Goal: Task Accomplishment & Management: Manage account settings

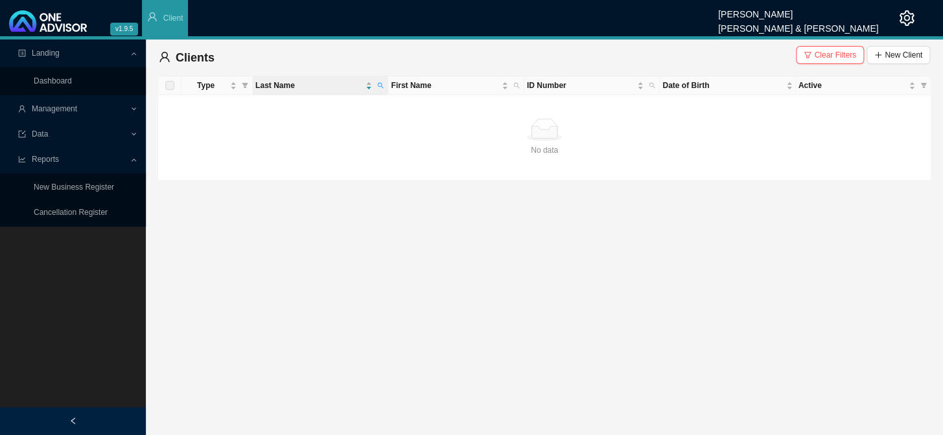
click at [63, 114] on span "Management" at bounding box center [73, 109] width 111 height 23
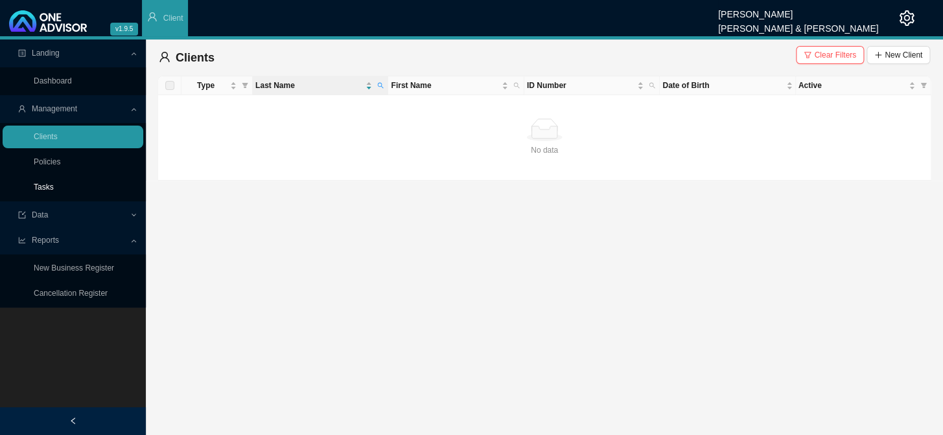
click at [52, 183] on link "Tasks" at bounding box center [44, 187] width 20 height 9
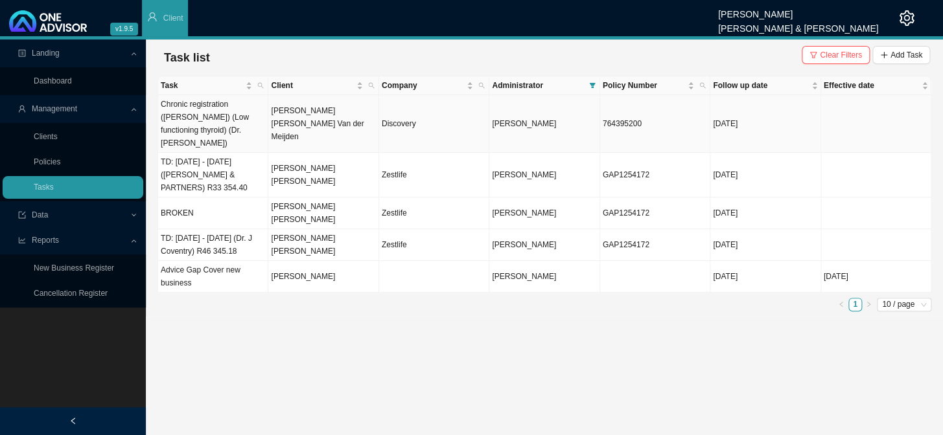
click at [249, 116] on td "Chronic registration ([PERSON_NAME]) (Low functioning thyroid) (Dr. [PERSON_NAM…" at bounding box center [213, 124] width 110 height 58
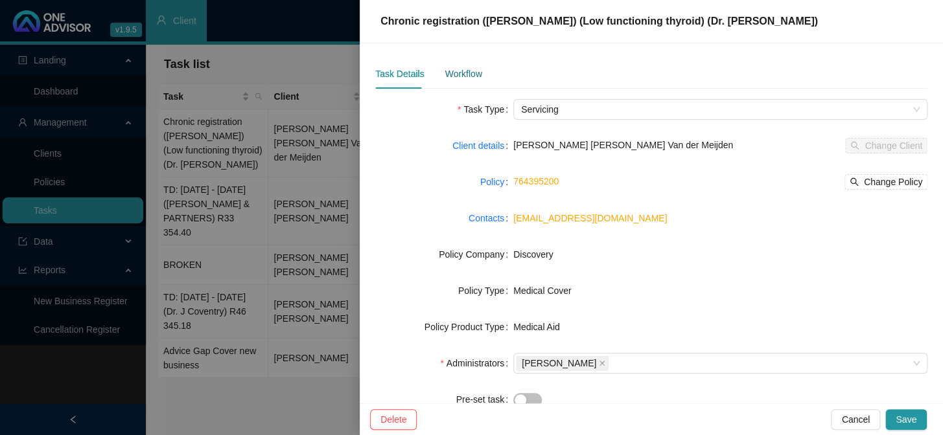
click at [464, 77] on div "Workflow" at bounding box center [462, 74] width 37 height 14
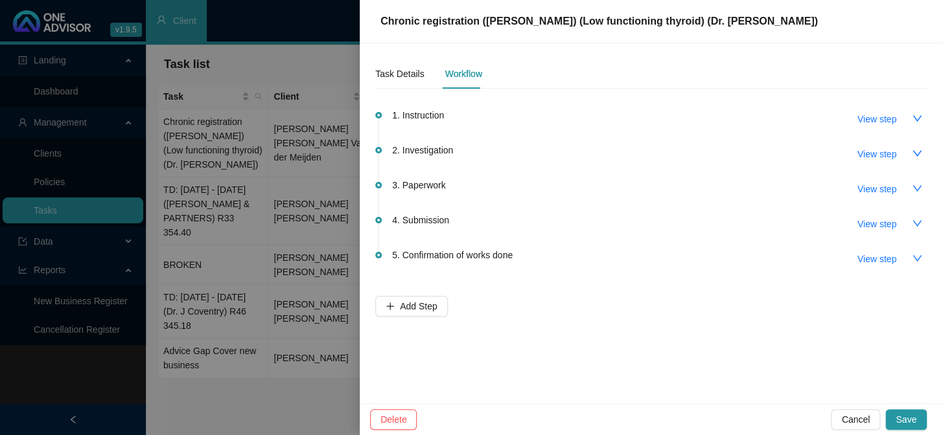
click at [445, 187] on div "3. Paperwork View step" at bounding box center [659, 189] width 535 height 22
click at [450, 150] on span "2. Investigation" at bounding box center [422, 150] width 61 height 14
click at [504, 148] on span "View step" at bounding box center [876, 154] width 39 height 14
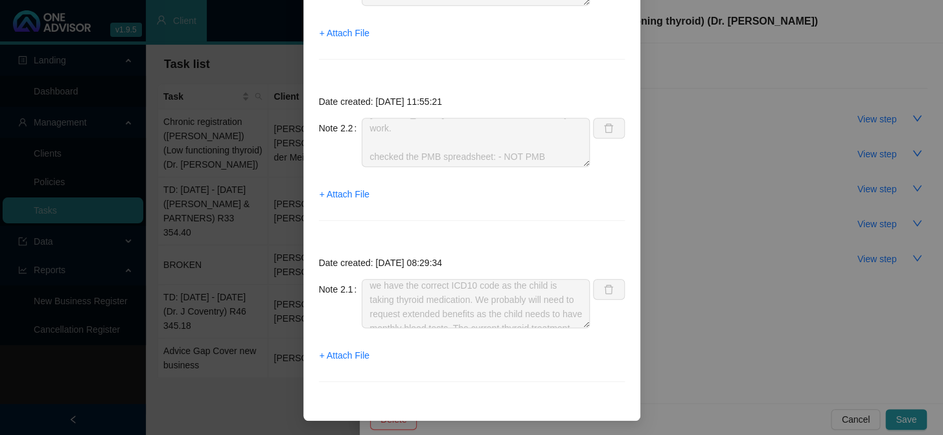
scroll to position [128, 0]
click at [504, 273] on div "Step details 2 Investigation + Add Note Save & Close Date created: [DATE] 13:46…" at bounding box center [471, 217] width 943 height 435
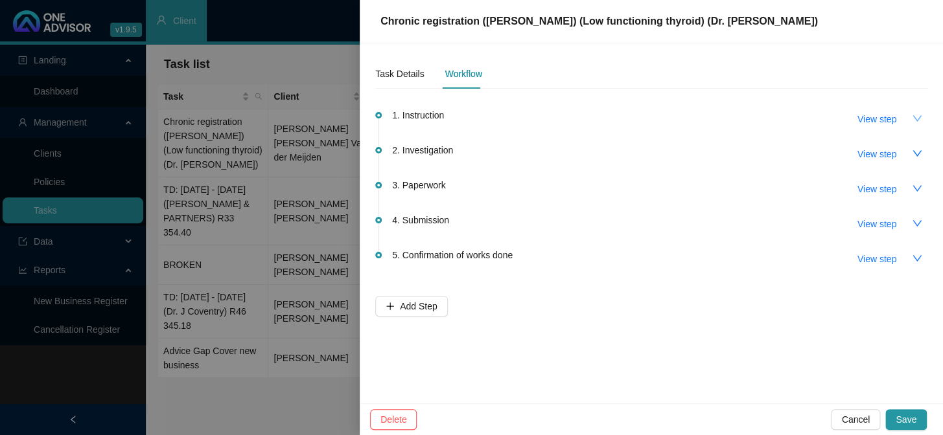
click at [504, 120] on button "button" at bounding box center [916, 118] width 21 height 21
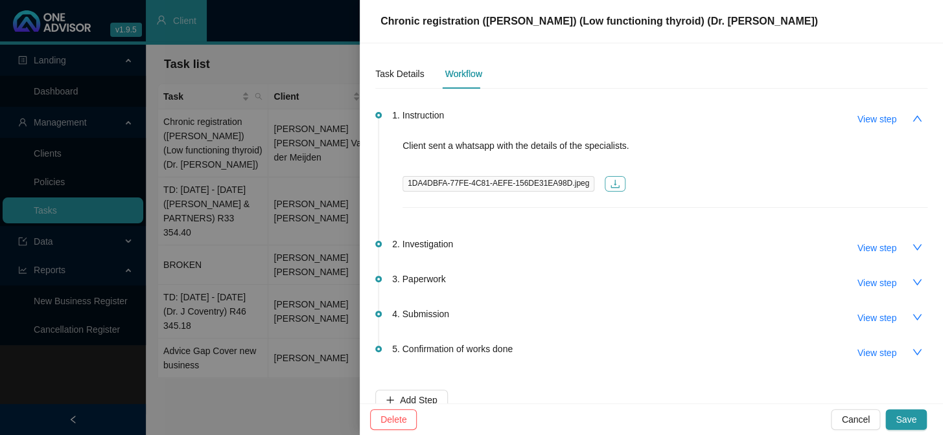
click at [504, 182] on icon "download" at bounding box center [615, 184] width 10 height 10
click at [504, 250] on icon "down" at bounding box center [916, 247] width 10 height 10
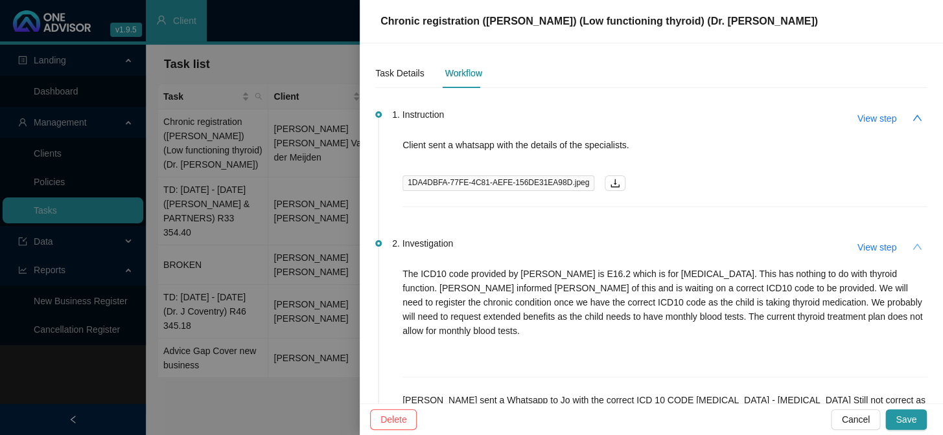
scroll to position [0, 0]
click at [393, 77] on div "Task Details" at bounding box center [399, 74] width 49 height 14
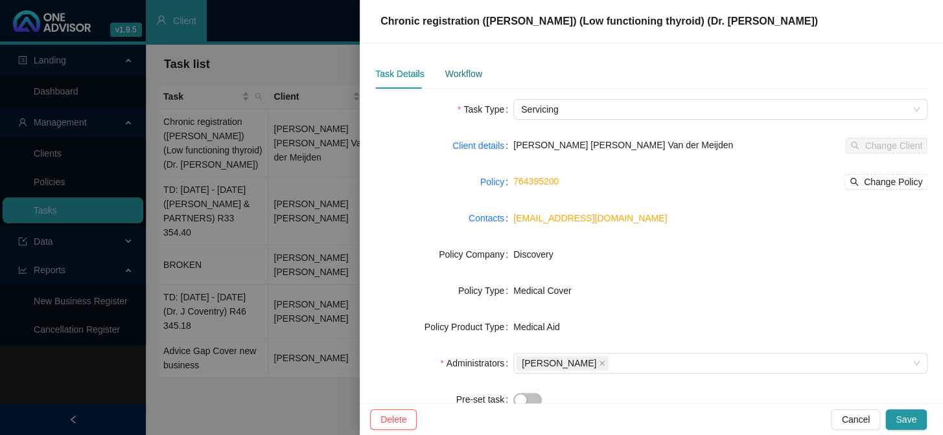
click at [463, 71] on div "Workflow" at bounding box center [462, 74] width 37 height 14
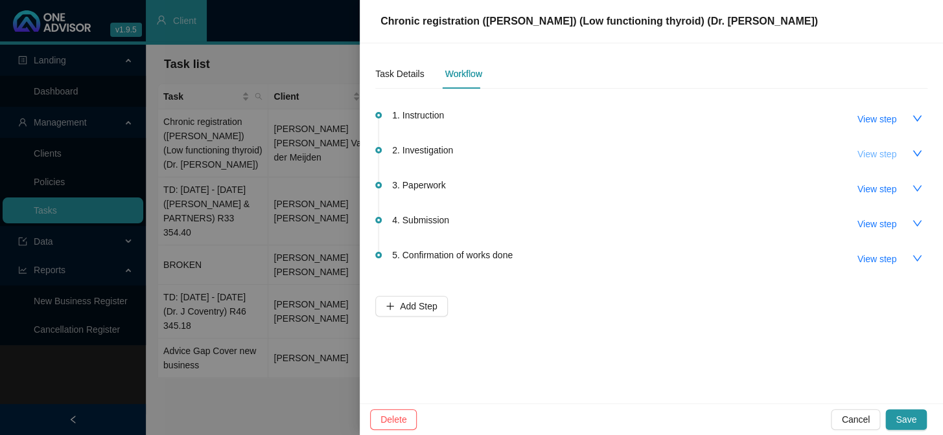
click at [504, 155] on span "View step" at bounding box center [876, 154] width 39 height 14
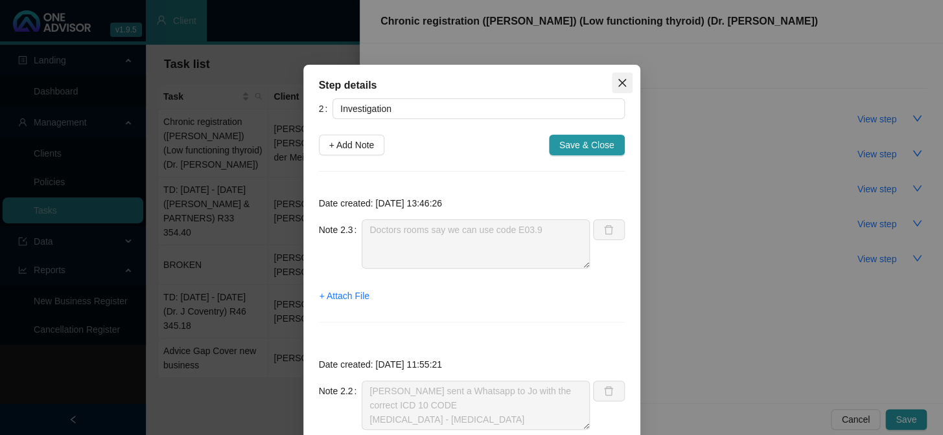
click at [504, 82] on icon "close" at bounding box center [622, 83] width 10 height 10
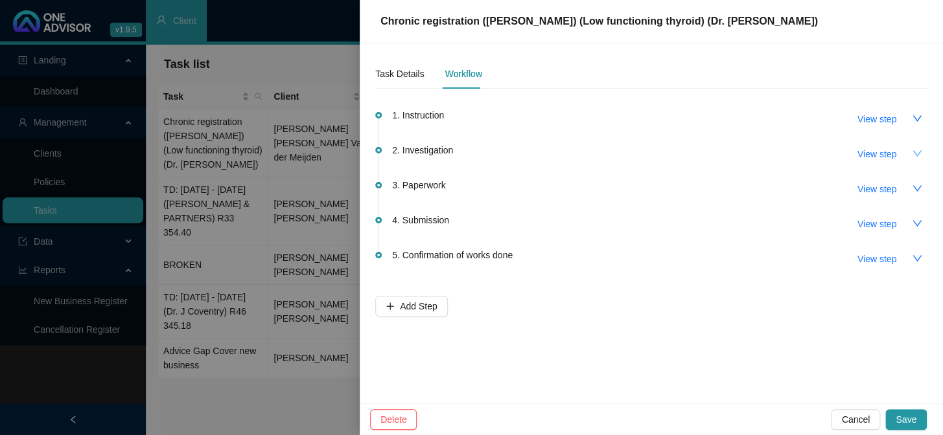
click at [504, 150] on icon "down" at bounding box center [916, 153] width 10 height 10
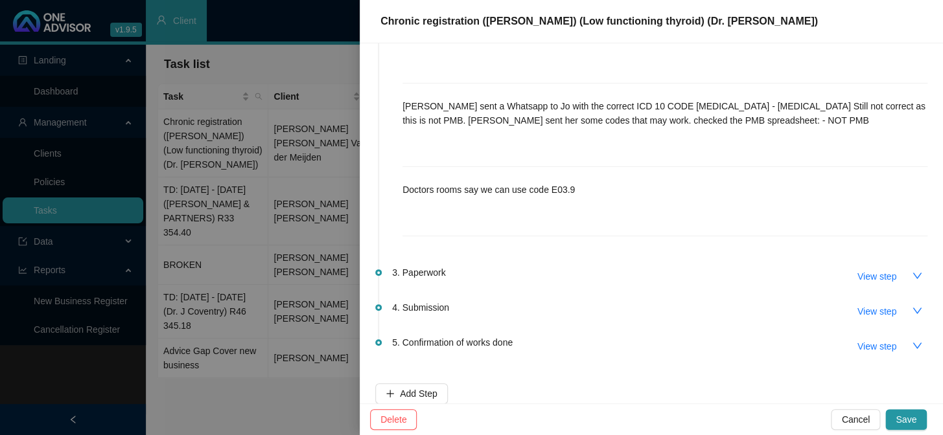
scroll to position [201, 0]
click at [196, 215] on div at bounding box center [471, 217] width 943 height 435
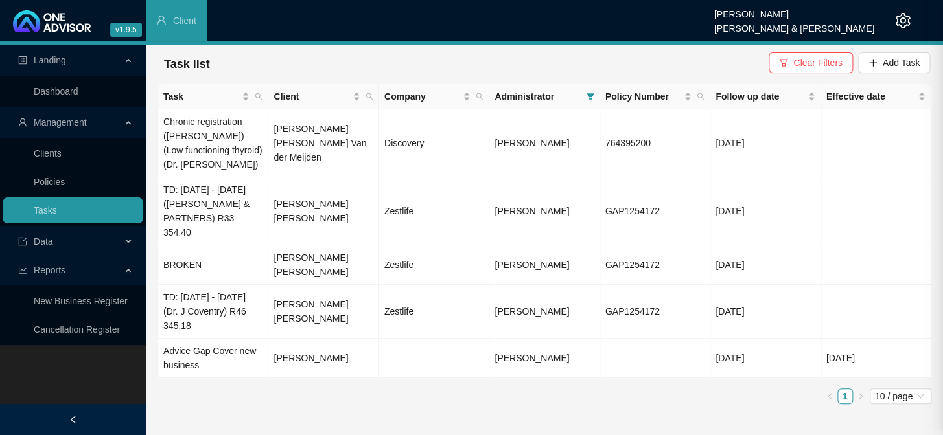
scroll to position [0, 0]
click at [504, 100] on icon "filter" at bounding box center [590, 97] width 8 height 8
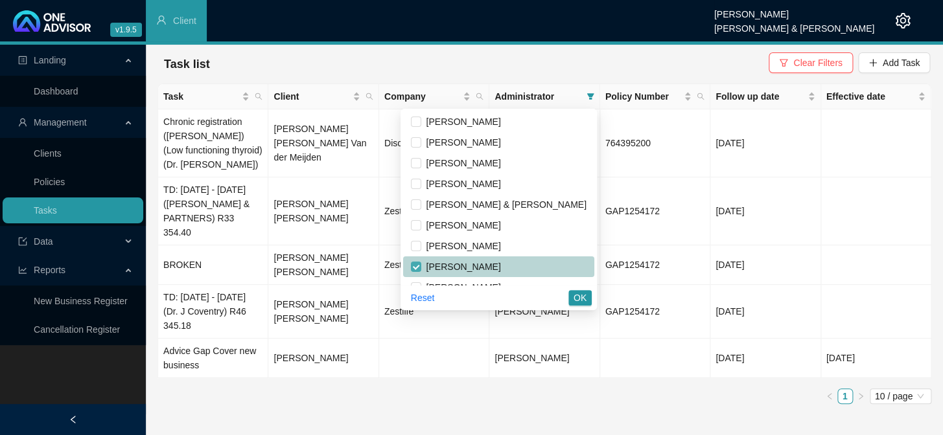
click at [421, 264] on input "checkbox" at bounding box center [416, 267] width 10 height 10
checkbox input "false"
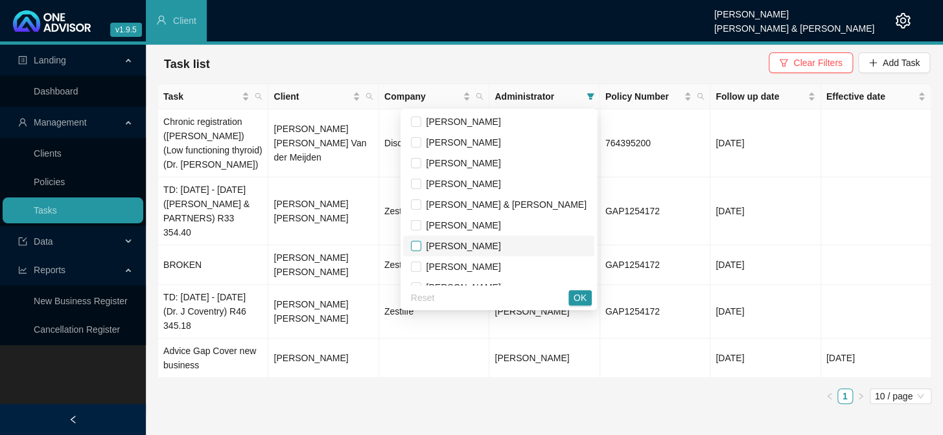
click at [421, 248] on input "checkbox" at bounding box center [416, 246] width 10 height 10
checkbox input "true"
click at [504, 298] on span "OK" at bounding box center [579, 298] width 13 height 14
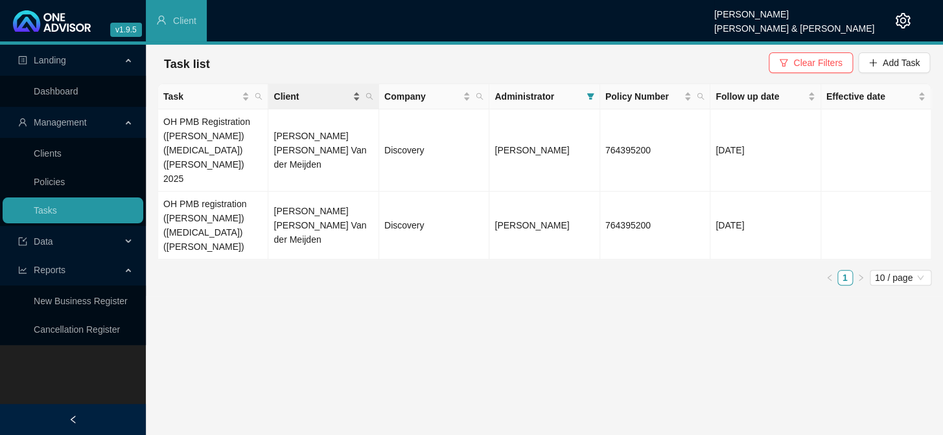
click at [319, 100] on span "Client" at bounding box center [311, 96] width 76 height 14
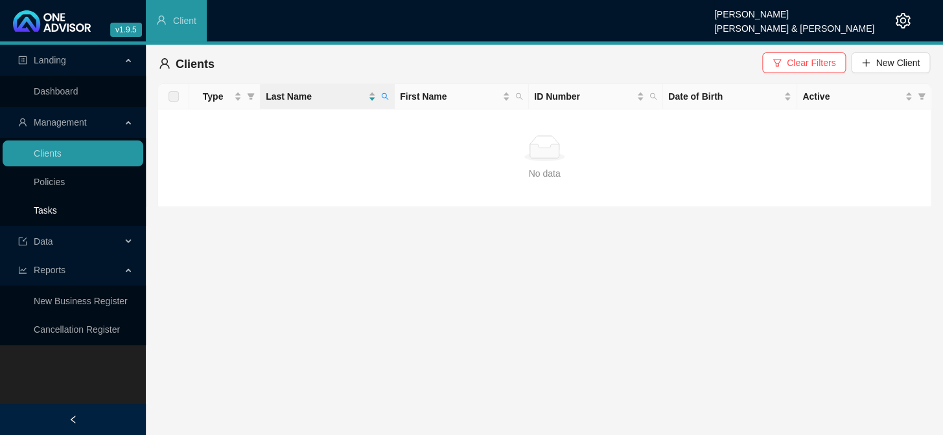
click at [57, 208] on link "Tasks" at bounding box center [45, 210] width 23 height 10
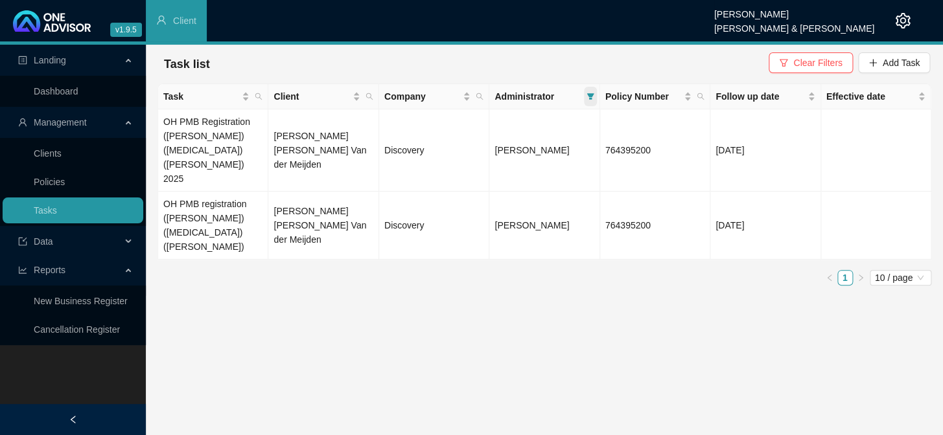
click at [504, 95] on icon "filter" at bounding box center [590, 97] width 8 height 8
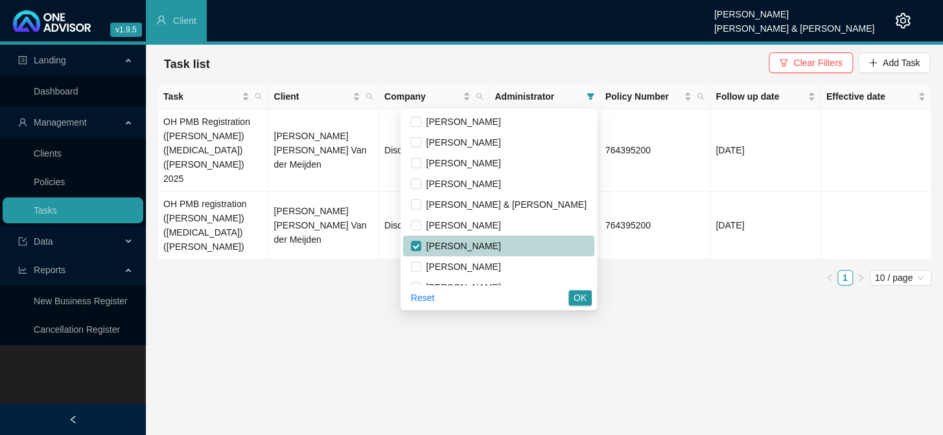
click at [462, 244] on li "[PERSON_NAME]" at bounding box center [498, 246] width 191 height 21
checkbox input "false"
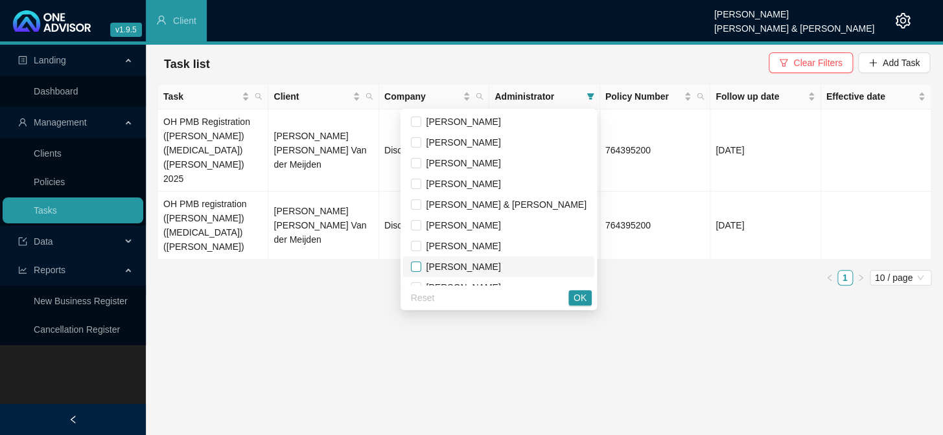
click at [421, 262] on input "checkbox" at bounding box center [416, 267] width 10 height 10
click at [504, 295] on span "OK" at bounding box center [579, 298] width 13 height 14
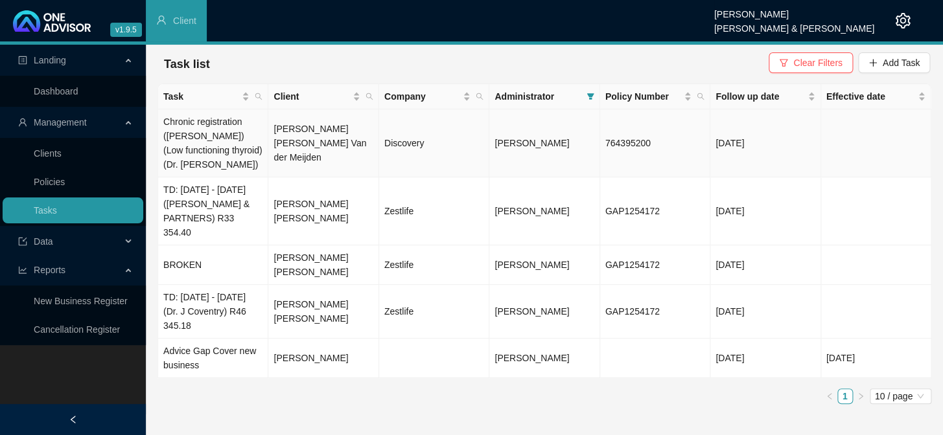
click at [336, 131] on td "[PERSON_NAME] [PERSON_NAME] Van der Meijden" at bounding box center [323, 143] width 110 height 68
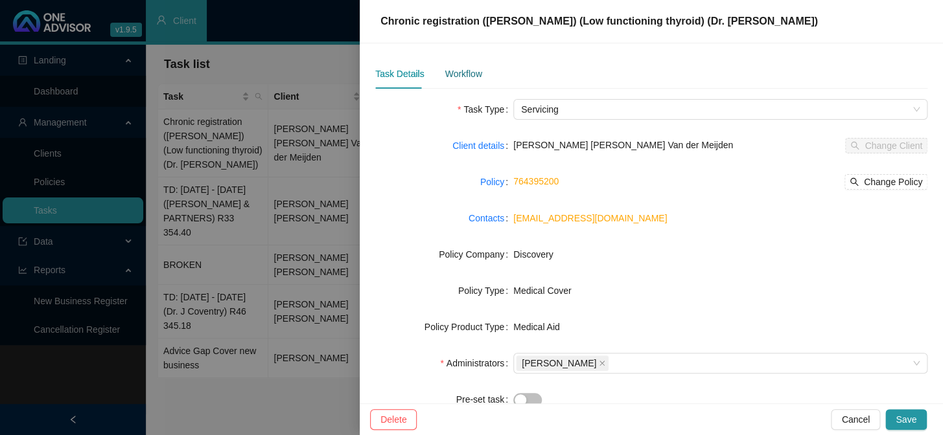
click at [462, 76] on div "Workflow" at bounding box center [462, 74] width 37 height 14
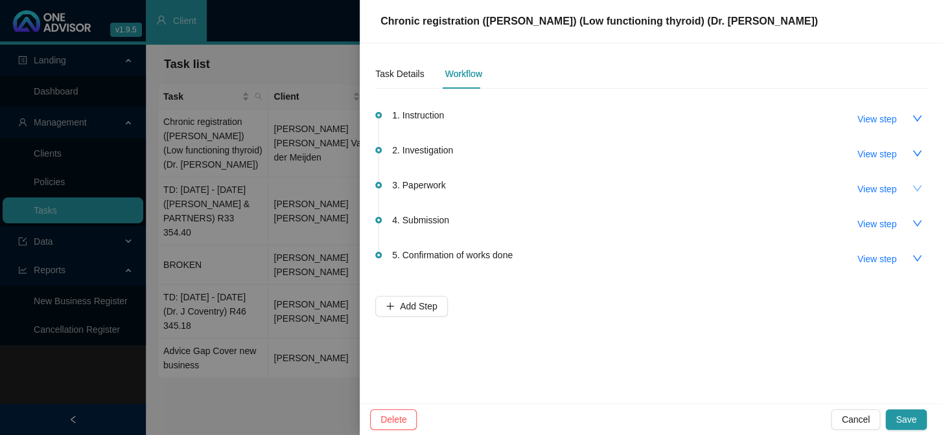
click at [504, 189] on icon "down" at bounding box center [916, 188] width 10 height 10
click at [504, 188] on button "View step" at bounding box center [877, 189] width 60 height 21
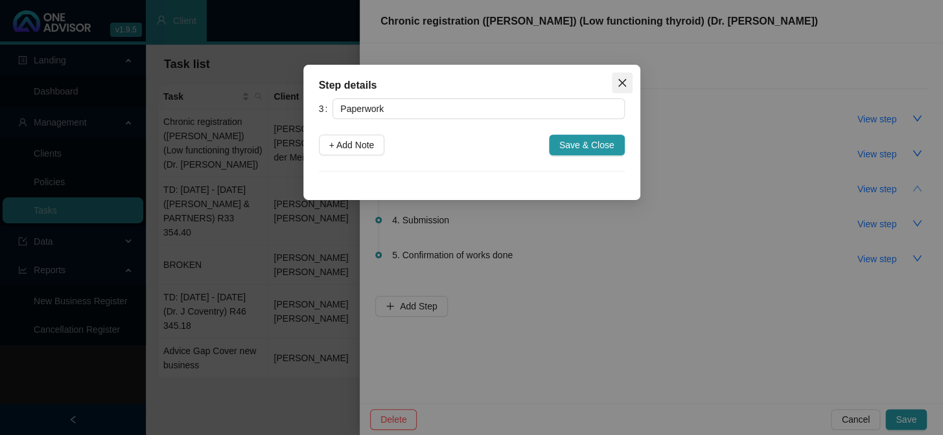
click at [504, 76] on button "Close" at bounding box center [622, 83] width 21 height 21
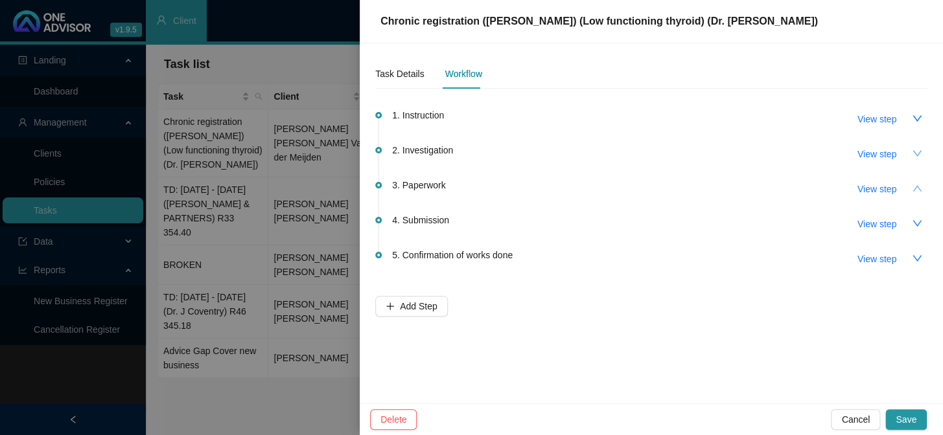
click at [504, 152] on button "button" at bounding box center [916, 153] width 21 height 21
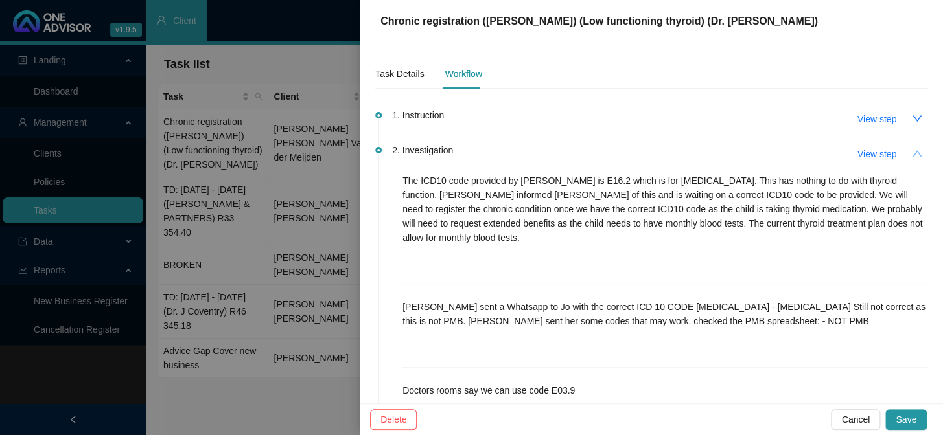
click at [504, 154] on icon "up" at bounding box center [916, 153] width 10 height 10
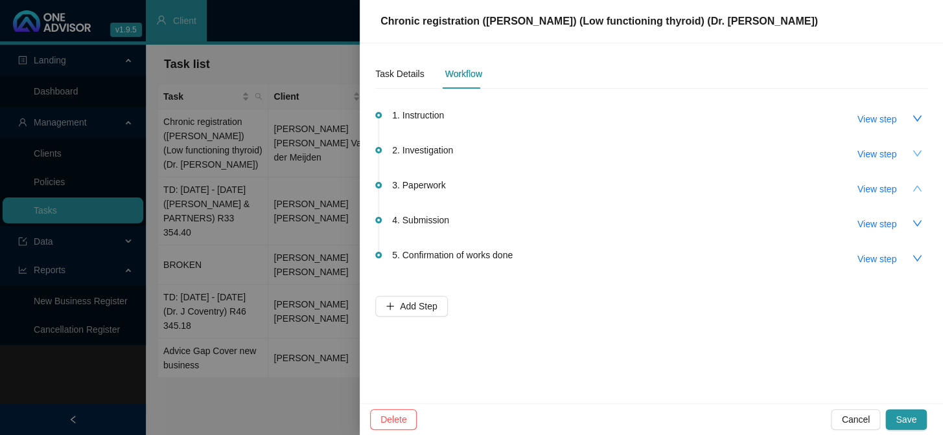
click at [504, 149] on icon "down" at bounding box center [916, 153] width 10 height 10
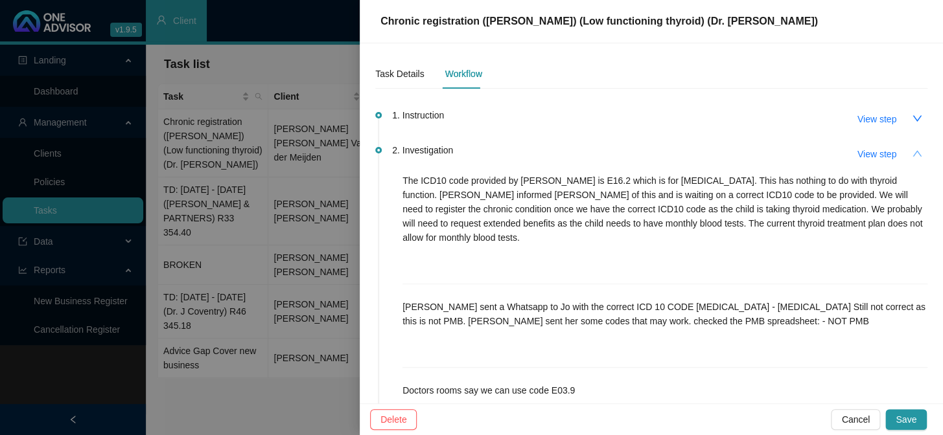
click at [504, 153] on icon "up" at bounding box center [916, 153] width 10 height 10
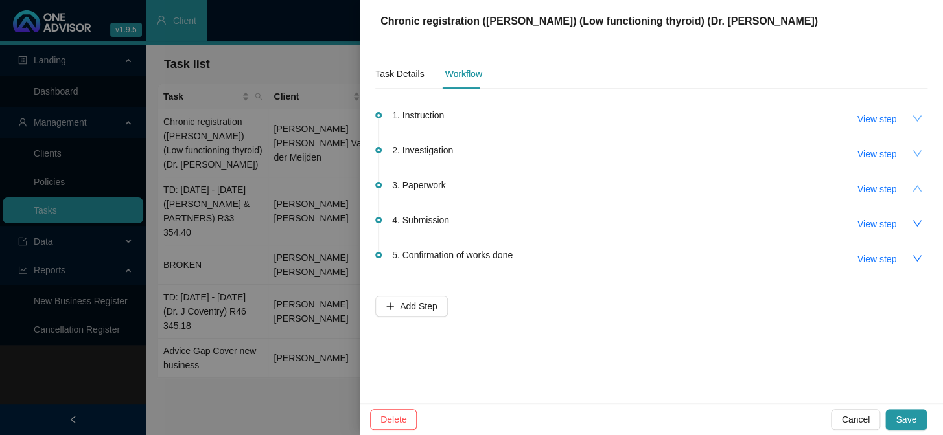
click at [504, 126] on button "button" at bounding box center [916, 118] width 21 height 21
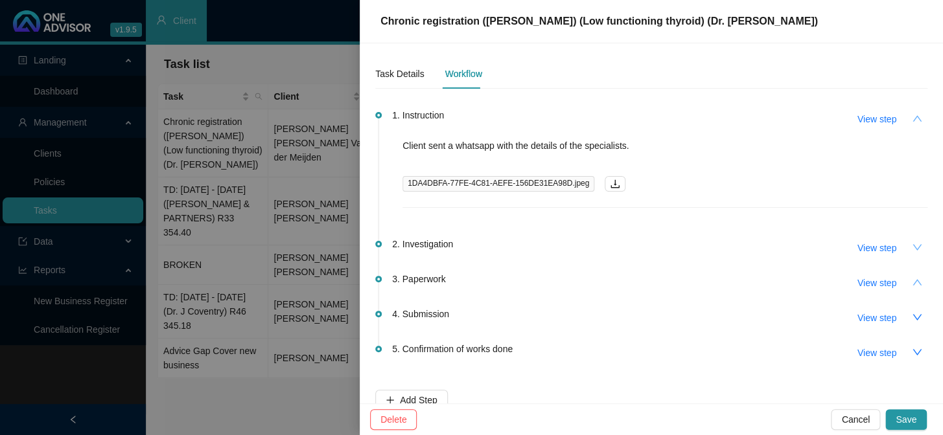
click at [504, 118] on button "button" at bounding box center [916, 118] width 21 height 21
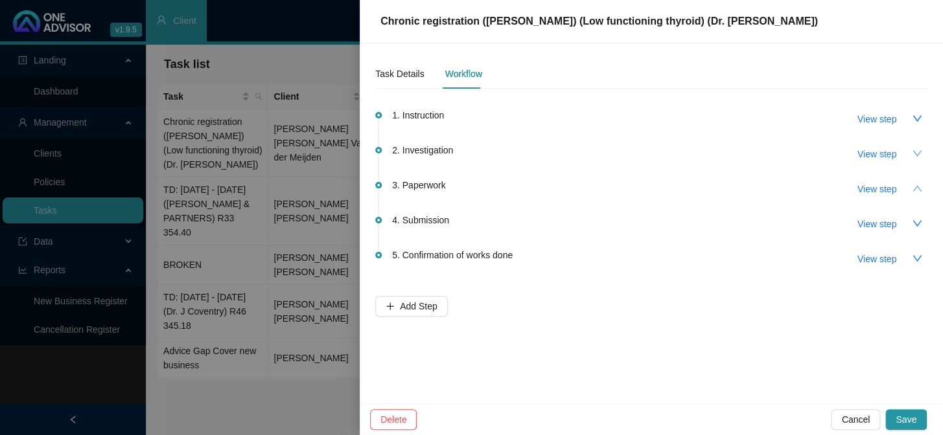
click at [504, 152] on icon "down" at bounding box center [916, 153] width 10 height 10
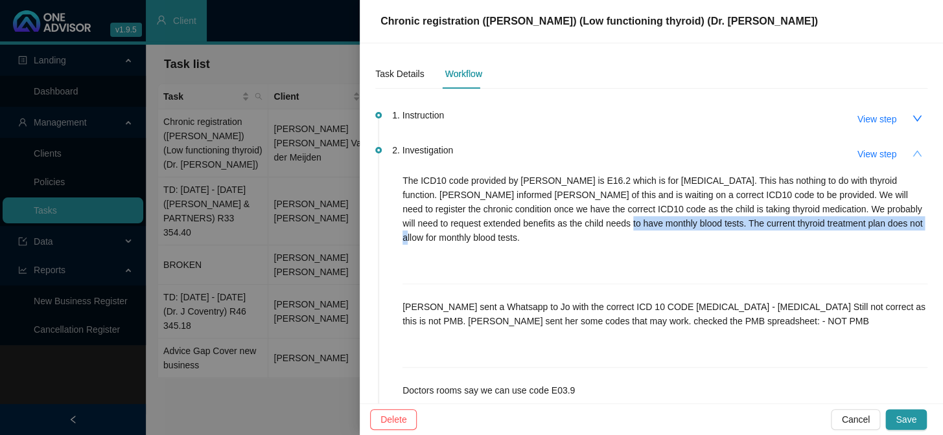
drag, startPoint x: 851, startPoint y: 220, endPoint x: 544, endPoint y: 221, distance: 307.1
click at [504, 221] on p "The ICD10 code provided by [PERSON_NAME] is E16.2 which is for [MEDICAL_DATA]. …" at bounding box center [664, 209] width 525 height 71
copy p "The current thyroid treatment plan does not allow for monthly blood tests."
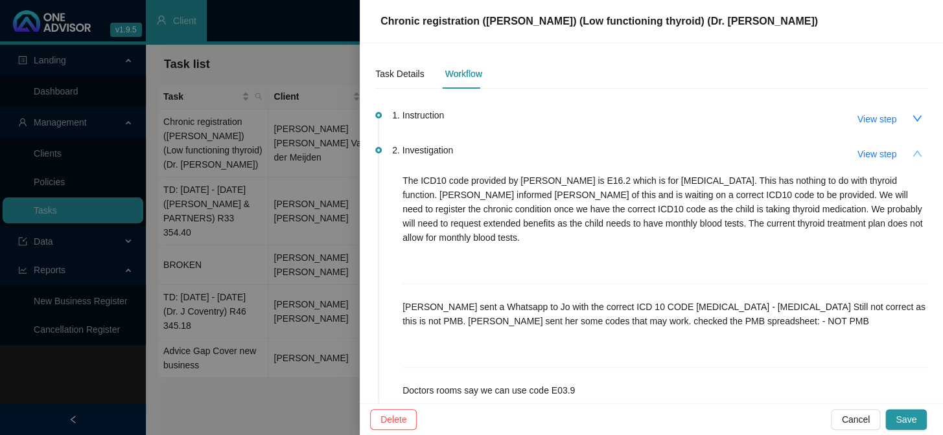
click at [504, 257] on div "The ICD10 code provided by [PERSON_NAME] is E16.2 which is for [MEDICAL_DATA]. …" at bounding box center [664, 229] width 525 height 111
click at [287, 172] on div at bounding box center [471, 217] width 943 height 435
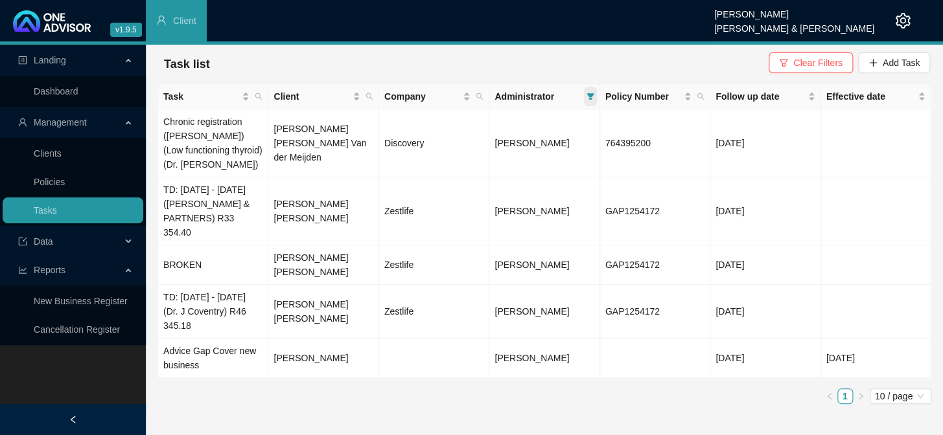
click at [504, 95] on icon "filter" at bounding box center [589, 96] width 7 height 6
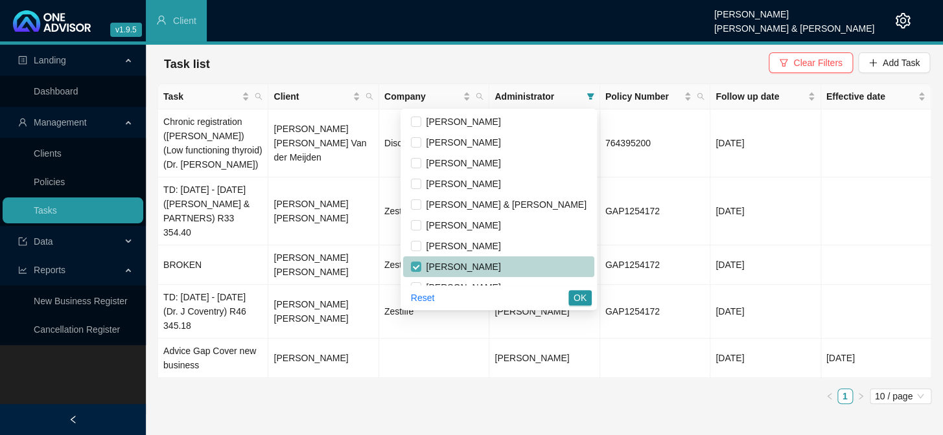
click at [421, 266] on input "checkbox" at bounding box center [416, 267] width 10 height 10
checkbox input "false"
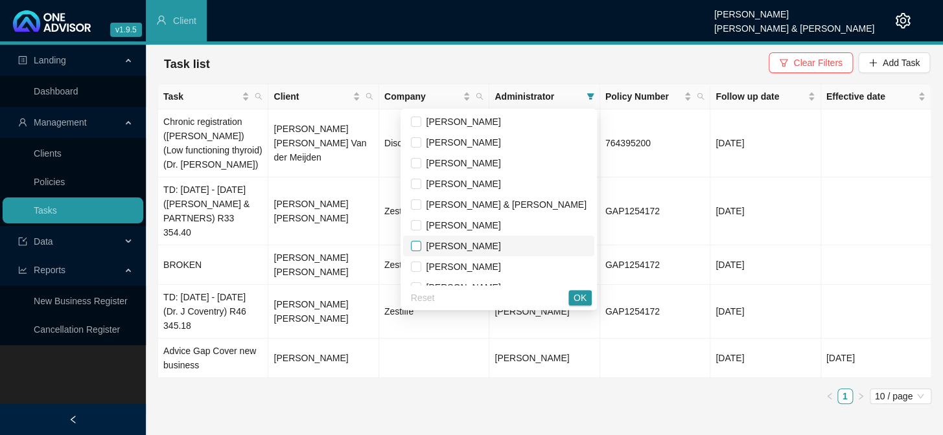
click at [421, 247] on input "checkbox" at bounding box center [416, 246] width 10 height 10
checkbox input "true"
click at [504, 295] on span "OK" at bounding box center [579, 298] width 13 height 14
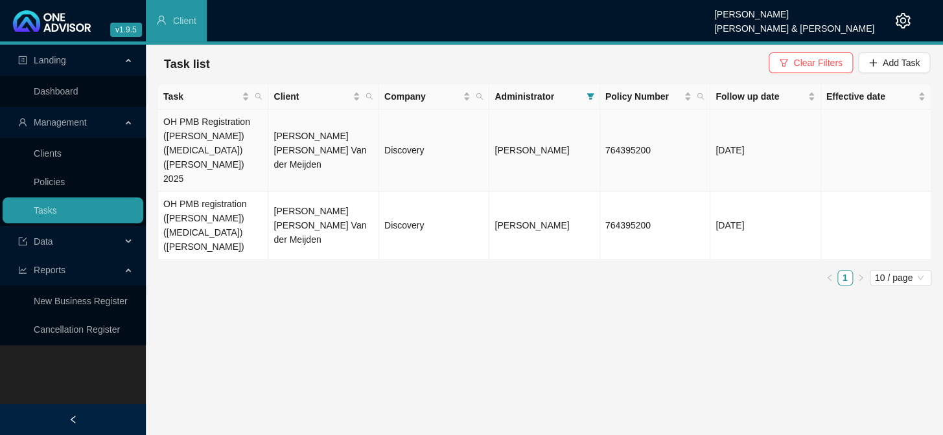
click at [222, 137] on td "OH PMB Registration ([PERSON_NAME]) ([MEDICAL_DATA]) ([PERSON_NAME]) 2025" at bounding box center [213, 150] width 110 height 82
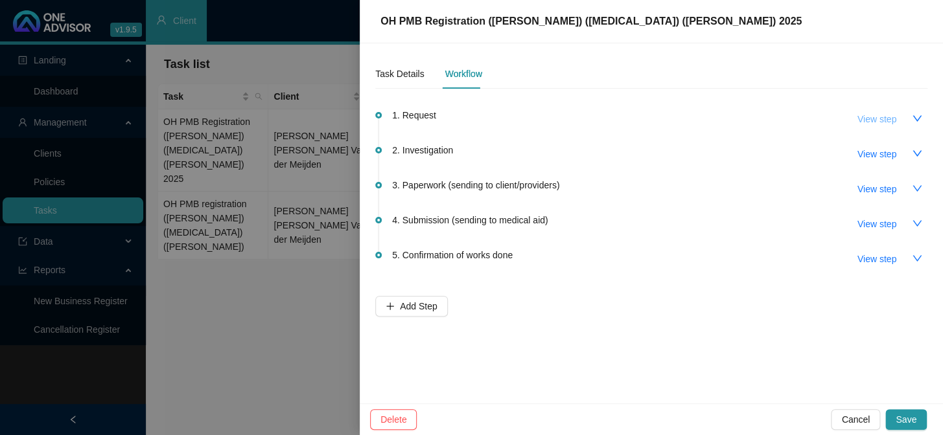
click at [504, 123] on span "View step" at bounding box center [876, 119] width 39 height 14
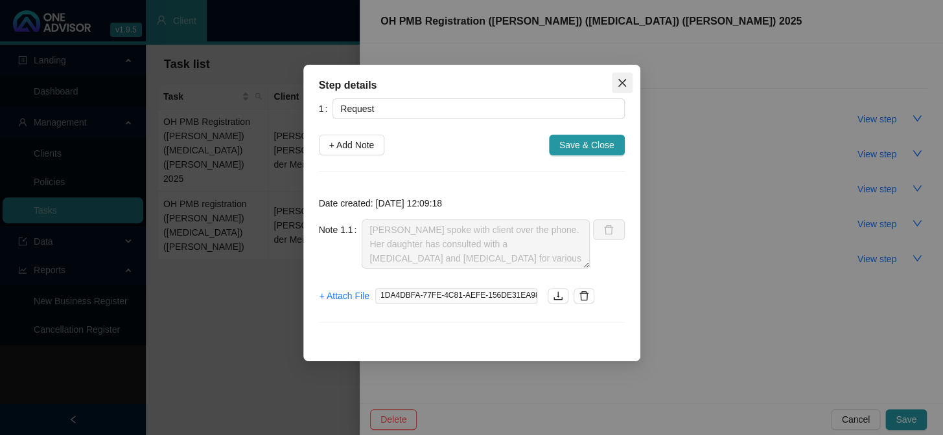
click at [504, 84] on icon "close" at bounding box center [622, 83] width 10 height 10
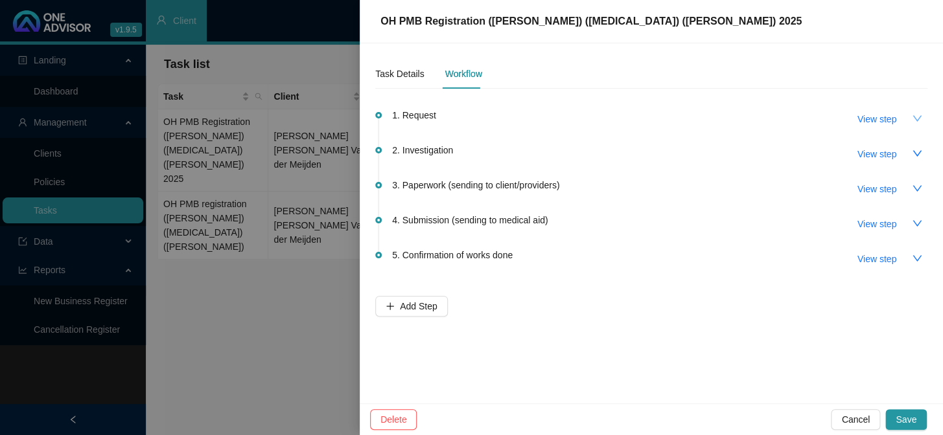
click at [504, 113] on icon "down" at bounding box center [916, 118] width 10 height 10
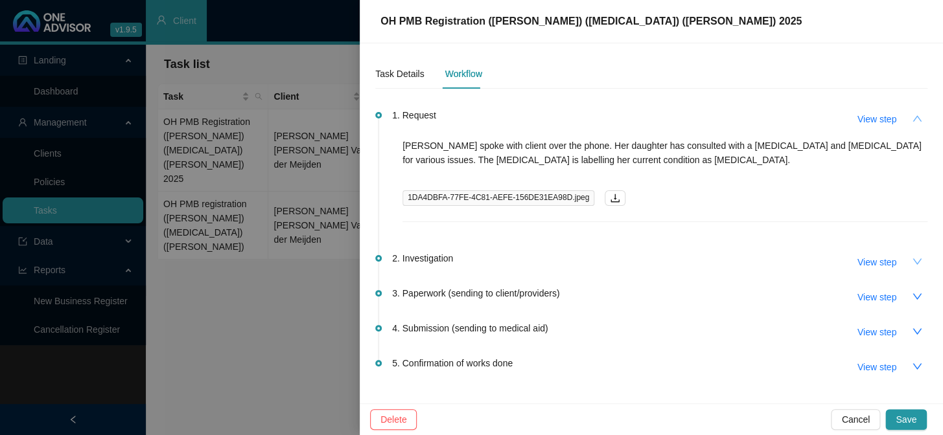
click at [504, 258] on icon "down" at bounding box center [916, 262] width 10 height 10
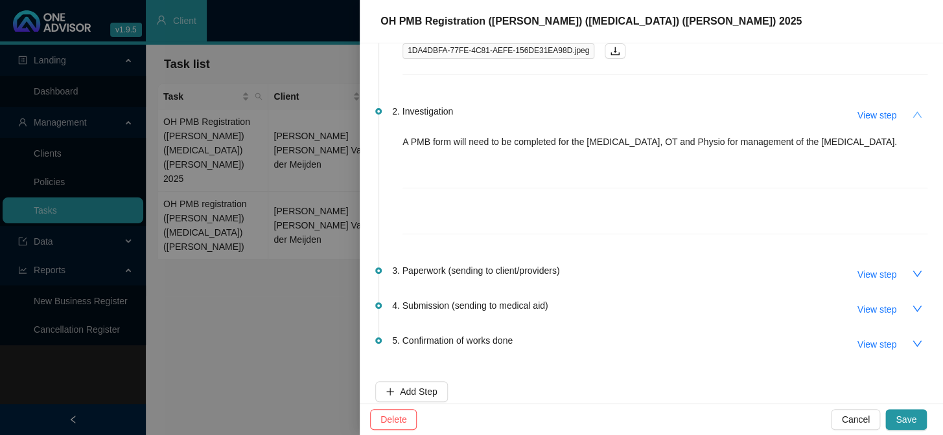
scroll to position [159, 0]
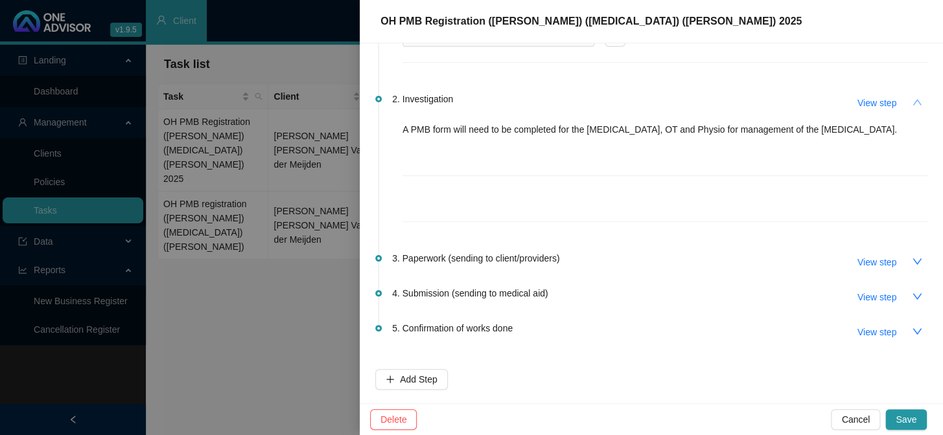
click at [504, 258] on icon "down" at bounding box center [916, 262] width 10 height 10
click at [504, 257] on button "View step" at bounding box center [877, 262] width 60 height 21
type input "Paperwork (sending to client/providers)"
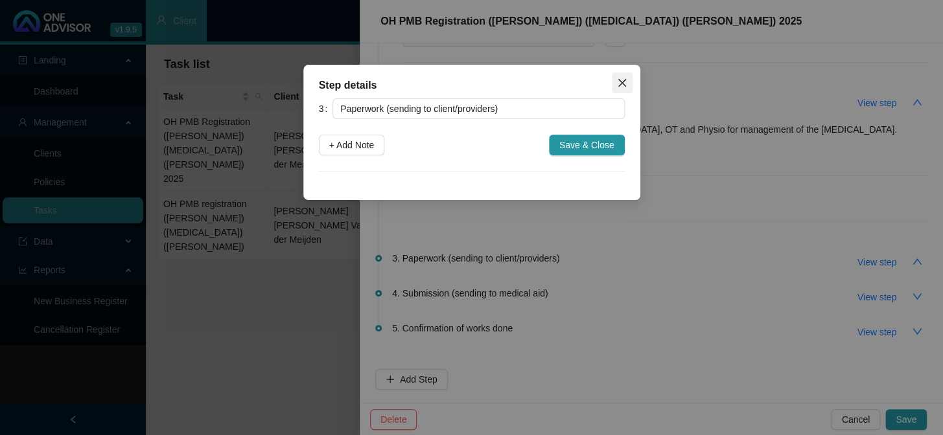
click at [504, 84] on span "Close" at bounding box center [622, 83] width 21 height 10
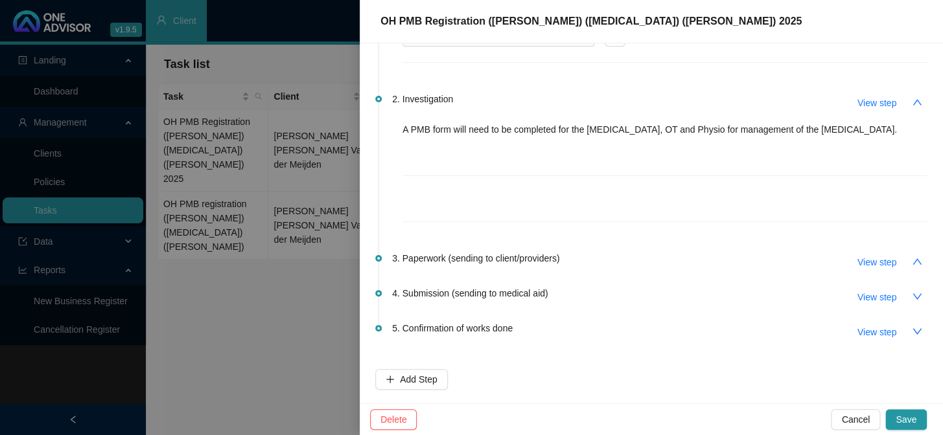
click at [330, 169] on div at bounding box center [471, 217] width 943 height 435
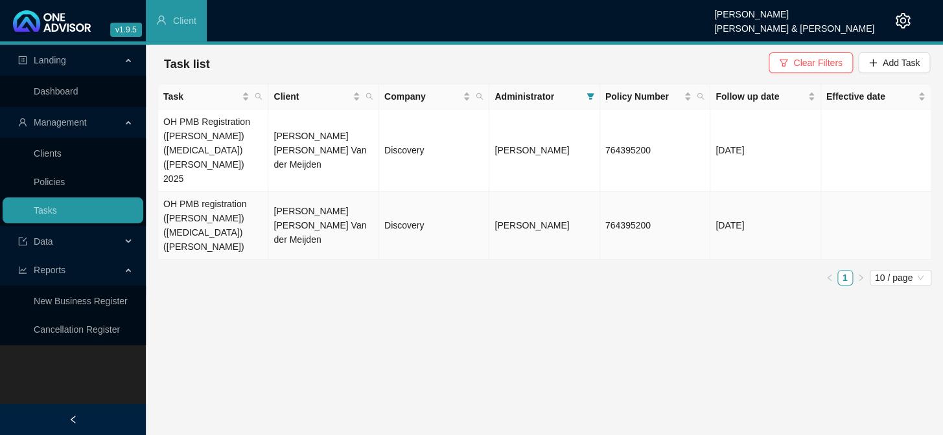
click at [247, 192] on td "OH PMB registration ([PERSON_NAME]) ([MEDICAL_DATA]) ([PERSON_NAME])" at bounding box center [213, 226] width 110 height 68
click at [337, 192] on td "[PERSON_NAME] [PERSON_NAME] Van der Meijden" at bounding box center [323, 226] width 110 height 68
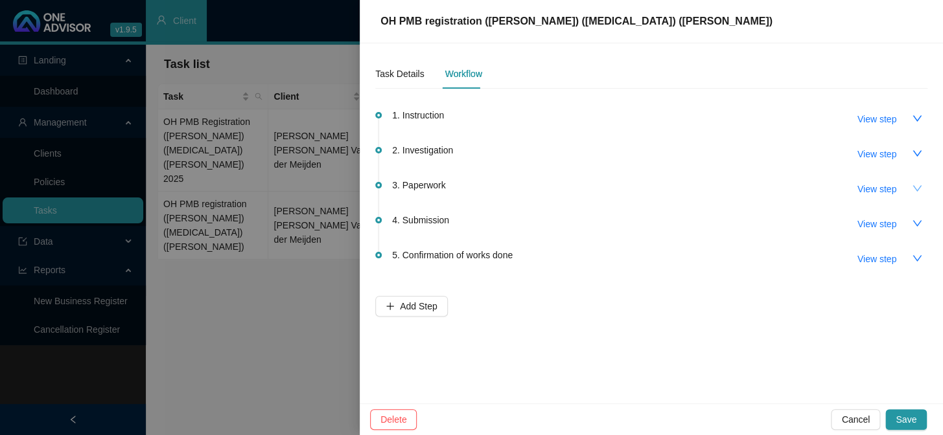
click at [504, 187] on icon "down" at bounding box center [916, 188] width 10 height 10
click at [504, 189] on span "View step" at bounding box center [876, 189] width 39 height 14
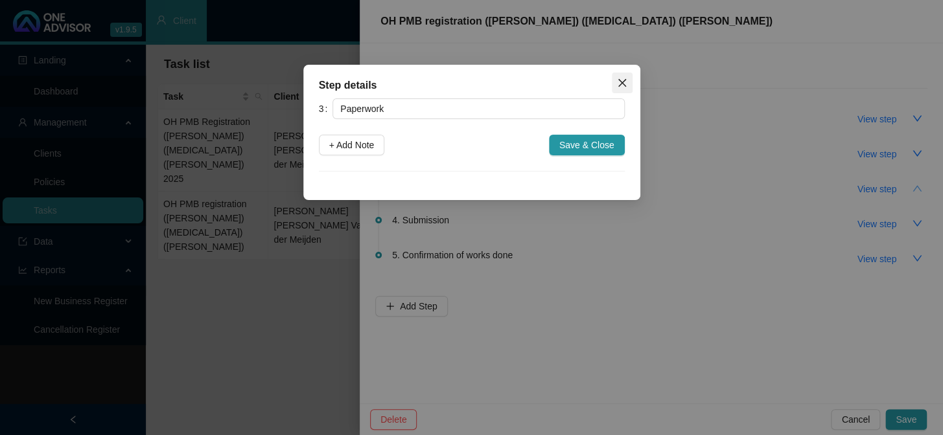
click at [504, 78] on icon "close" at bounding box center [622, 83] width 10 height 10
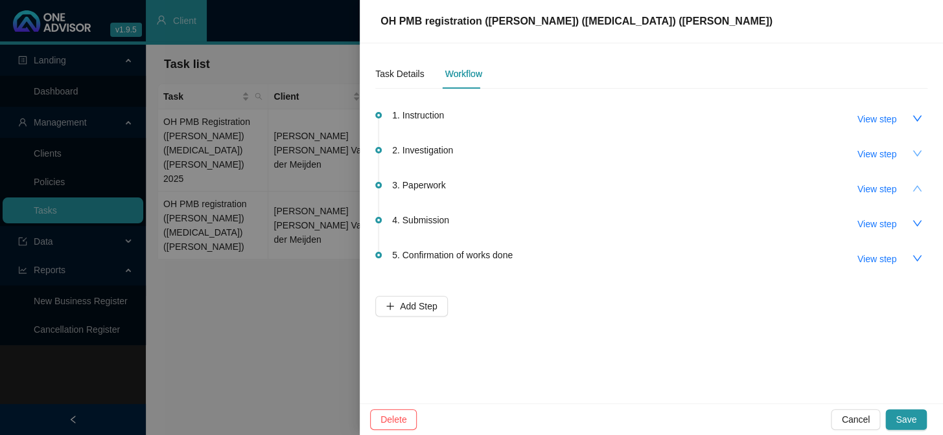
click at [504, 152] on icon "down" at bounding box center [916, 153] width 9 height 6
click at [435, 153] on span "2. Investigation" at bounding box center [422, 150] width 61 height 14
click at [504, 111] on button "button" at bounding box center [916, 118] width 21 height 21
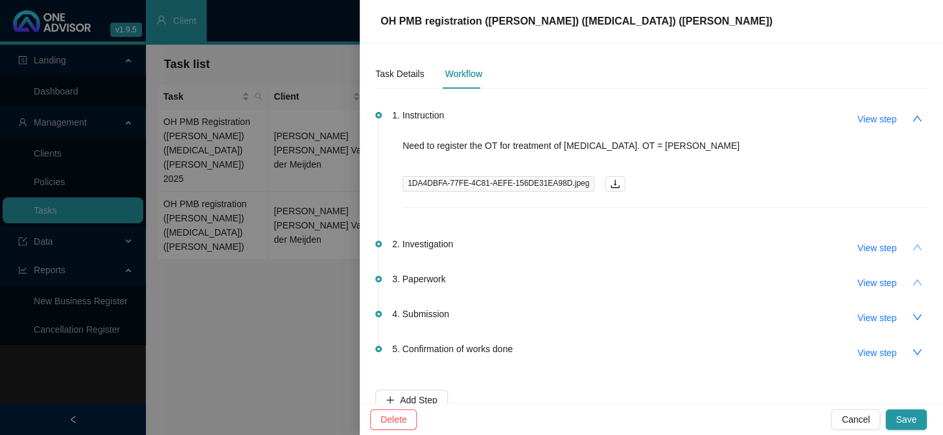
click at [504, 181] on span "1DA4DBFA-77FE-4C81-AEFE-156DE31EA98D.jpeg" at bounding box center [498, 184] width 192 height 16
click at [313, 233] on div at bounding box center [471, 217] width 943 height 435
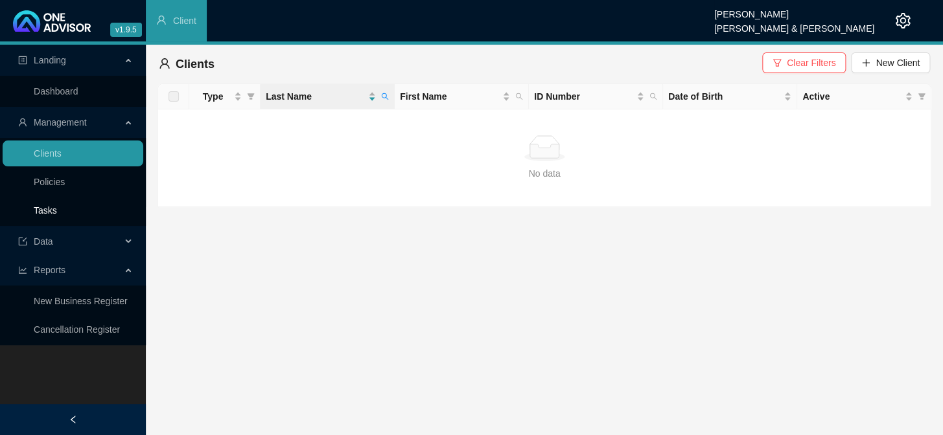
click at [57, 205] on link "Tasks" at bounding box center [45, 210] width 23 height 10
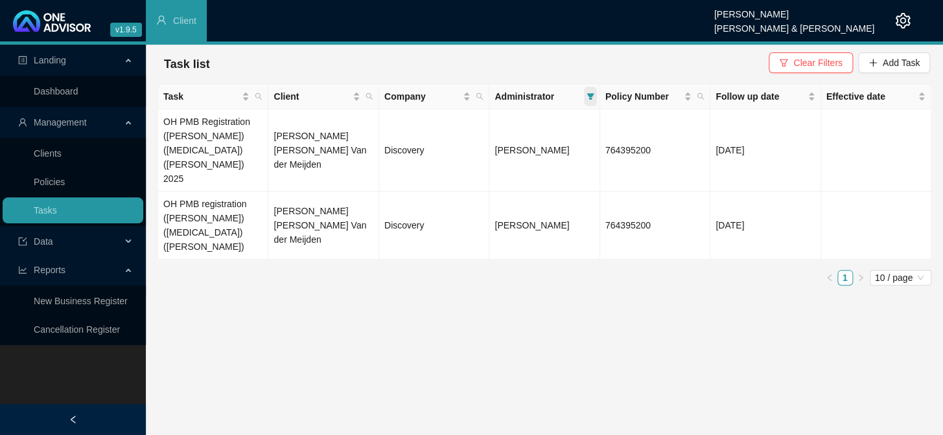
click at [504, 98] on icon "filter" at bounding box center [590, 97] width 8 height 8
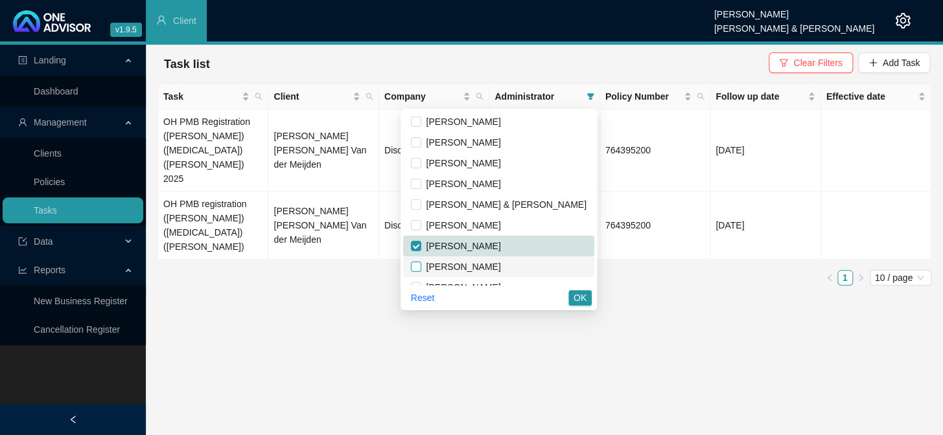
click at [421, 265] on input "checkbox" at bounding box center [416, 267] width 10 height 10
checkbox input "true"
click at [466, 234] on li "[PERSON_NAME]" at bounding box center [498, 225] width 191 height 21
checkbox input "true"
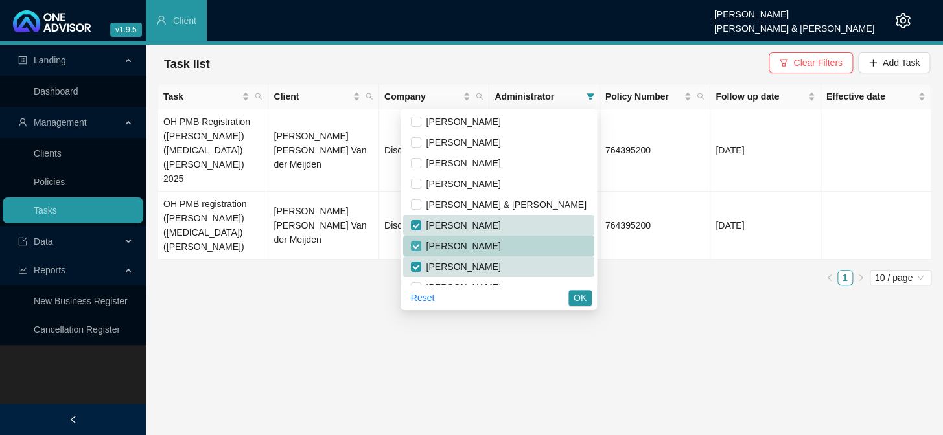
click at [421, 243] on input "checkbox" at bounding box center [416, 246] width 10 height 10
checkbox input "false"
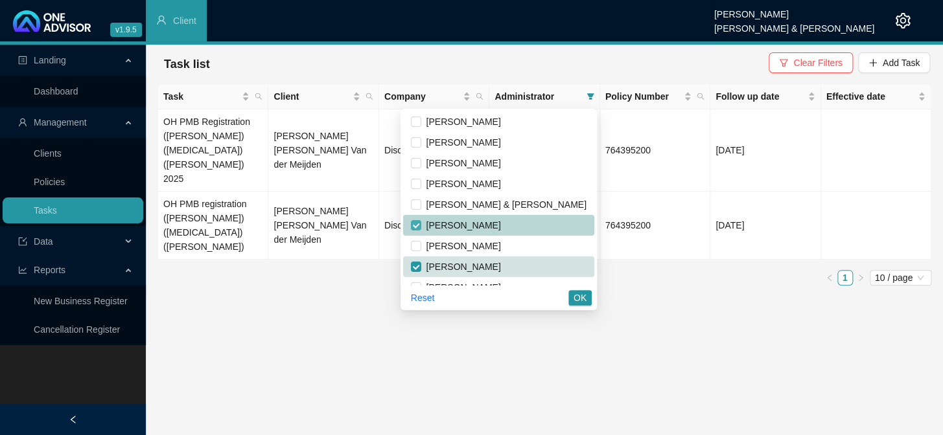
click at [421, 226] on input "checkbox" at bounding box center [416, 225] width 10 height 10
checkbox input "false"
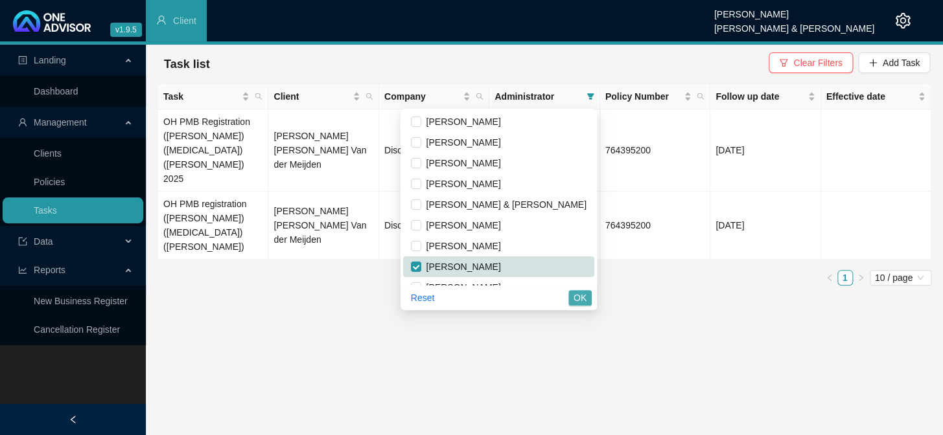
click at [504, 297] on span "OK" at bounding box center [579, 298] width 13 height 14
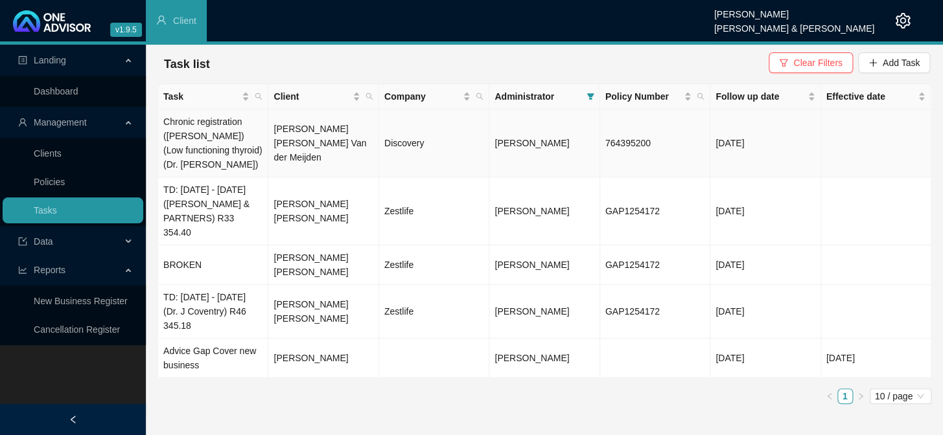
click at [297, 138] on td "[PERSON_NAME] [PERSON_NAME] Van der Meijden" at bounding box center [323, 143] width 110 height 68
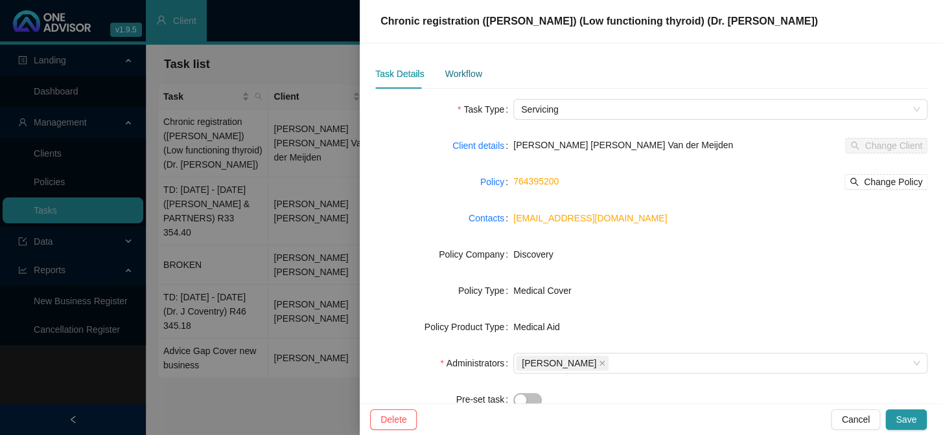
click at [453, 68] on div "Workflow" at bounding box center [462, 74] width 37 height 14
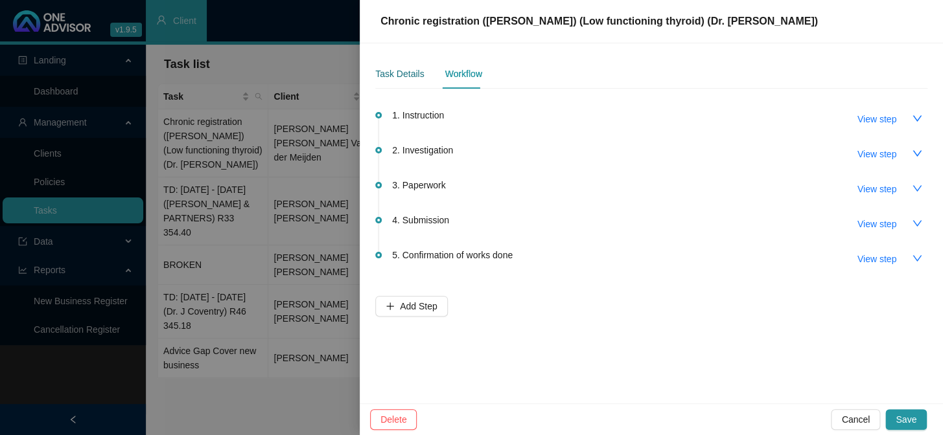
click at [407, 76] on div "Task Details" at bounding box center [399, 74] width 49 height 14
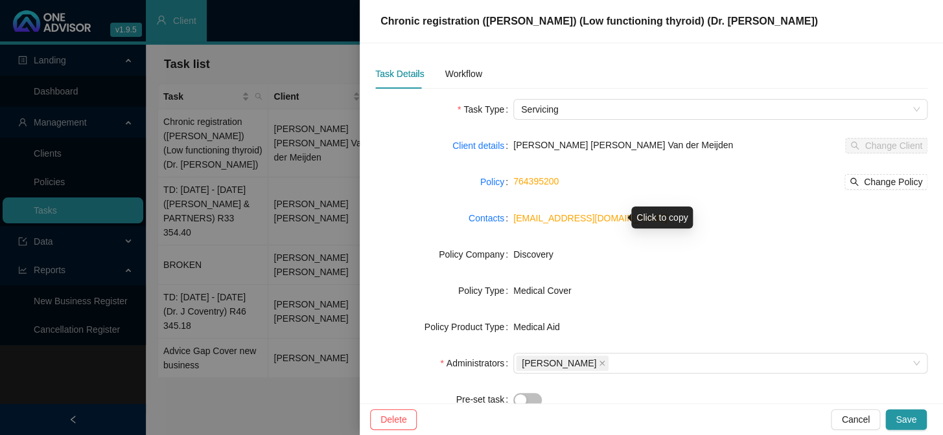
click at [504, 215] on link "[EMAIL_ADDRESS][DOMAIN_NAME]" at bounding box center [590, 218] width 154 height 10
click at [468, 77] on div "Workflow" at bounding box center [462, 74] width 37 height 14
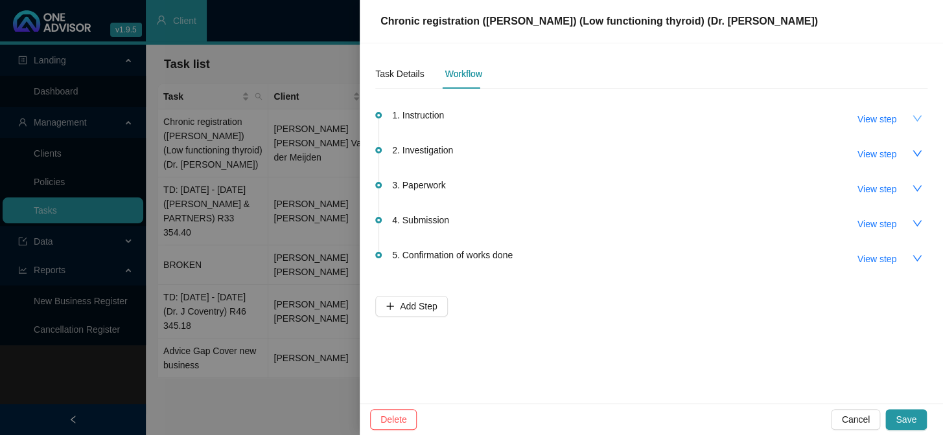
click at [504, 120] on icon "down" at bounding box center [916, 118] width 9 height 6
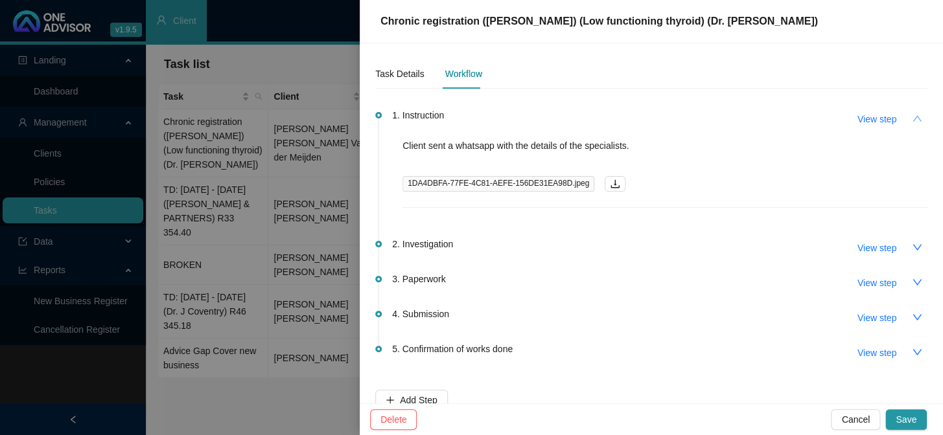
click at [323, 230] on div at bounding box center [471, 217] width 943 height 435
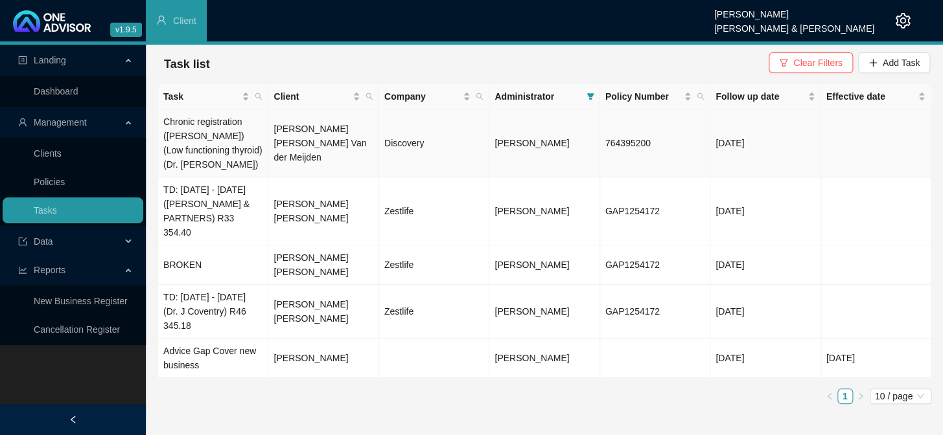
click at [309, 135] on td "[PERSON_NAME] [PERSON_NAME] Van der Meijden" at bounding box center [323, 143] width 110 height 68
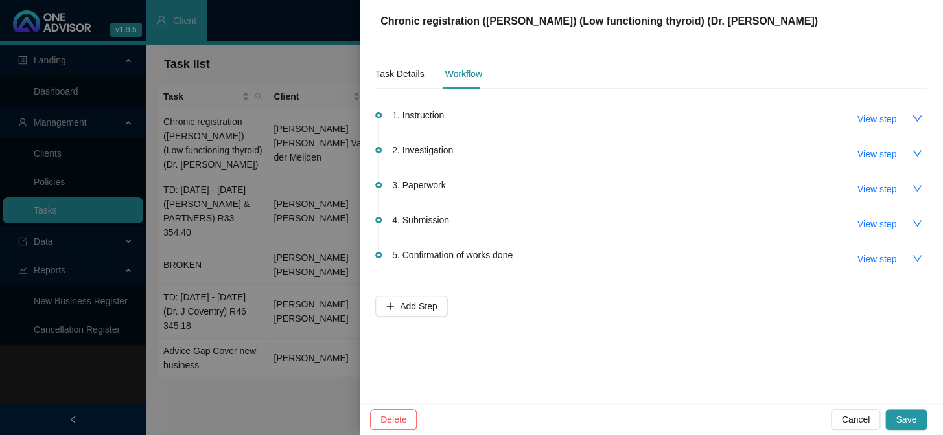
click at [233, 138] on div at bounding box center [471, 217] width 943 height 435
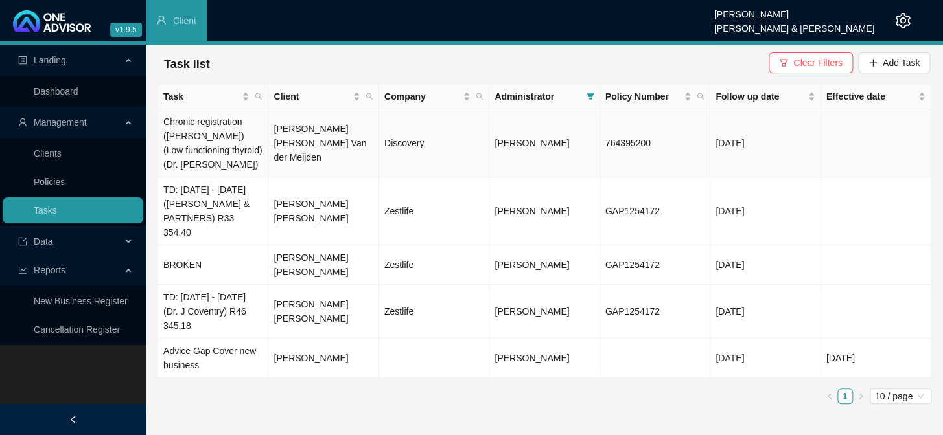
click at [264, 130] on td "Chronic registration ([PERSON_NAME]) (Low functioning thyroid) (Dr. [PERSON_NAM…" at bounding box center [213, 143] width 110 height 68
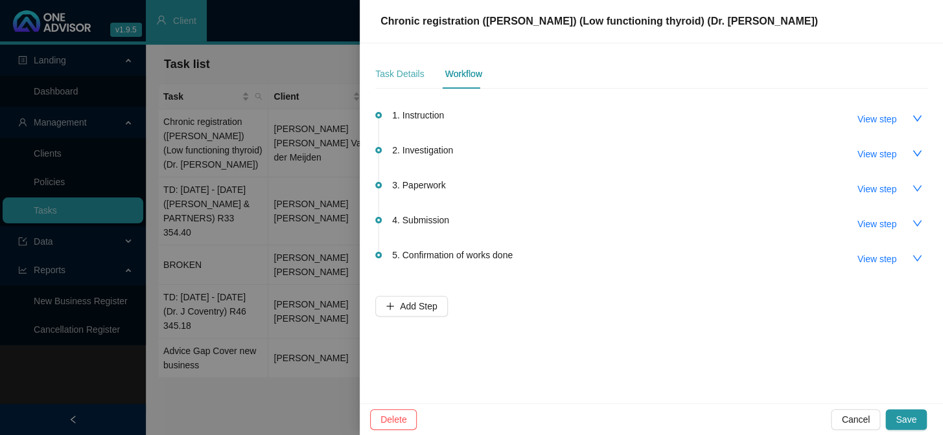
click at [414, 81] on div "Task Details" at bounding box center [399, 74] width 49 height 30
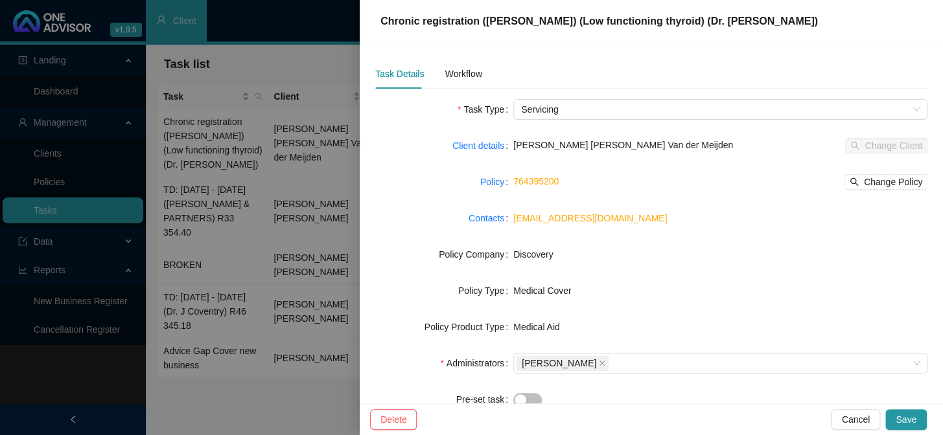
click at [504, 220] on link "[EMAIL_ADDRESS][DOMAIN_NAME]" at bounding box center [590, 218] width 154 height 10
click at [504, 216] on link "[EMAIL_ADDRESS][DOMAIN_NAME]" at bounding box center [590, 218] width 154 height 10
click at [466, 77] on div "Workflow" at bounding box center [462, 74] width 37 height 14
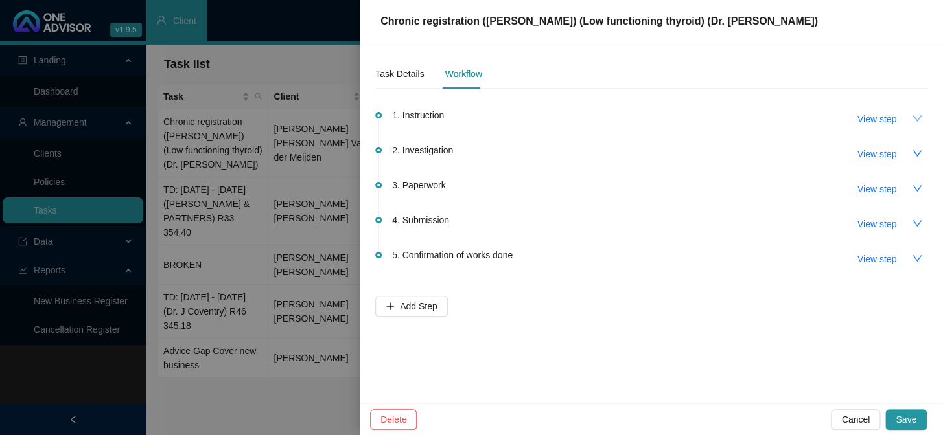
click at [504, 122] on icon "down" at bounding box center [916, 118] width 10 height 10
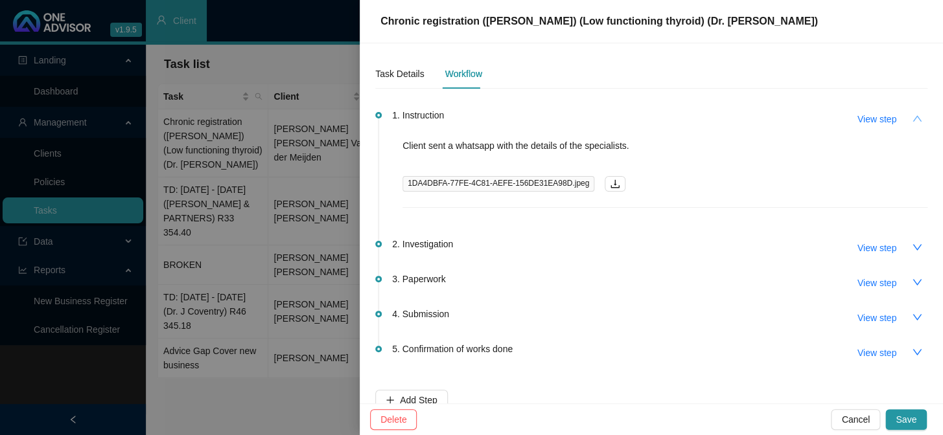
click at [504, 122] on button "button" at bounding box center [916, 118] width 21 height 21
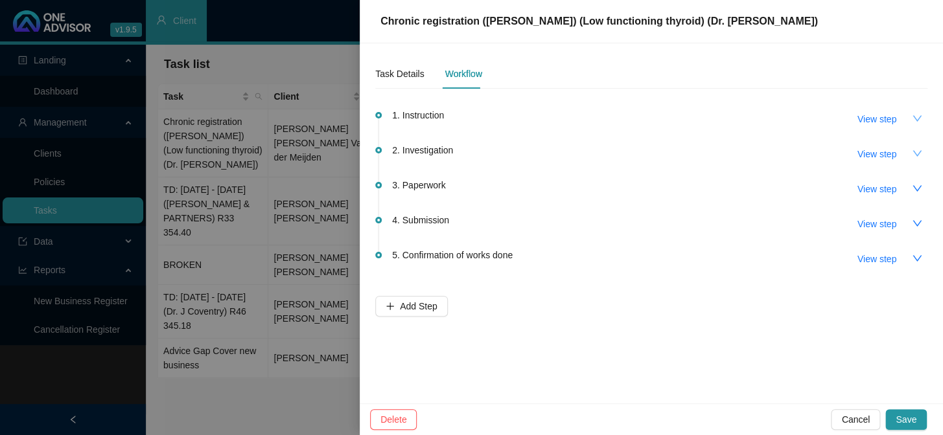
click at [504, 157] on icon "down" at bounding box center [916, 153] width 10 height 10
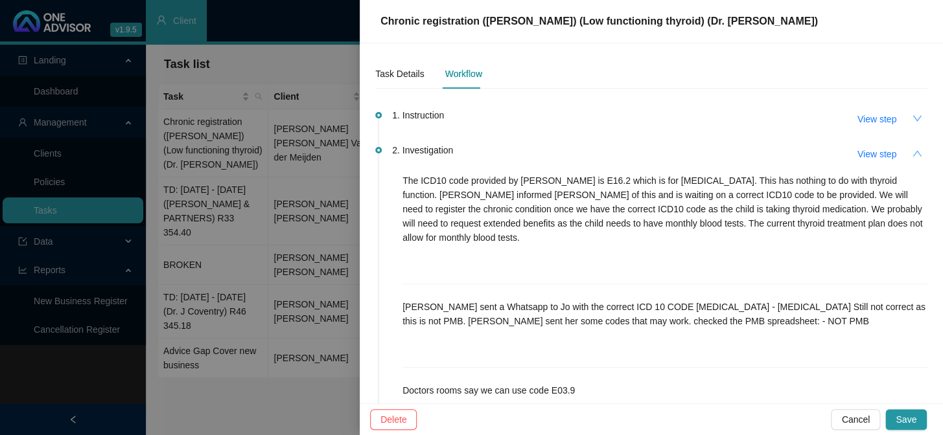
click at [504, 21] on div "Chronic registration ([PERSON_NAME]) (Low functioning thyroid) (Dr. [PERSON_NAM…" at bounding box center [651, 22] width 552 height 16
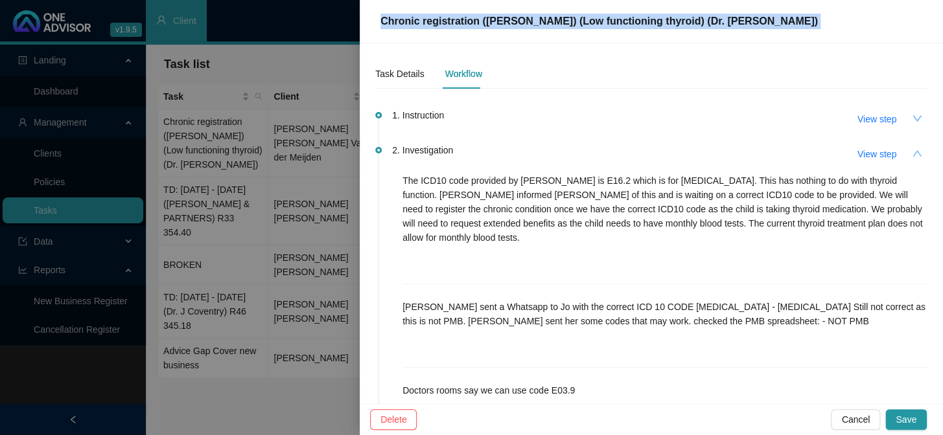
drag, startPoint x: 731, startPoint y: 21, endPoint x: 378, endPoint y: 17, distance: 353.1
click at [378, 17] on div "Chronic registration ([PERSON_NAME]) (Low functioning thyroid) (Dr. [PERSON_NAM…" at bounding box center [651, 22] width 552 height 16
copy span "Chronic registration ([PERSON_NAME]) (Low functioning thyroid) (Dr. [PERSON_NAM…"
click at [504, 156] on icon "up" at bounding box center [916, 153] width 10 height 10
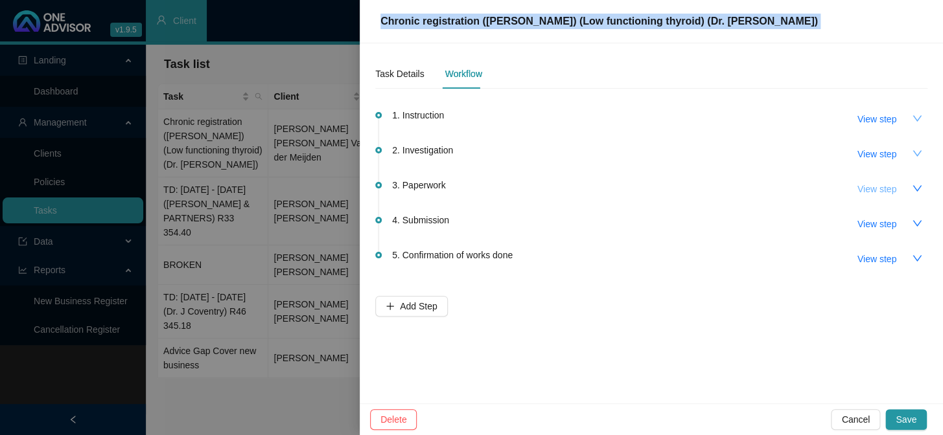
click at [504, 192] on button "View step" at bounding box center [877, 189] width 60 height 21
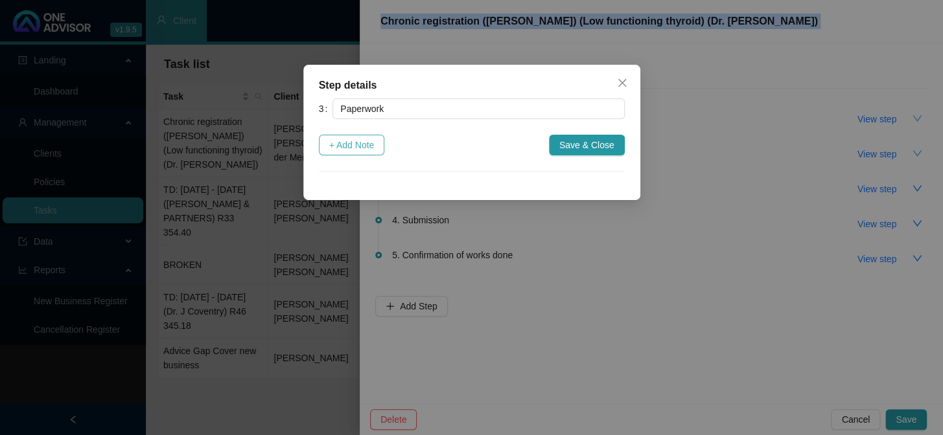
click at [369, 140] on span "+ Add Note" at bounding box center [351, 145] width 45 height 14
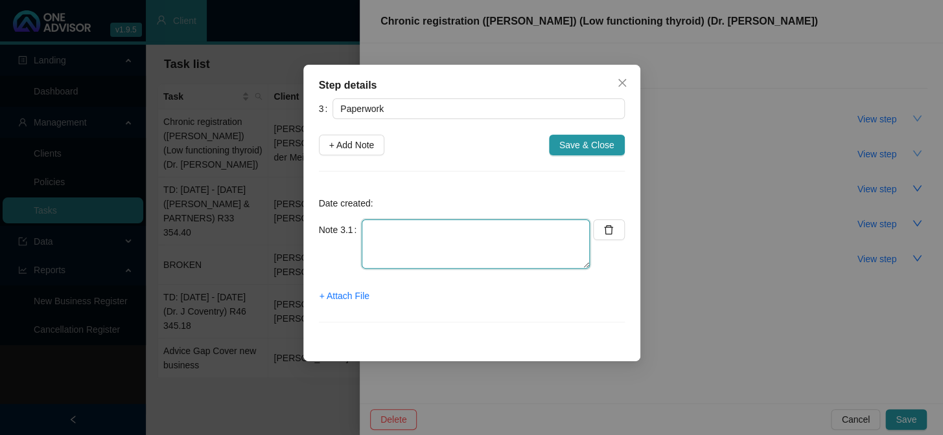
click at [375, 227] on textarea at bounding box center [475, 244] width 228 height 49
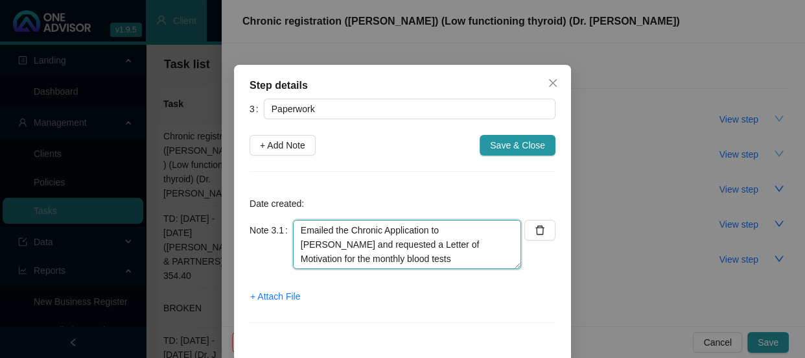
type textarea "Emailed the Chronic Application to [PERSON_NAME] and requested a Letter of Moti…"
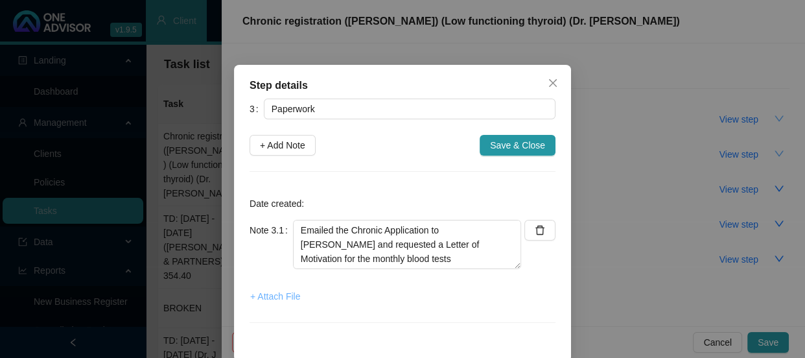
click at [275, 293] on span "+ Attach File" at bounding box center [275, 296] width 50 height 14
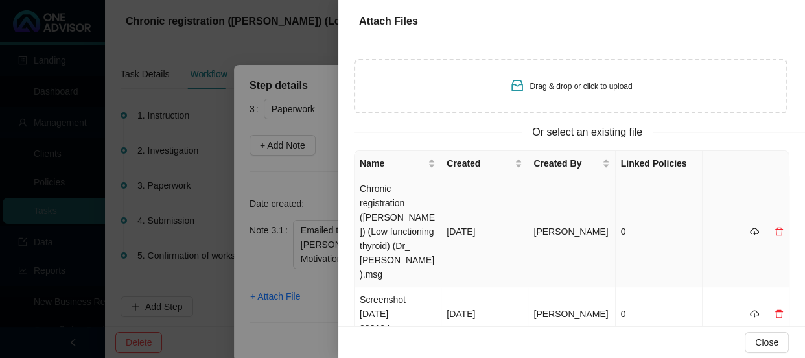
click at [383, 195] on td "Chronic registration ([PERSON_NAME]) (Low functioning thyroid) (Dr_ [PERSON_NAM…" at bounding box center [397, 231] width 87 height 111
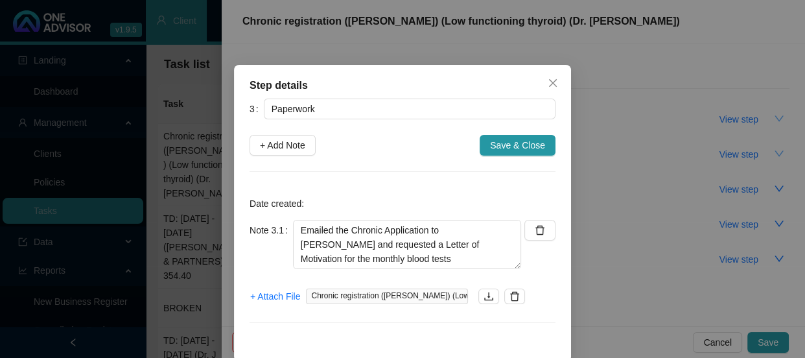
click at [450, 296] on span "Chronic registration ([PERSON_NAME]) (Low functioning thyroid) (Dr_ [PERSON_NAM…" at bounding box center [387, 296] width 162 height 16
click at [455, 293] on span "Chronic registration ([PERSON_NAME]) (Low functioning thyroid) (Dr_ [PERSON_NAM…" at bounding box center [387, 296] width 162 height 16
click at [463, 297] on span "Chronic registration ([PERSON_NAME]) (Low functioning thyroid) (Dr_ [PERSON_NAM…" at bounding box center [387, 296] width 162 height 16
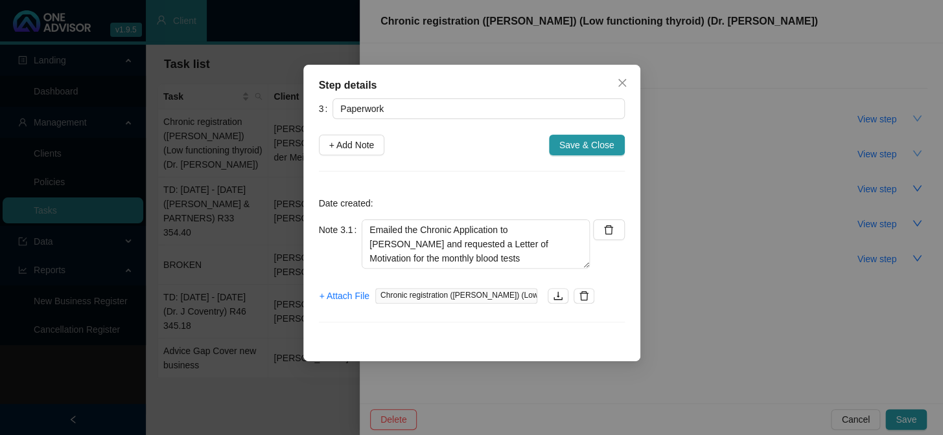
click at [504, 297] on span "Chronic registration ([PERSON_NAME]) (Low functioning thyroid) (Dr_ [PERSON_NAM…" at bounding box center [456, 296] width 162 height 16
click at [504, 146] on span "Save & Close" at bounding box center [586, 145] width 55 height 14
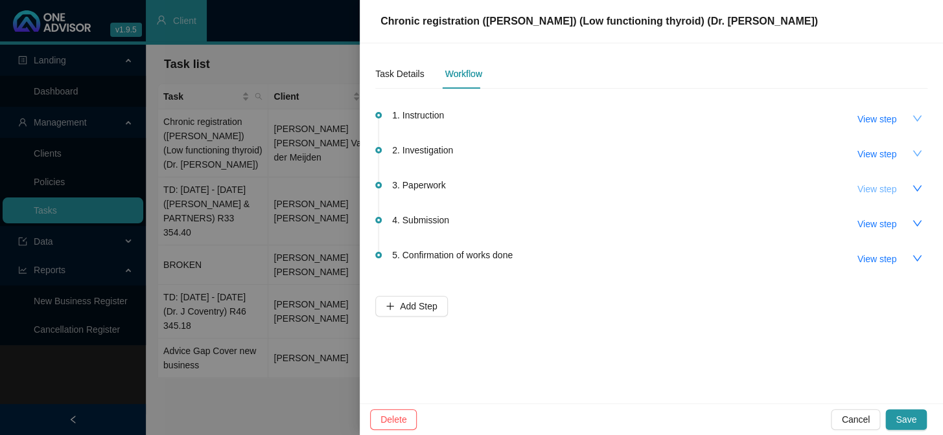
click at [504, 191] on span "View step" at bounding box center [876, 189] width 39 height 14
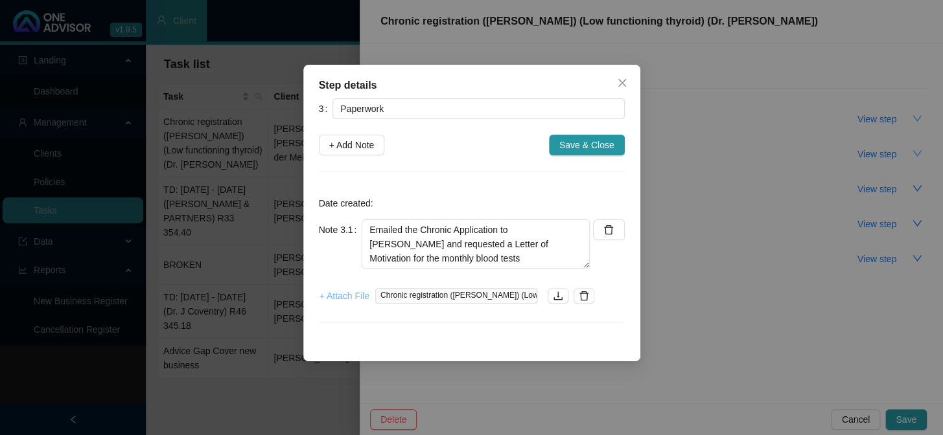
click at [344, 302] on span "+ Attach File" at bounding box center [344, 296] width 50 height 14
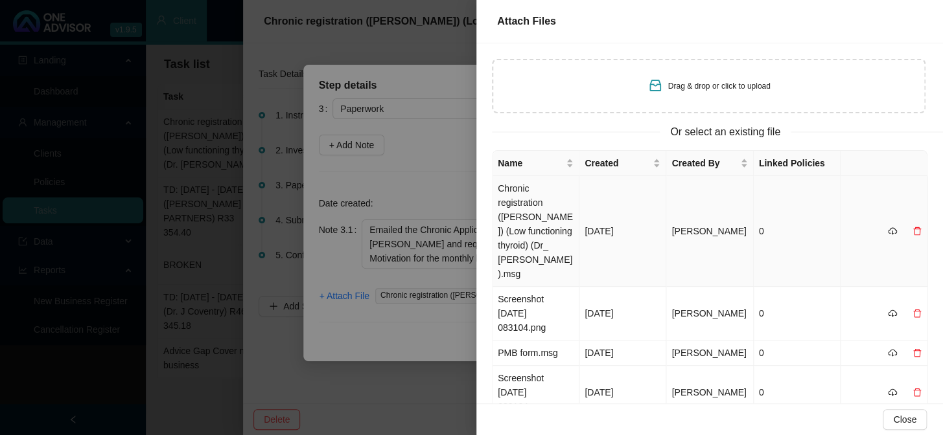
click at [504, 194] on td "[PERSON_NAME]" at bounding box center [709, 231] width 87 height 111
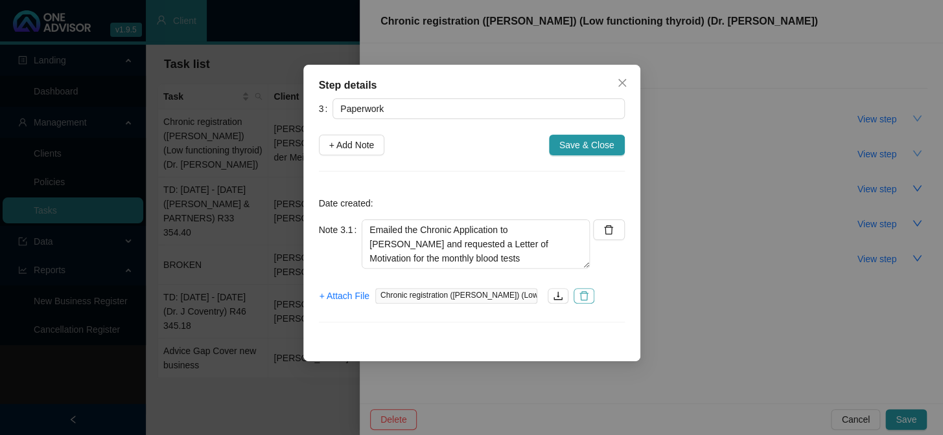
click at [504, 296] on icon "delete" at bounding box center [584, 296] width 10 height 10
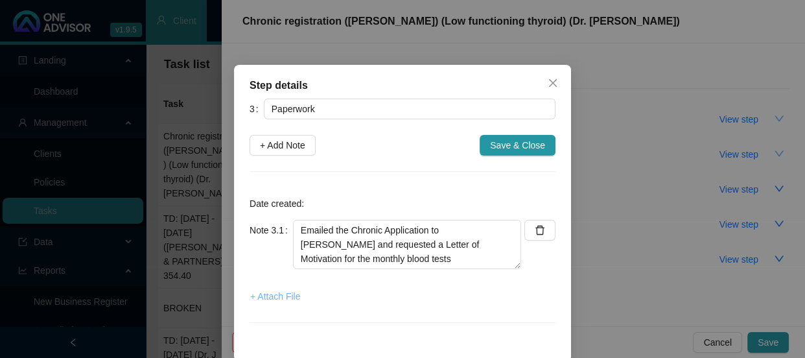
click at [250, 296] on span "+ Attach File" at bounding box center [275, 296] width 50 height 14
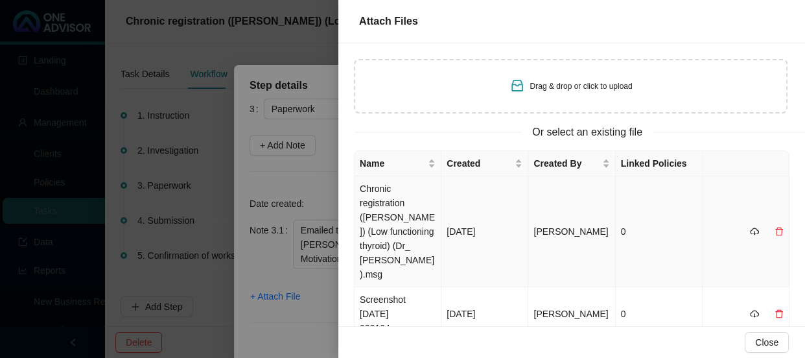
click at [404, 211] on td "Chronic registration ([PERSON_NAME]) (Low functioning thyroid) (Dr_ [PERSON_NAM…" at bounding box center [397, 231] width 87 height 111
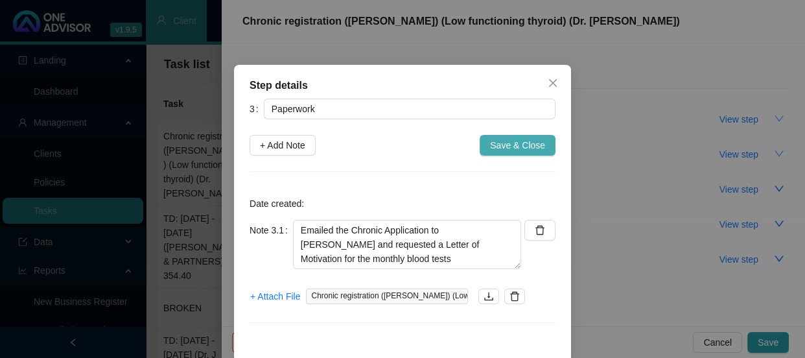
click at [504, 146] on span "Save & Close" at bounding box center [517, 145] width 55 height 14
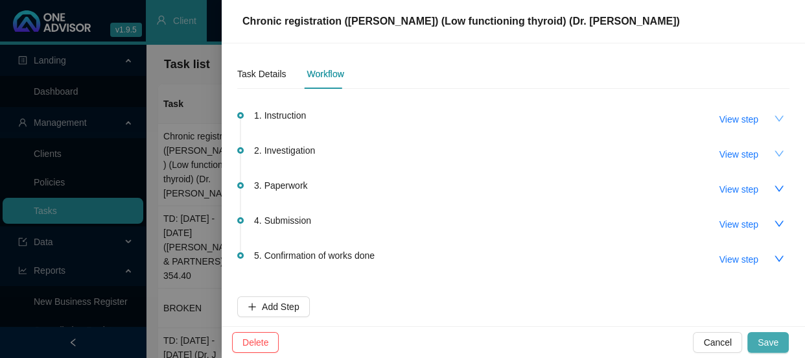
click at [504, 319] on button "Save" at bounding box center [767, 342] width 41 height 21
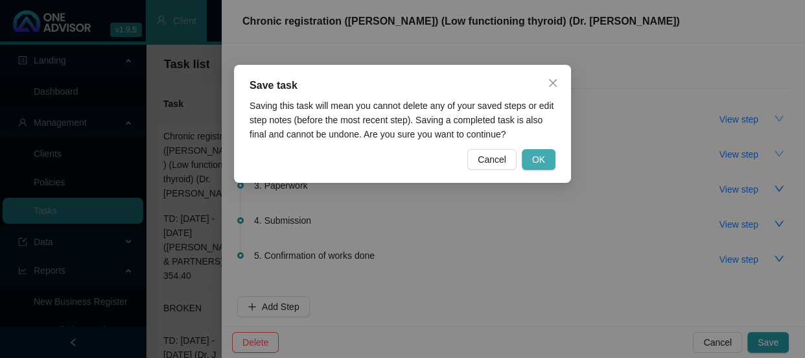
click at [504, 161] on span "OK" at bounding box center [538, 159] width 13 height 14
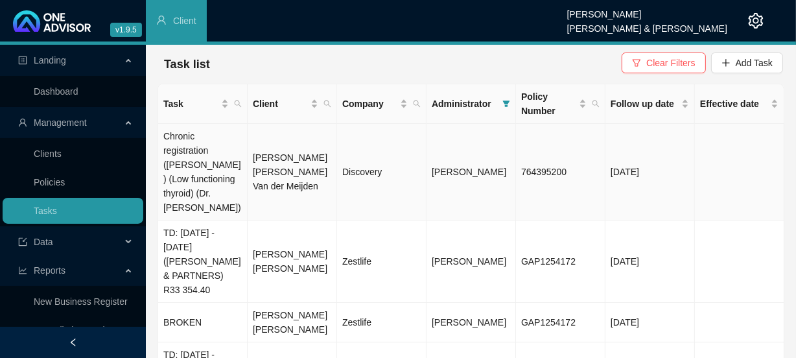
click at [321, 164] on td "[PERSON_NAME] [PERSON_NAME] Van der Meijden" at bounding box center [291, 172] width 89 height 97
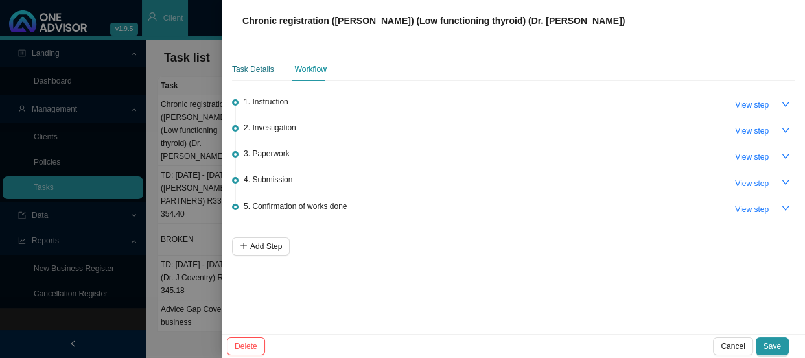
click at [248, 71] on div "Task Details" at bounding box center [253, 69] width 42 height 13
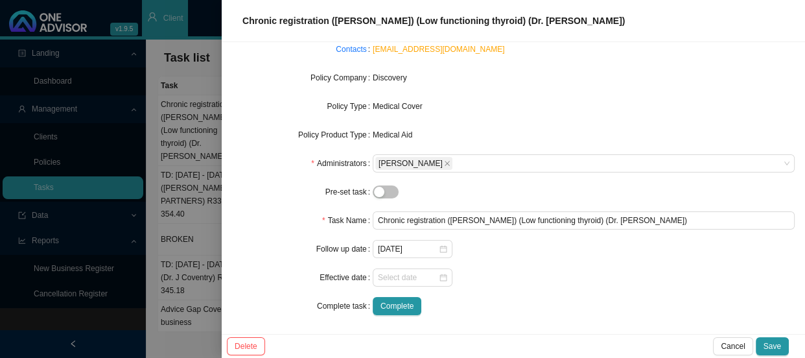
scroll to position [133, 0]
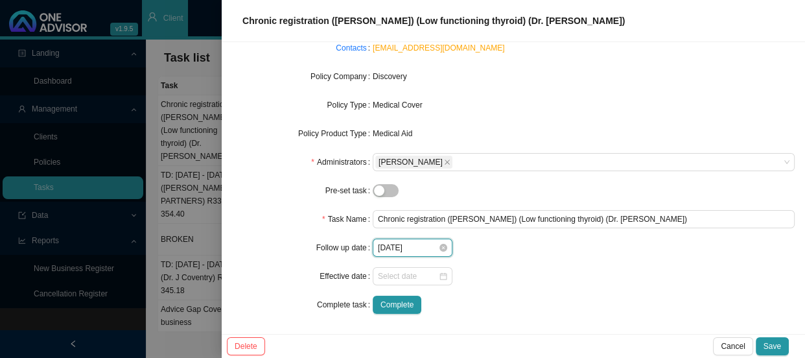
click at [402, 242] on input "[DATE]" at bounding box center [408, 247] width 60 height 13
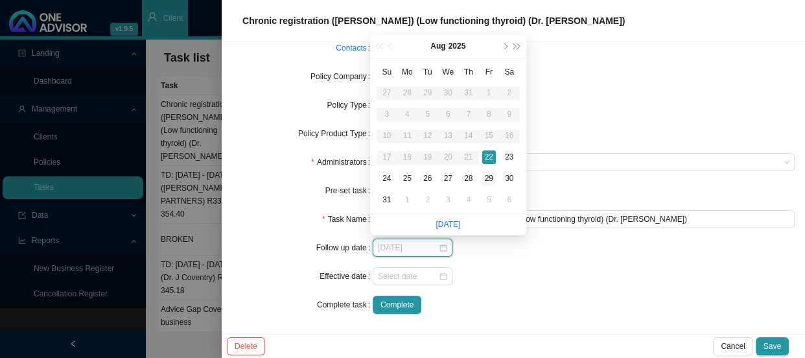
type input "[DATE]"
click at [487, 180] on div "29" at bounding box center [489, 179] width 14 height 14
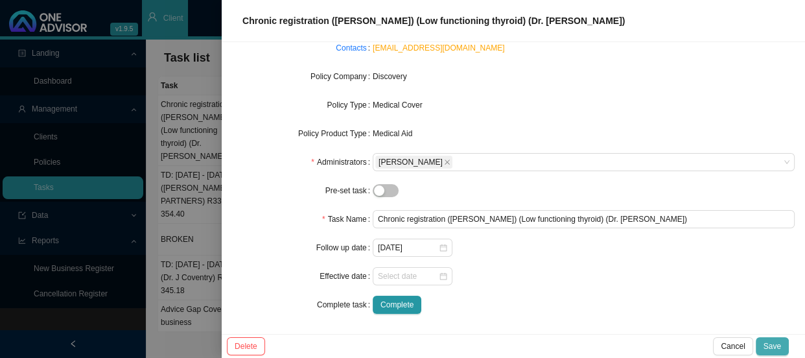
click at [504, 319] on span "Save" at bounding box center [771, 345] width 17 height 13
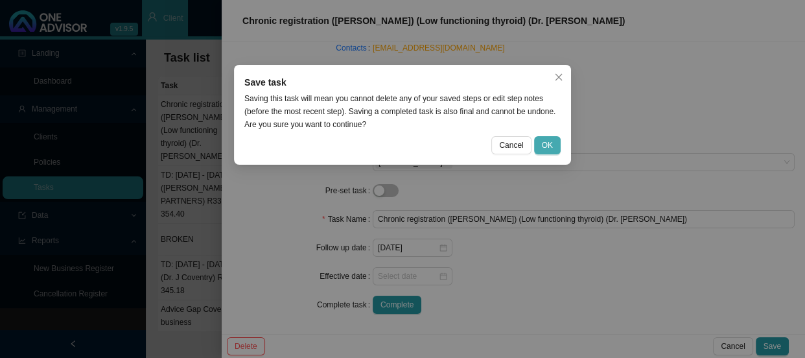
click at [504, 148] on span "OK" at bounding box center [547, 145] width 11 height 13
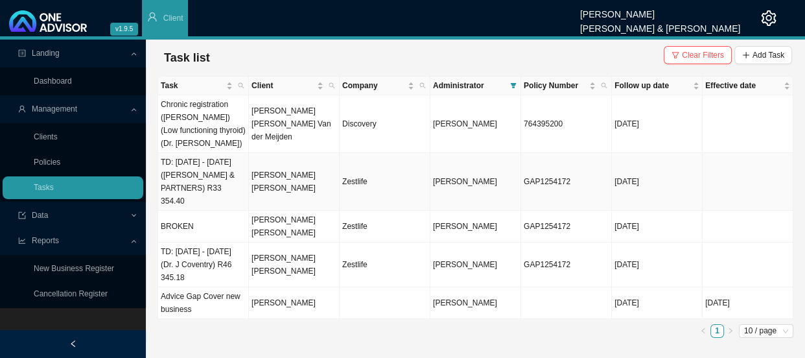
click at [262, 168] on td "[PERSON_NAME] [PERSON_NAME]" at bounding box center [294, 182] width 91 height 58
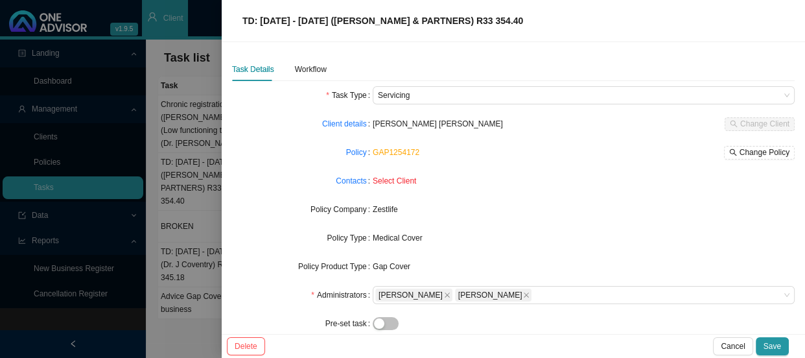
click at [204, 282] on div at bounding box center [402, 179] width 805 height 358
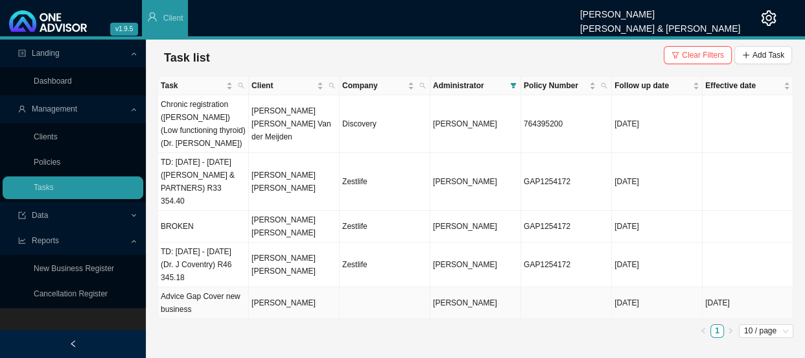
click at [311, 287] on td "[PERSON_NAME]" at bounding box center [294, 303] width 91 height 32
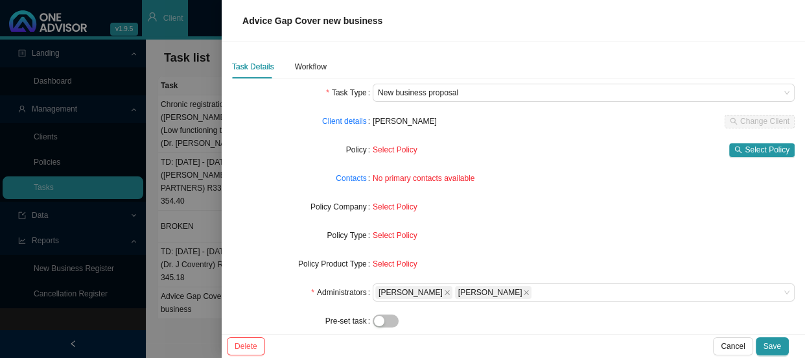
scroll to position [0, 0]
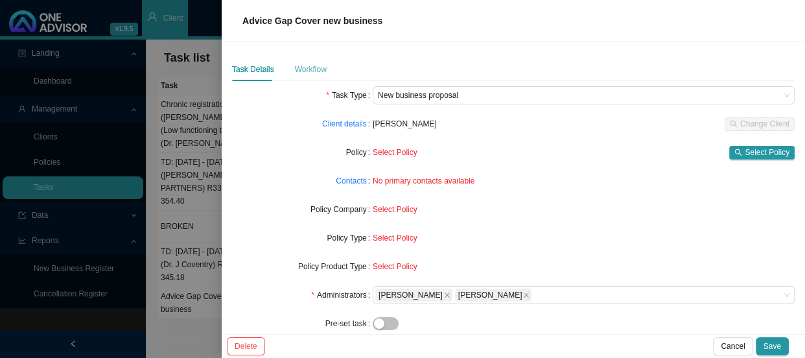
click at [313, 77] on div "Workflow" at bounding box center [311, 69] width 32 height 23
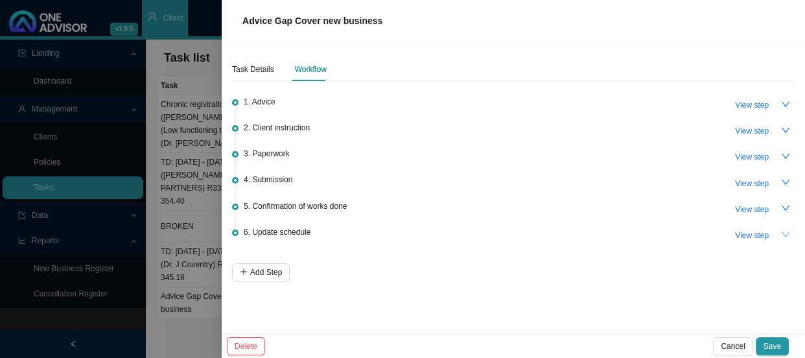
click at [504, 237] on icon "down" at bounding box center [785, 234] width 9 height 9
click at [504, 237] on span "View step" at bounding box center [752, 235] width 34 height 13
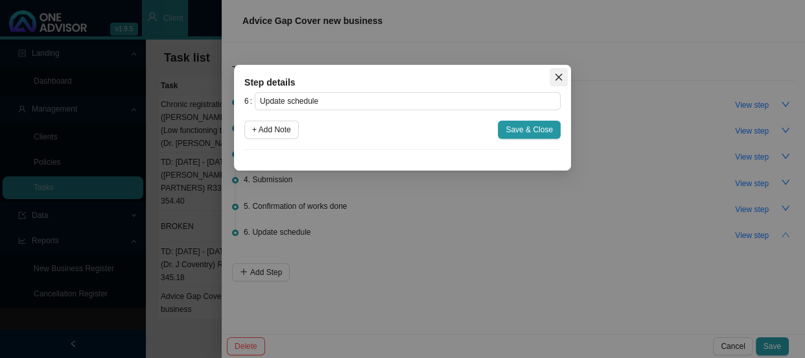
click at [504, 74] on icon "close" at bounding box center [558, 77] width 9 height 9
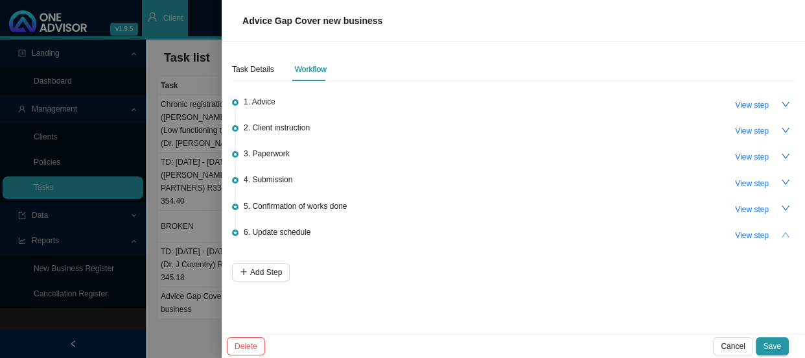
click at [333, 205] on span "5. Confirmation of works done" at bounding box center [295, 206] width 103 height 13
click at [504, 214] on button "button" at bounding box center [785, 209] width 18 height 18
click at [504, 187] on button "button" at bounding box center [785, 182] width 18 height 18
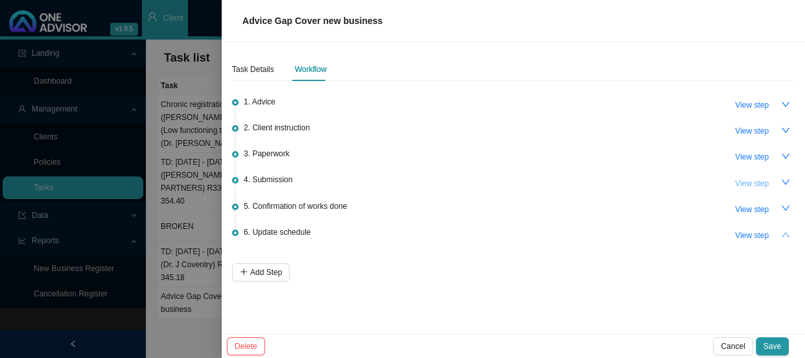
click at [504, 181] on span "View step" at bounding box center [752, 183] width 34 height 13
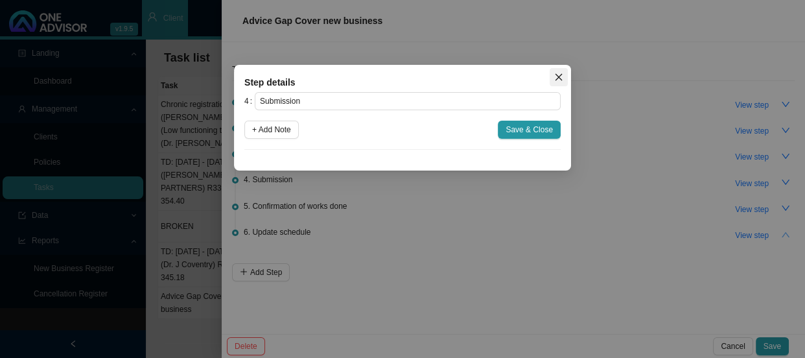
click at [504, 74] on icon "close" at bounding box center [558, 77] width 9 height 9
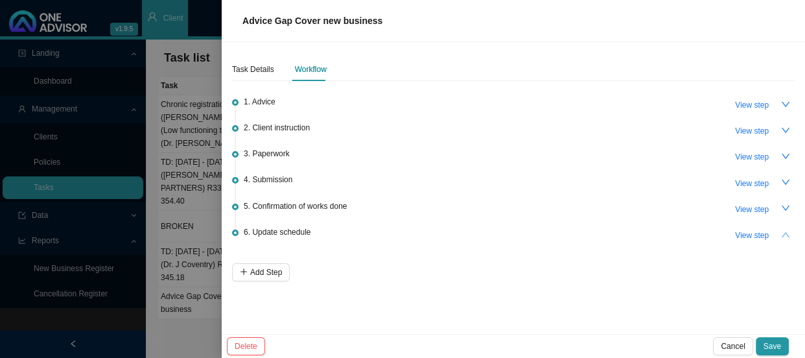
click at [282, 150] on span "3. Paperwork" at bounding box center [267, 153] width 46 height 13
click at [504, 159] on span "View step" at bounding box center [752, 156] width 34 height 13
type input "Paperwork"
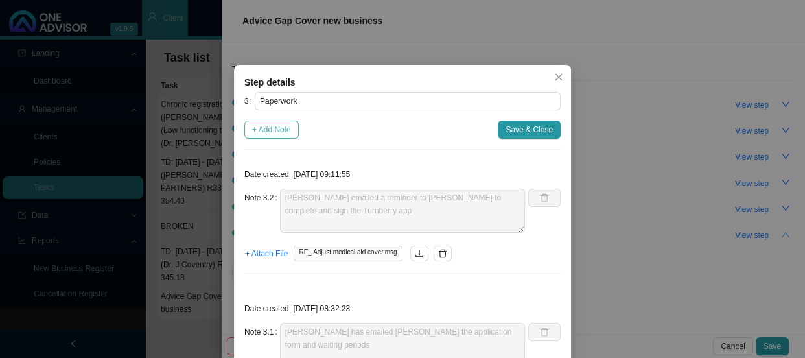
click at [273, 123] on span "+ Add Note" at bounding box center [271, 129] width 39 height 13
type textarea "[PERSON_NAME] emailed a reminder to [PERSON_NAME] to complete and sign the Turn…"
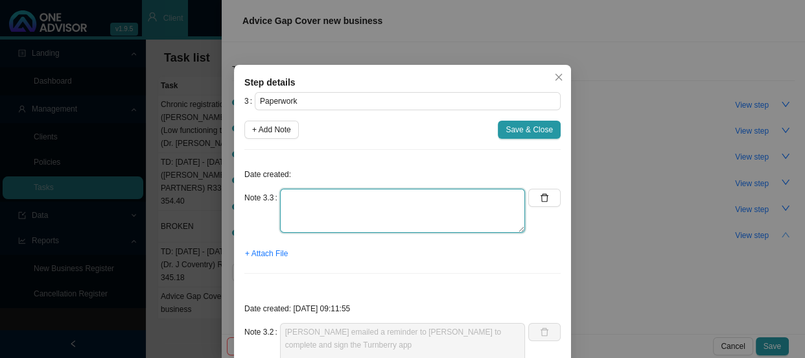
click at [300, 196] on textarea at bounding box center [402, 211] width 245 height 44
type textarea "Received the signed and completed application"
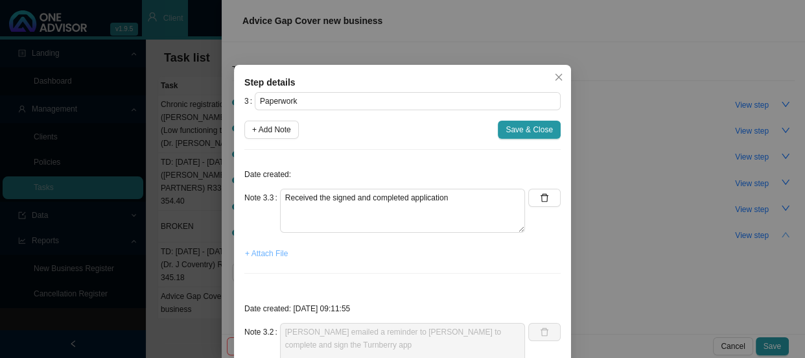
click at [255, 253] on span "+ Attach File" at bounding box center [266, 253] width 43 height 13
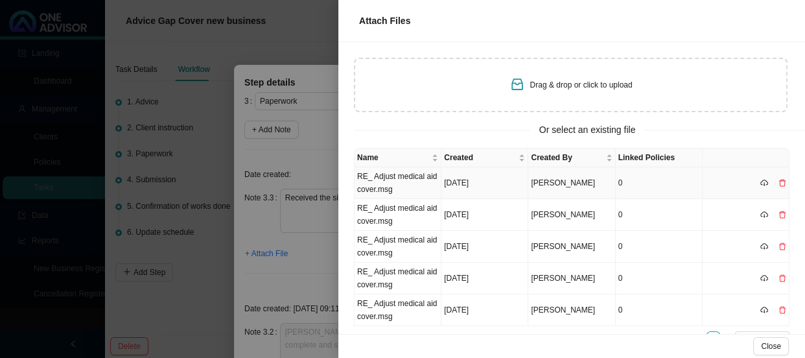
click at [408, 185] on td "RE_ Adjust medical aid cover.msg" at bounding box center [397, 183] width 87 height 32
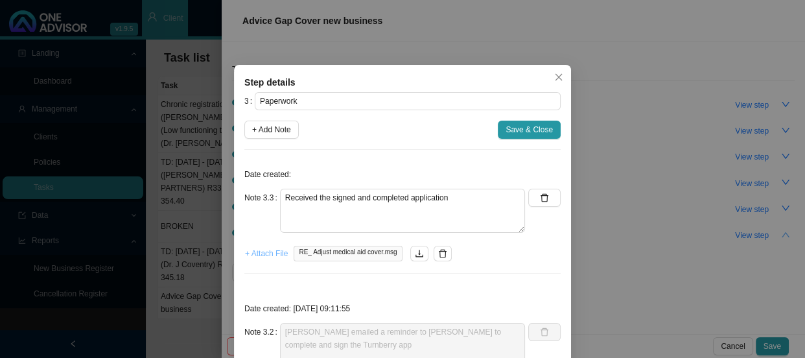
click at [270, 258] on span "+ Attach File" at bounding box center [266, 253] width 43 height 13
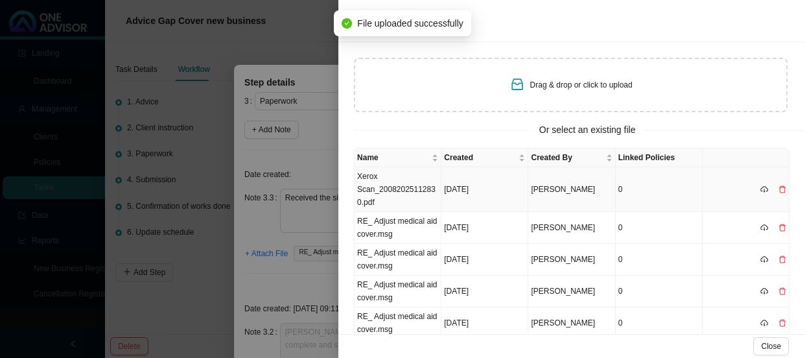
click at [396, 190] on td "Xerox Scan_20082025112830.pdf" at bounding box center [397, 189] width 87 height 45
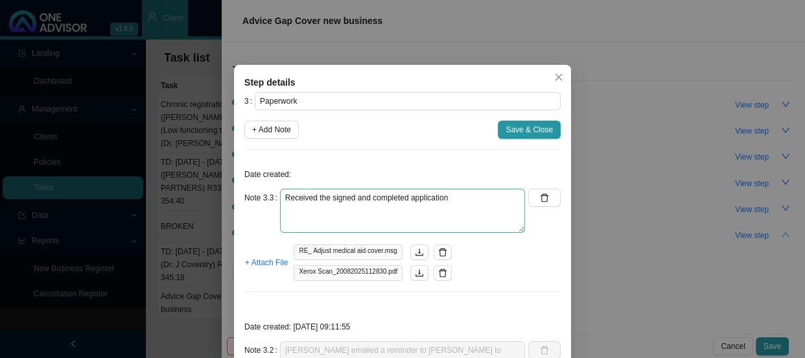
scroll to position [58, 0]
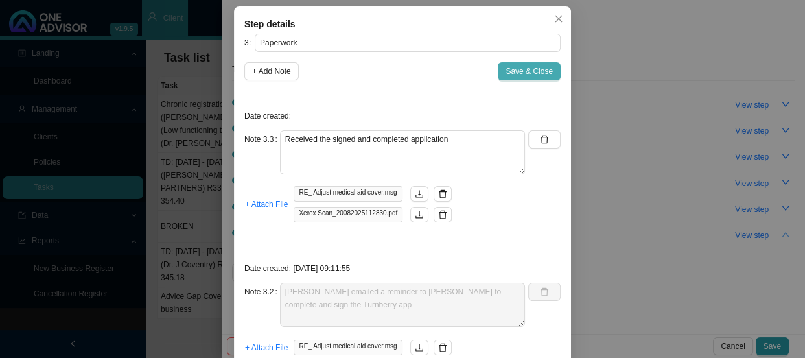
click at [504, 69] on span "Save & Close" at bounding box center [528, 71] width 47 height 13
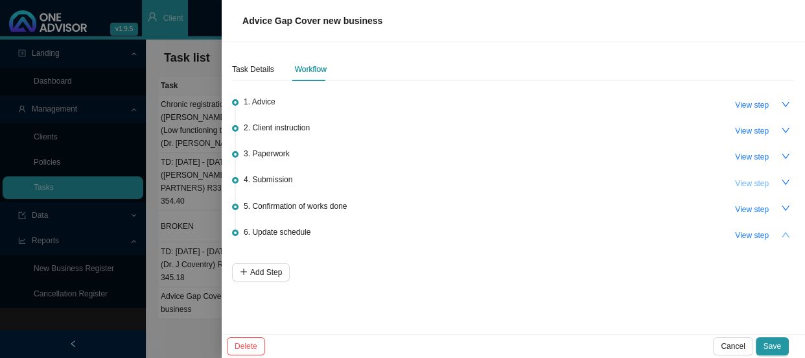
click at [504, 177] on span "View step" at bounding box center [752, 183] width 34 height 13
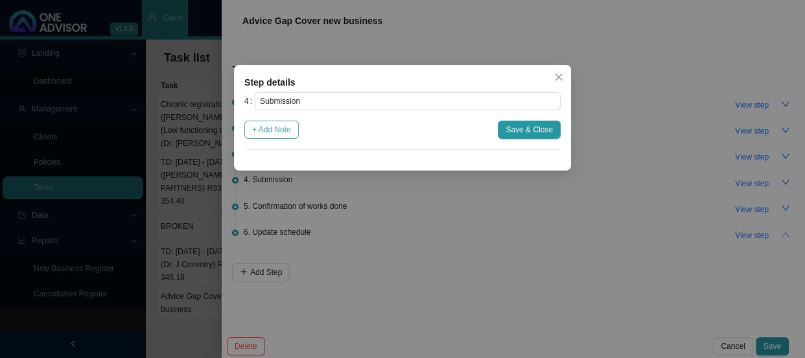
click at [266, 127] on span "+ Add Note" at bounding box center [271, 129] width 39 height 13
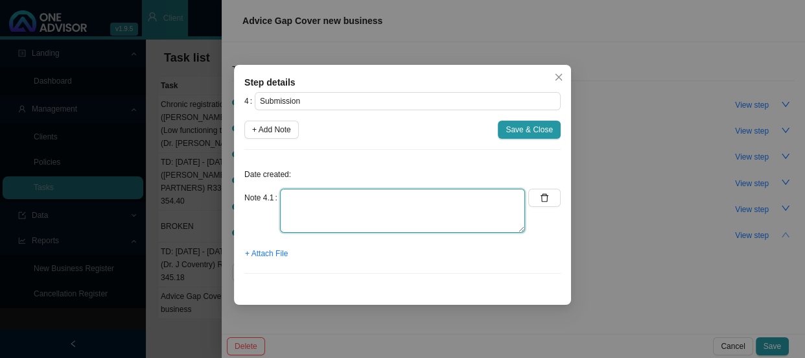
click at [317, 198] on textarea at bounding box center [402, 211] width 245 height 44
click at [396, 199] on textarea "Submitted the application" at bounding box center [402, 211] width 245 height 44
type textarea "Submitted the application to Turnberry"
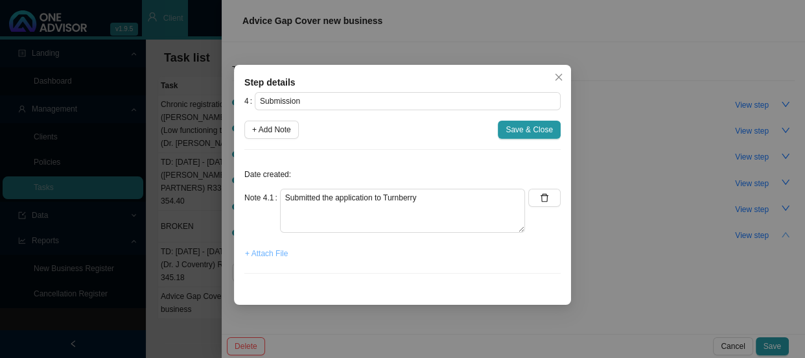
click at [270, 255] on span "+ Attach File" at bounding box center [266, 253] width 43 height 13
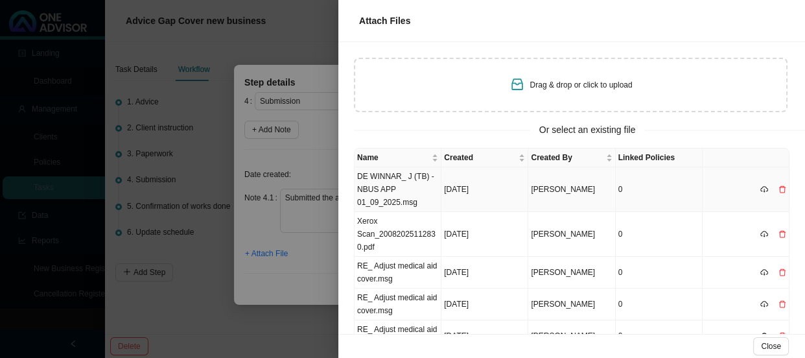
click at [397, 177] on td "DE WINNAR_ J (TB) - NBUS APP 01_09_2025.msg" at bounding box center [397, 189] width 87 height 45
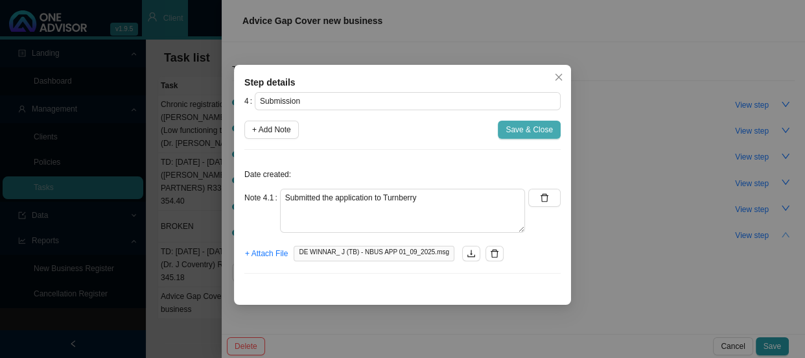
click at [504, 130] on span "Save & Close" at bounding box center [528, 129] width 47 height 13
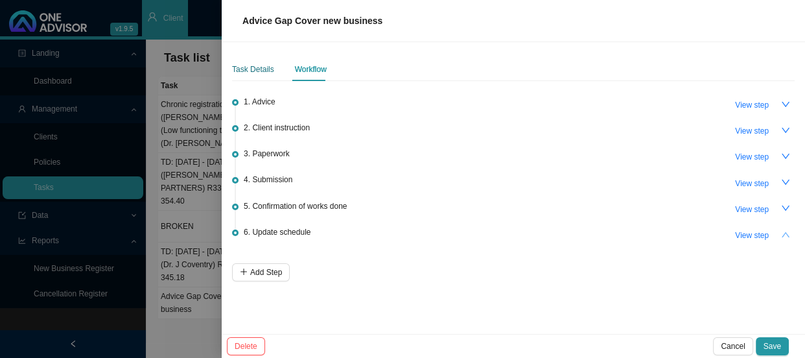
click at [254, 65] on div "Task Details" at bounding box center [253, 69] width 42 height 13
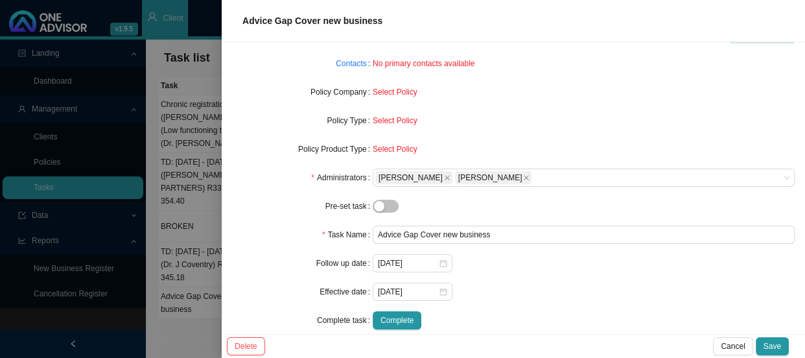
scroll to position [133, 0]
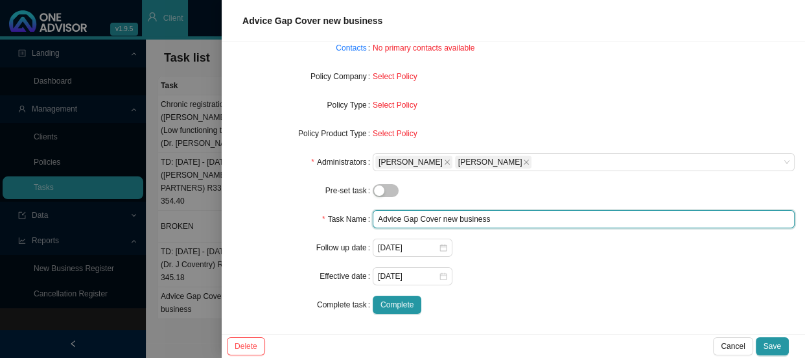
click at [483, 220] on input "Advice Gap Cover new business" at bounding box center [584, 219] width 422 height 18
drag, startPoint x: 492, startPoint y: 220, endPoint x: 370, endPoint y: 217, distance: 121.8
click at [373, 217] on input "Advice Gap Cover new business" at bounding box center [584, 219] width 422 height 18
type input "Tur"
drag, startPoint x: 379, startPoint y: 220, endPoint x: 369, endPoint y: 220, distance: 9.7
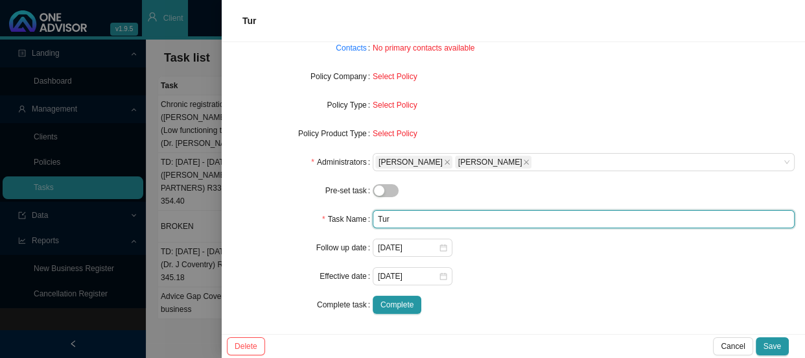
click at [369, 220] on div "Task Name Tur" at bounding box center [513, 219] width 562 height 18
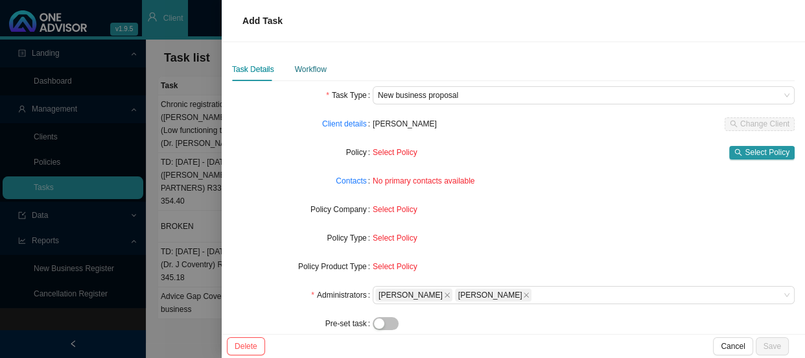
click at [306, 73] on div "Workflow" at bounding box center [311, 69] width 32 height 13
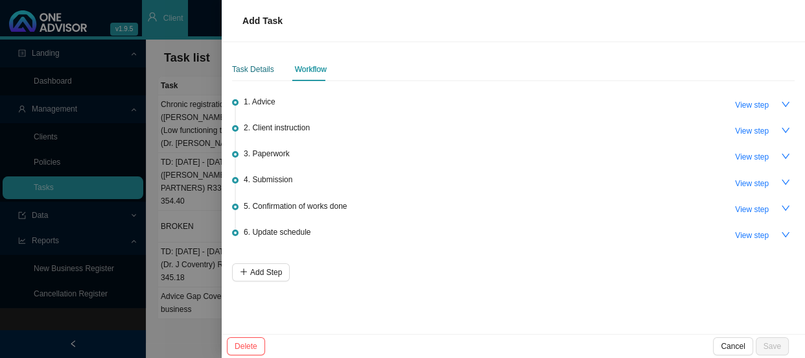
click at [249, 64] on div "Task Details" at bounding box center [253, 69] width 42 height 13
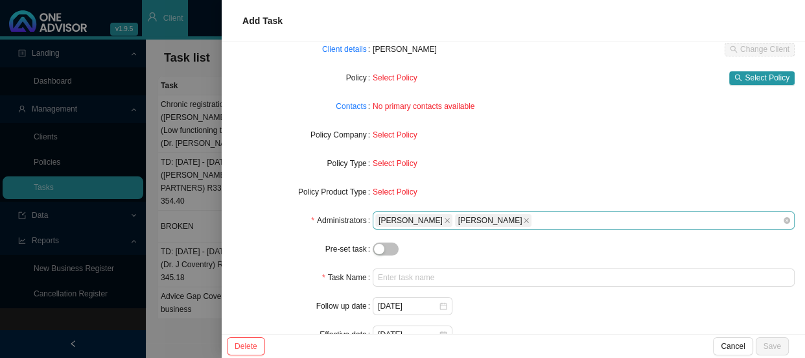
scroll to position [133, 0]
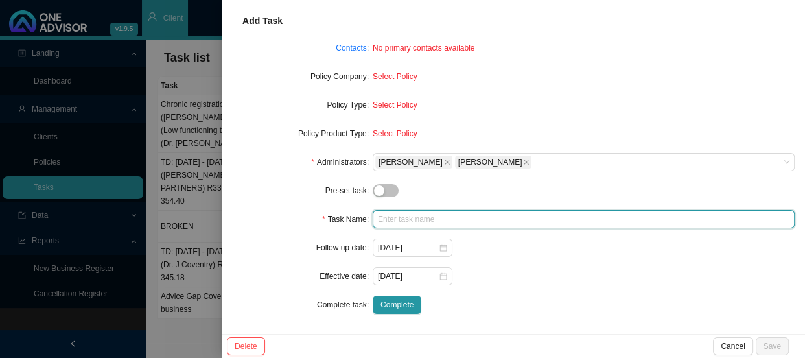
click at [402, 220] on input "text" at bounding box center [584, 219] width 422 height 18
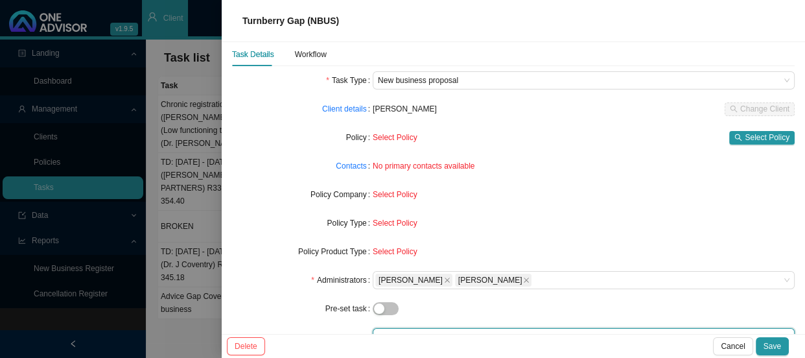
type input "Turnberry Gap (NBUS)"
click at [390, 194] on span "Select Policy" at bounding box center [395, 194] width 45 height 9
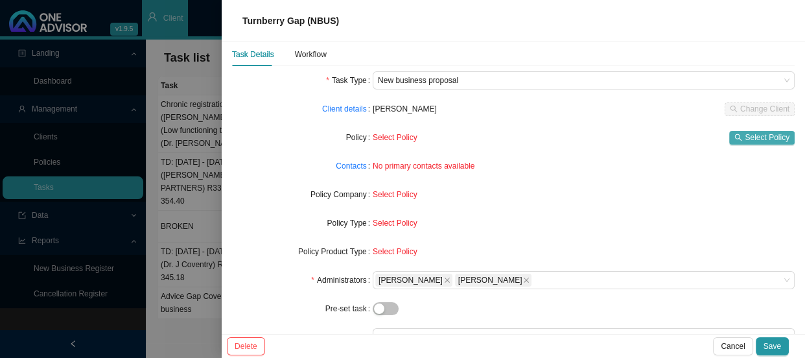
click at [504, 139] on button "Select Policy" at bounding box center [761, 138] width 65 height 14
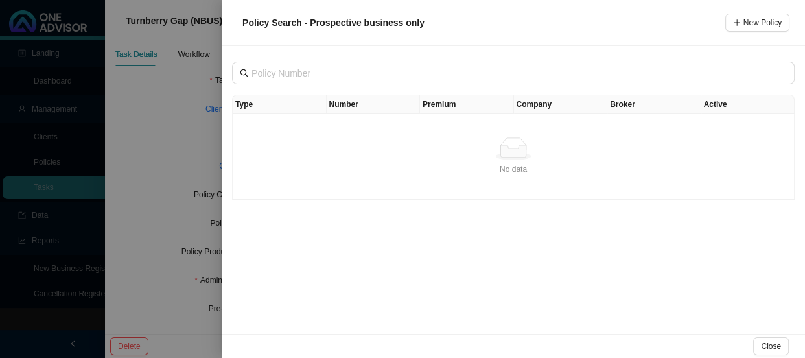
click at [201, 175] on div at bounding box center [402, 179] width 805 height 358
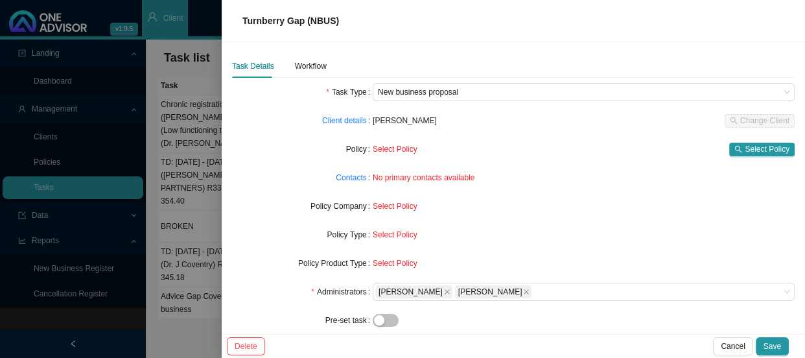
scroll to position [0, 0]
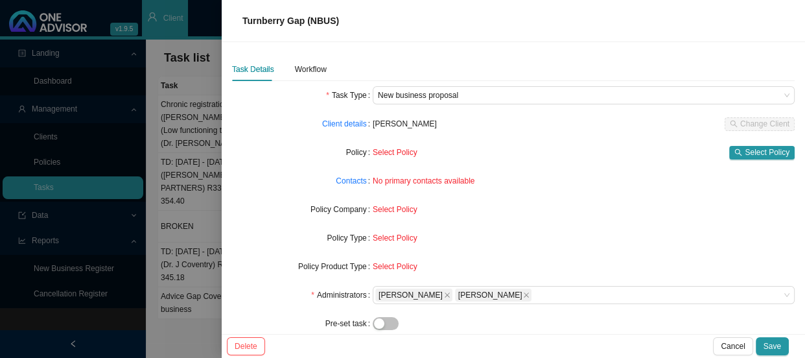
click at [418, 185] on span "No primary contacts available" at bounding box center [424, 180] width 102 height 9
click at [444, 181] on span "No primary contacts available" at bounding box center [424, 180] width 102 height 9
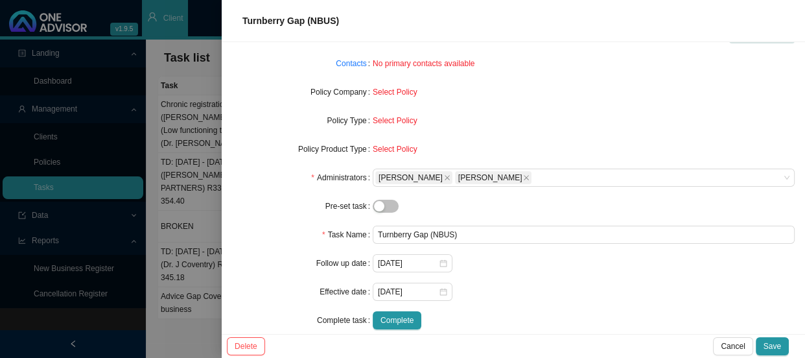
scroll to position [133, 0]
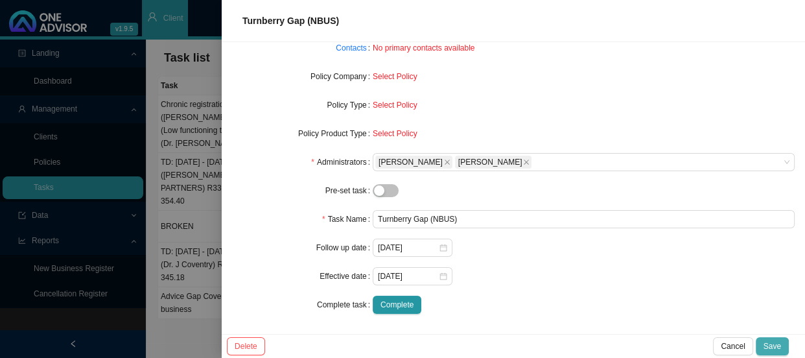
click at [504, 319] on span "Save" at bounding box center [771, 345] width 17 height 13
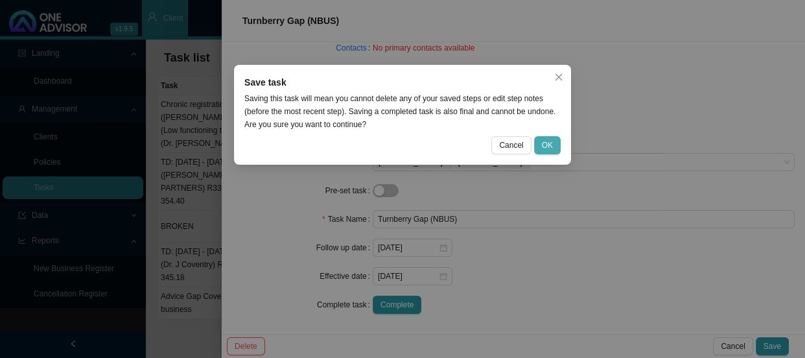
click at [504, 136] on button "OK" at bounding box center [547, 145] width 27 height 18
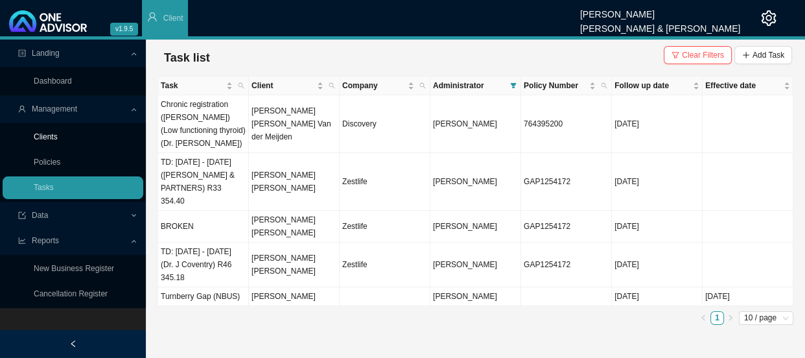
click at [58, 132] on link "Clients" at bounding box center [46, 136] width 24 height 9
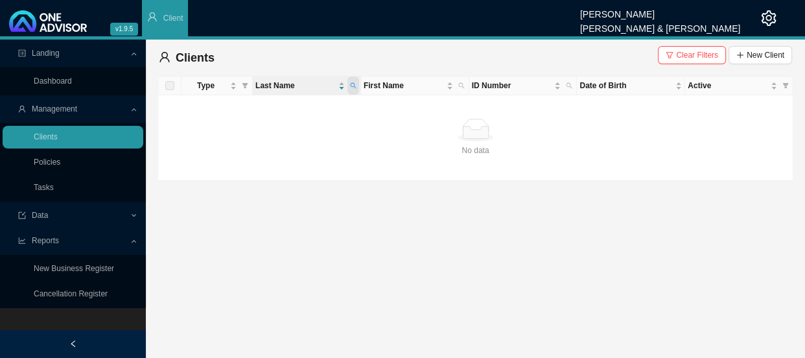
click at [352, 80] on span at bounding box center [353, 85] width 12 height 18
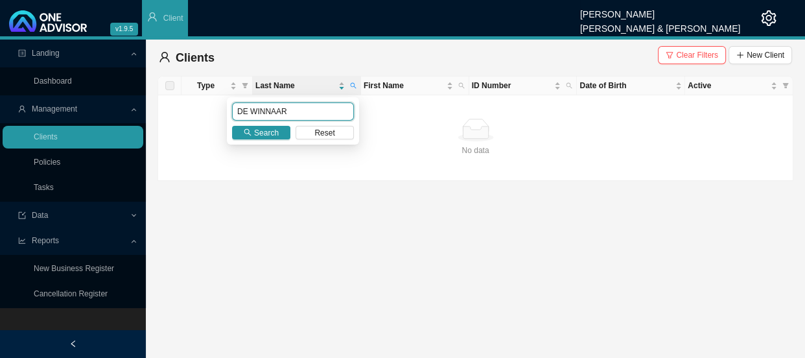
type input "DE WINNAAR"
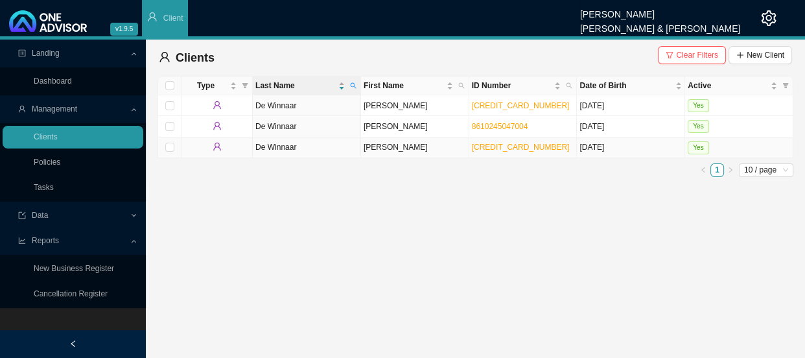
click at [379, 146] on td "[PERSON_NAME]" at bounding box center [415, 147] width 108 height 21
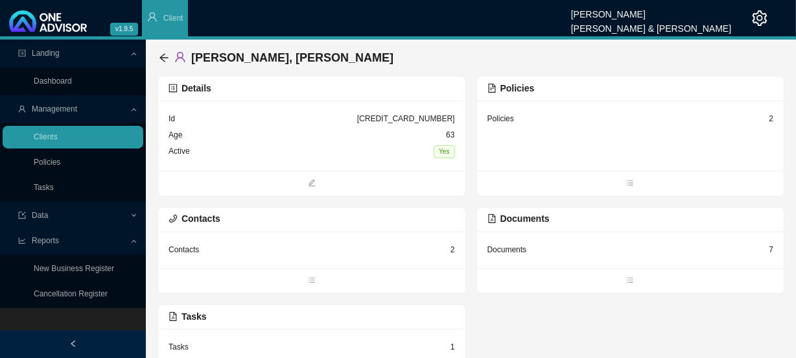
click at [421, 247] on div "Contacts 2" at bounding box center [311, 250] width 286 height 16
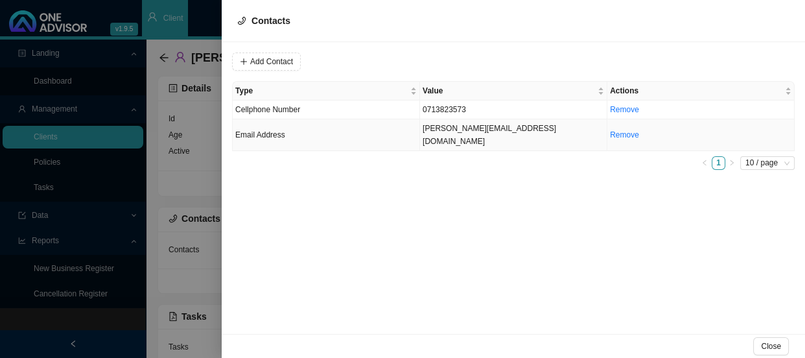
click at [442, 128] on td "[PERSON_NAME][EMAIL_ADDRESS][DOMAIN_NAME]" at bounding box center [513, 135] width 187 height 32
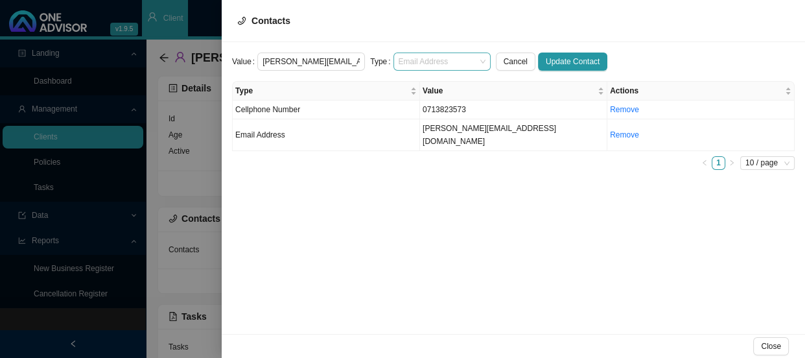
click at [463, 63] on span "Email Address" at bounding box center [441, 61] width 87 height 17
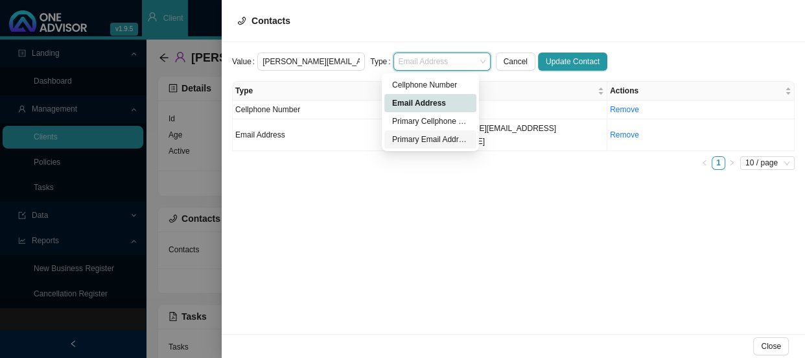
click at [411, 136] on div "Primary Email Address" at bounding box center [430, 139] width 76 height 13
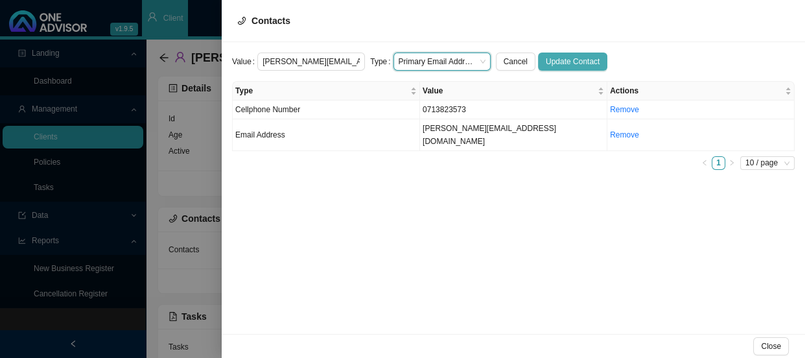
click at [504, 61] on span "Update Contact" at bounding box center [572, 61] width 54 height 13
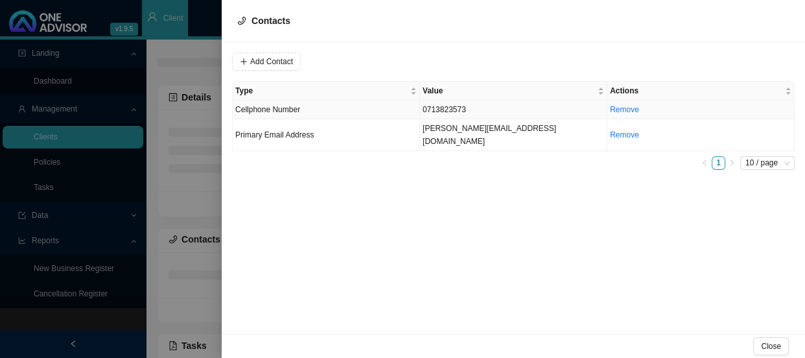
click at [356, 110] on td "Cellphone Number" at bounding box center [326, 109] width 187 height 19
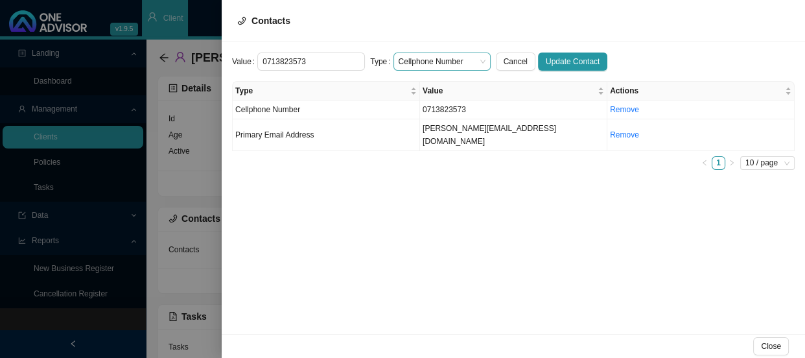
click at [474, 60] on div "Cellphone Number" at bounding box center [441, 61] width 97 height 18
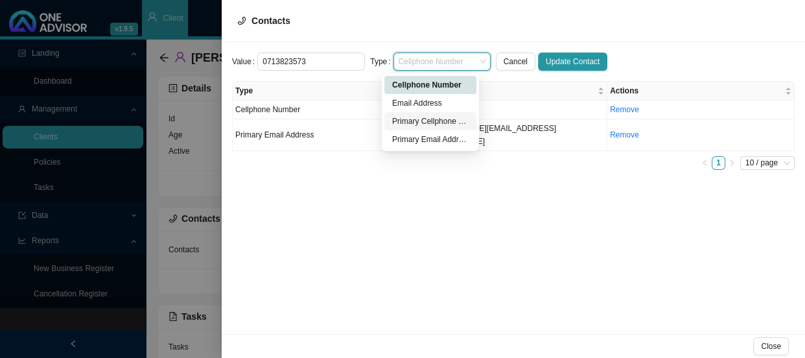
click at [429, 122] on div "Primary Cellphone Number" at bounding box center [430, 121] width 76 height 13
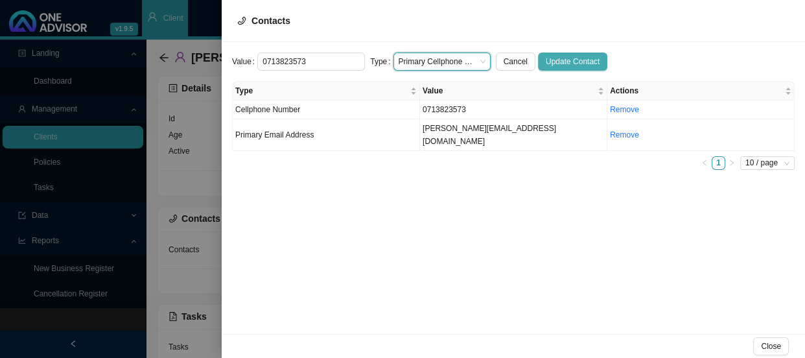
click at [504, 64] on span "Update Contact" at bounding box center [572, 61] width 54 height 13
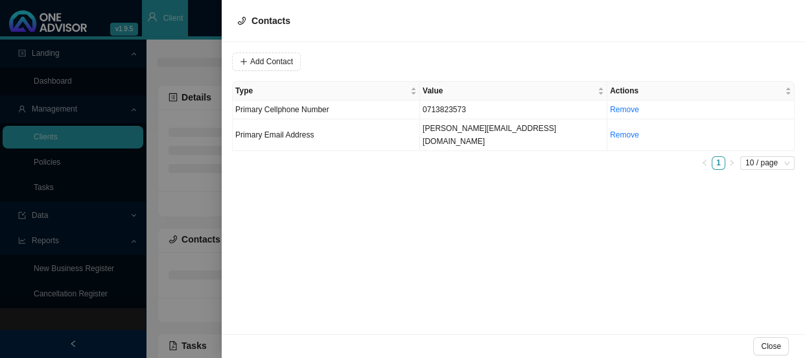
click at [504, 181] on div "Add Contact Type Value Actions Primary Cellphone Number [PHONE_NUMBER] Remove P…" at bounding box center [513, 188] width 583 height 292
click at [207, 182] on div at bounding box center [402, 179] width 805 height 358
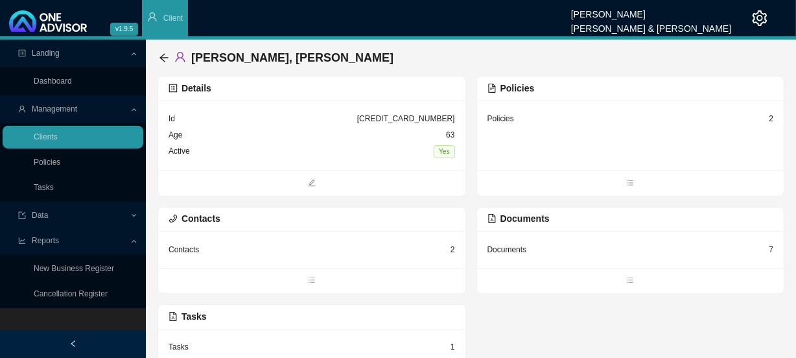
click at [504, 122] on div "Policies 2" at bounding box center [630, 119] width 286 height 16
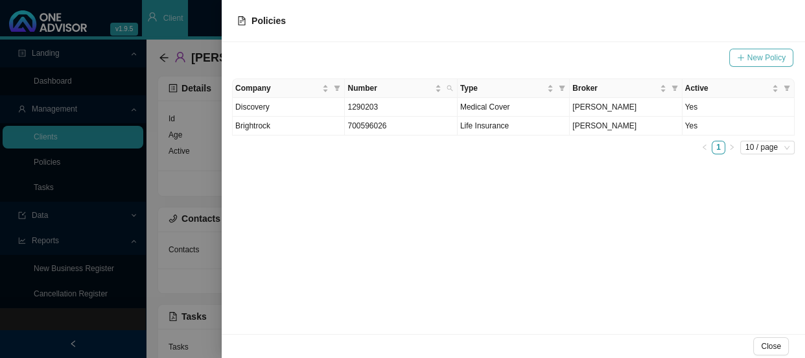
click at [504, 52] on span "New Policy" at bounding box center [766, 57] width 38 height 13
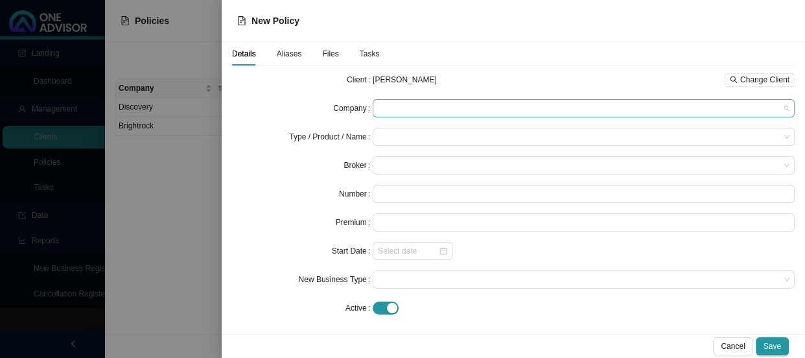
click at [498, 106] on span at bounding box center [583, 108] width 411 height 17
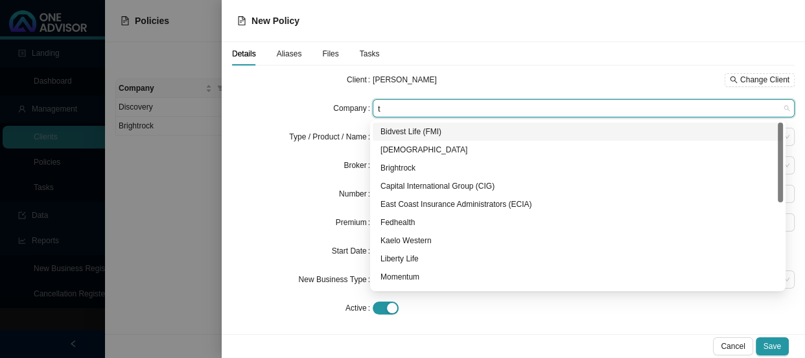
type input "tu"
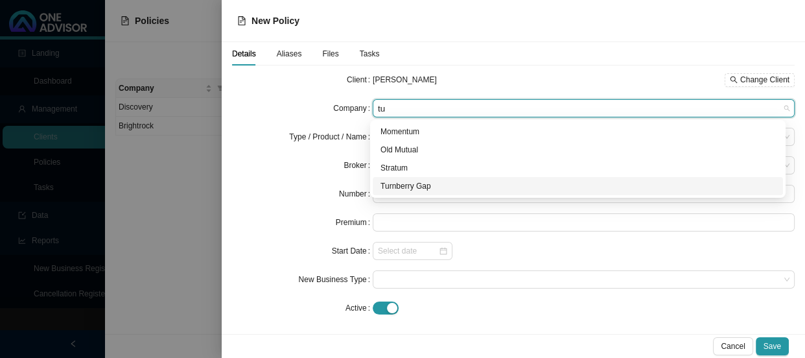
click at [412, 184] on div "Turnberry Gap" at bounding box center [577, 185] width 395 height 13
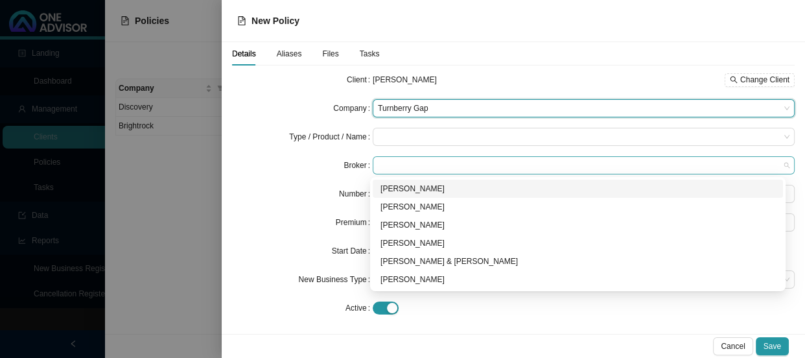
click at [404, 161] on span at bounding box center [583, 165] width 411 height 17
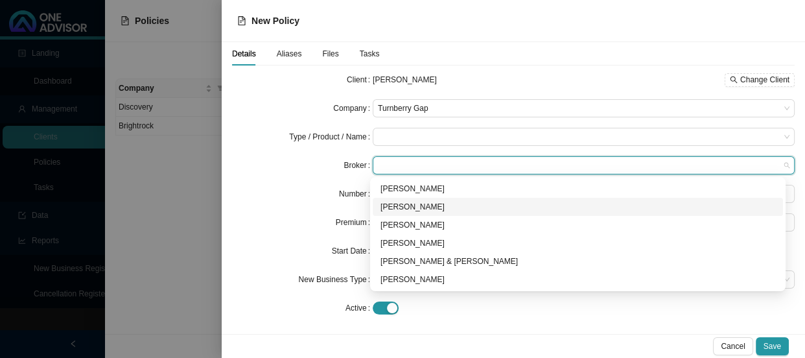
click at [398, 201] on div "[PERSON_NAME]" at bounding box center [577, 206] width 395 height 13
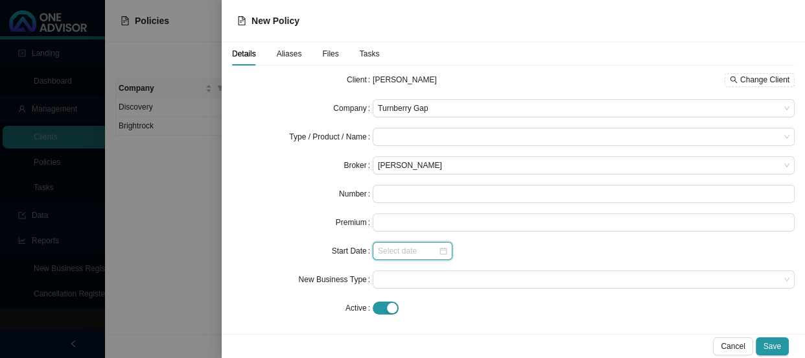
click at [404, 254] on input at bounding box center [408, 250] width 60 height 13
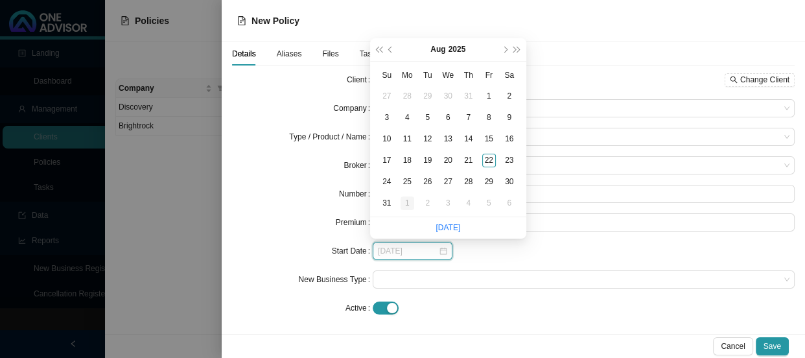
type input "[DATE]"
click at [404, 201] on div "1" at bounding box center [407, 203] width 14 height 14
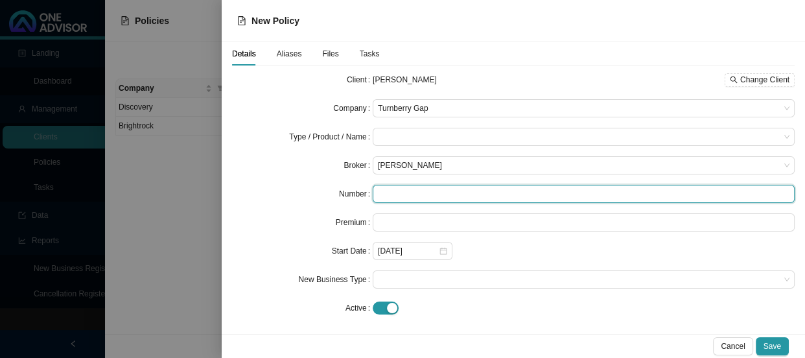
click at [405, 201] on input "text" at bounding box center [584, 194] width 422 height 18
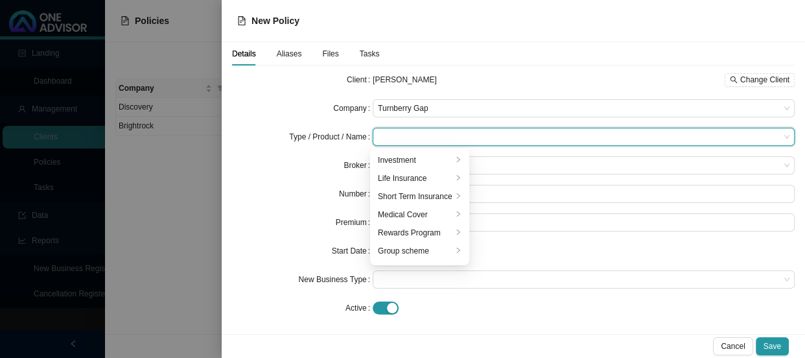
click at [407, 135] on input "search" at bounding box center [579, 136] width 402 height 17
click at [406, 211] on div "Medical Cover" at bounding box center [415, 214] width 75 height 13
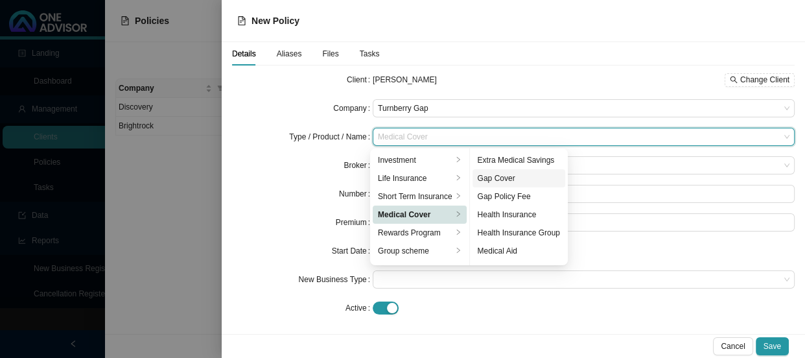
click at [500, 178] on div "Gap Cover" at bounding box center [518, 178] width 82 height 13
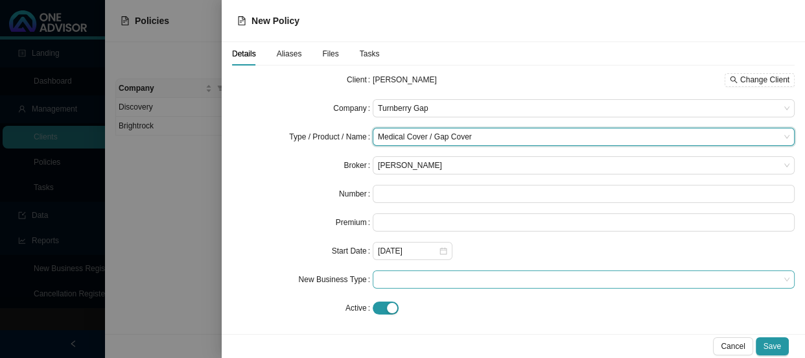
click at [404, 275] on span at bounding box center [583, 279] width 411 height 17
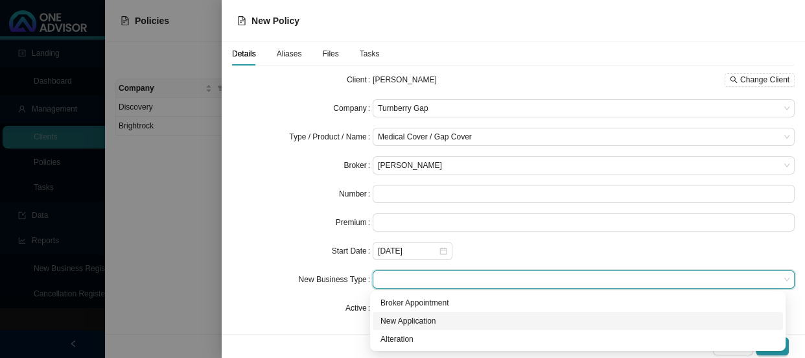
click at [406, 317] on div "New Application" at bounding box center [577, 320] width 395 height 13
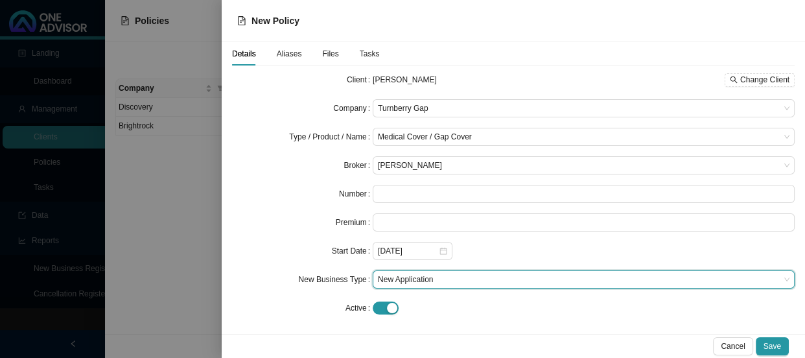
scroll to position [4, 0]
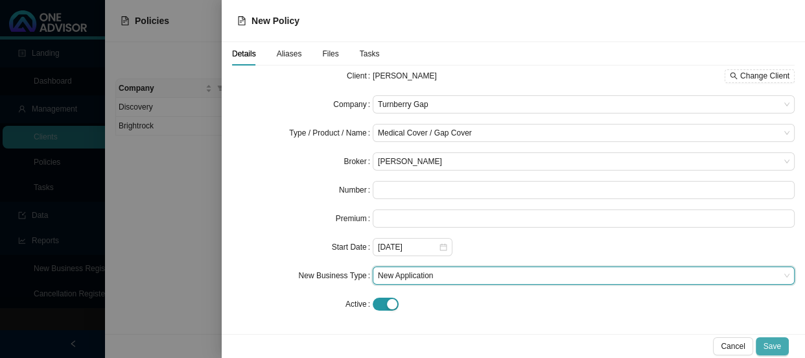
click at [504, 319] on span "Save" at bounding box center [771, 345] width 17 height 13
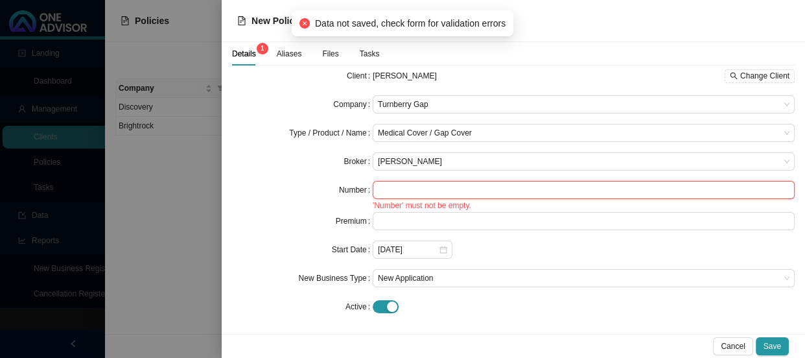
click at [422, 190] on input "text" at bounding box center [584, 190] width 422 height 18
click at [504, 319] on span "Cancel" at bounding box center [732, 345] width 24 height 13
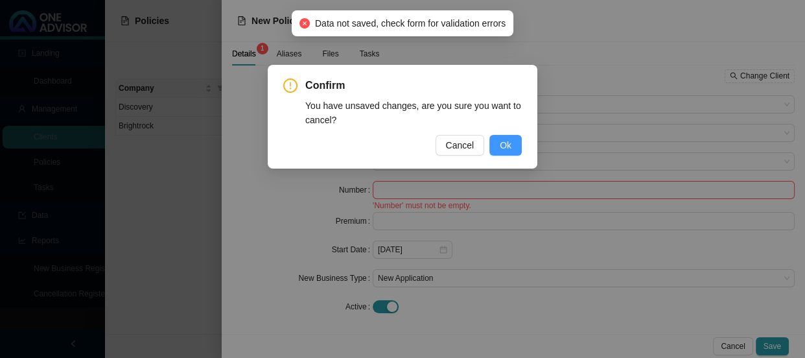
click at [504, 149] on button "Ok" at bounding box center [505, 145] width 32 height 21
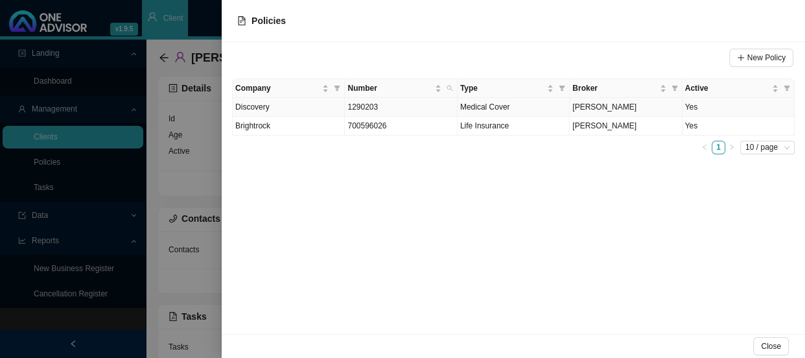
click at [371, 109] on span "1290203" at bounding box center [362, 106] width 30 height 9
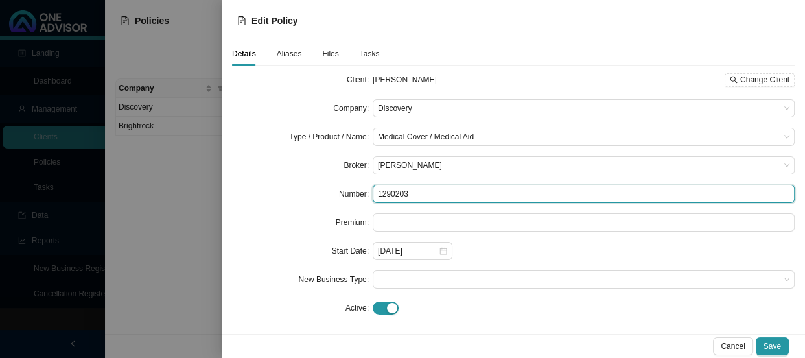
click at [400, 196] on input "1290203" at bounding box center [584, 194] width 422 height 18
click at [421, 193] on input "1290203" at bounding box center [584, 194] width 422 height 18
type input "129020370"
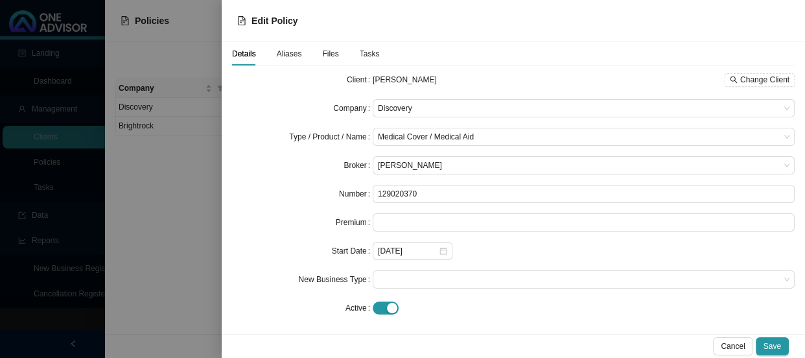
click at [293, 55] on span "Aliases" at bounding box center [289, 54] width 25 height 8
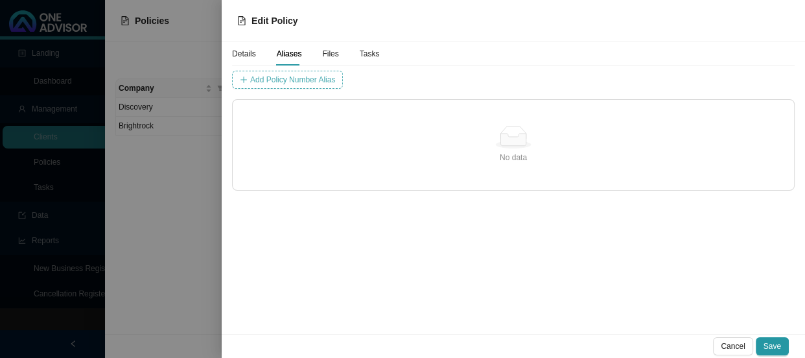
click at [318, 82] on span "Add Policy Number Alias" at bounding box center [292, 79] width 85 height 13
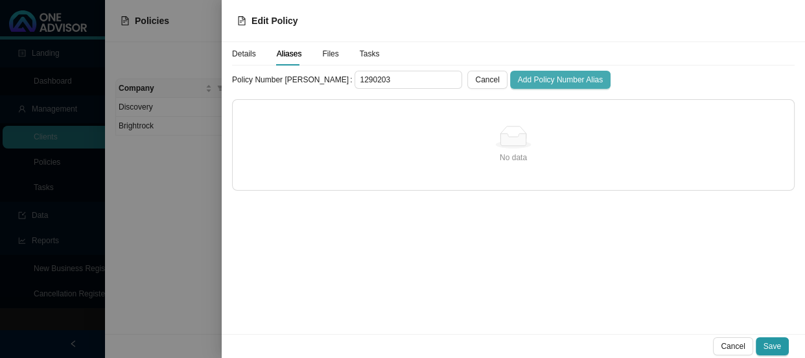
type input "1290203"
click at [504, 79] on span "Add Policy Number Alias" at bounding box center [560, 79] width 85 height 13
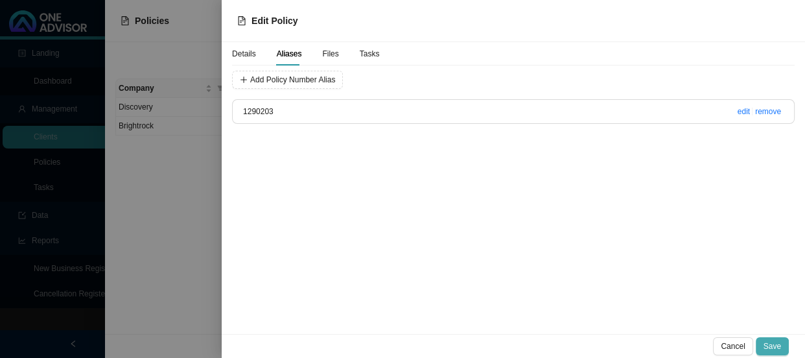
click at [504, 319] on button "Save" at bounding box center [771, 346] width 33 height 18
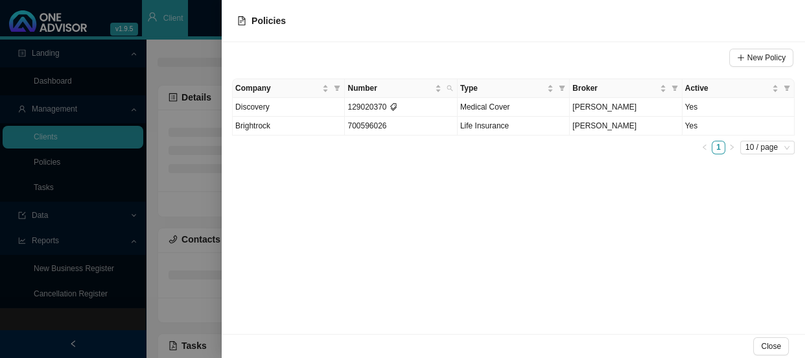
click at [216, 213] on div at bounding box center [402, 179] width 805 height 358
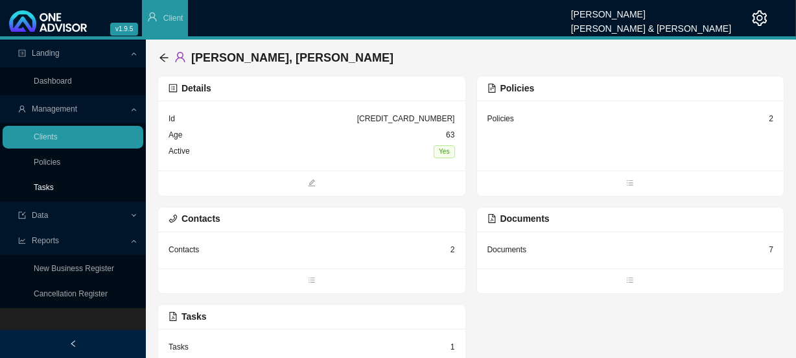
click at [38, 183] on link "Tasks" at bounding box center [44, 187] width 20 height 9
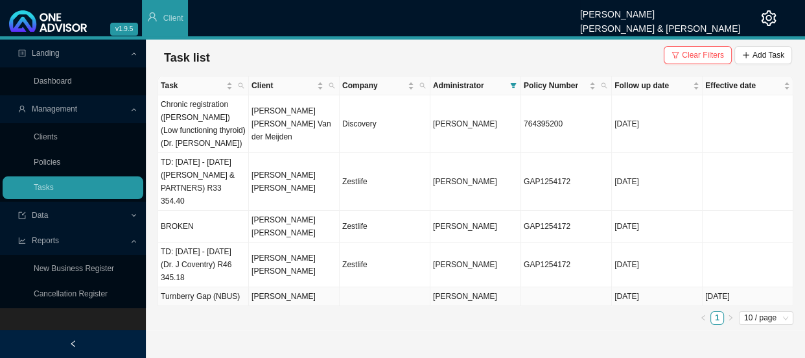
click at [223, 287] on td "Turnberry Gap (NBUS)" at bounding box center [203, 296] width 91 height 19
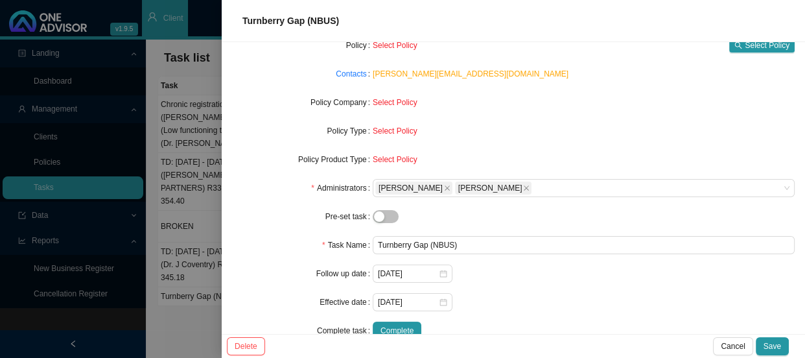
scroll to position [117, 0]
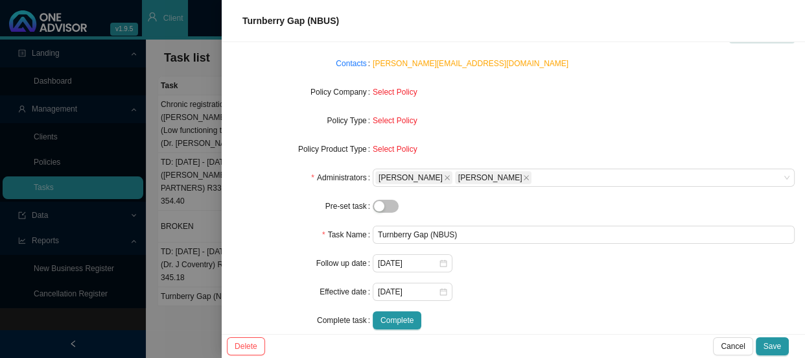
click at [381, 140] on div "Select Policy" at bounding box center [584, 149] width 422 height 18
click at [384, 148] on span "Select Policy" at bounding box center [395, 148] width 45 height 9
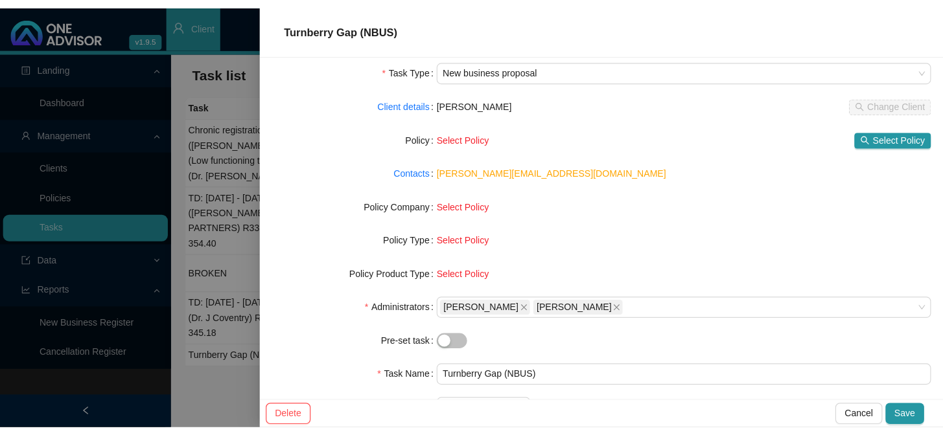
scroll to position [0, 0]
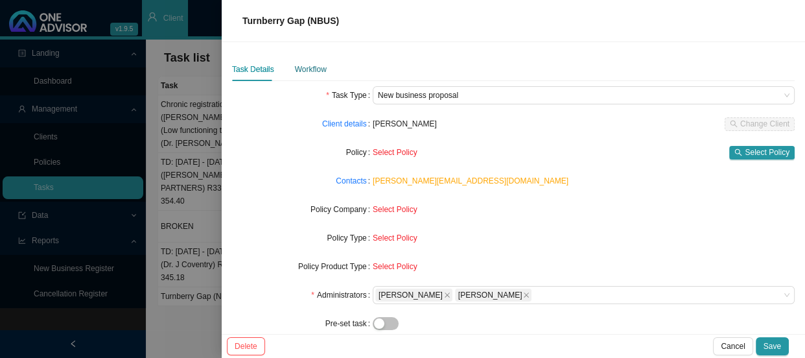
click at [312, 73] on div "Workflow" at bounding box center [311, 69] width 32 height 13
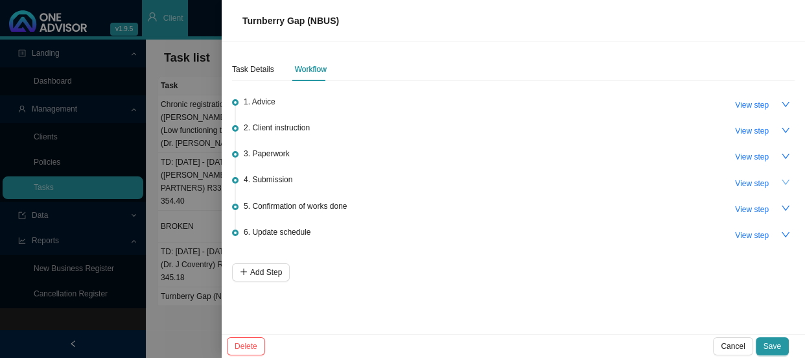
click at [504, 179] on button "button" at bounding box center [785, 182] width 18 height 18
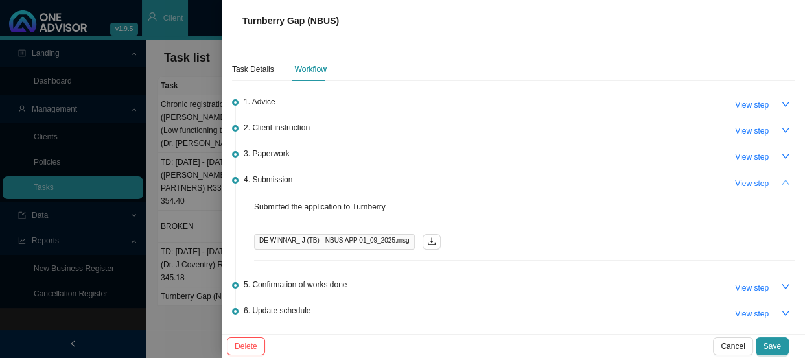
click at [504, 179] on icon "up" at bounding box center [785, 181] width 8 height 5
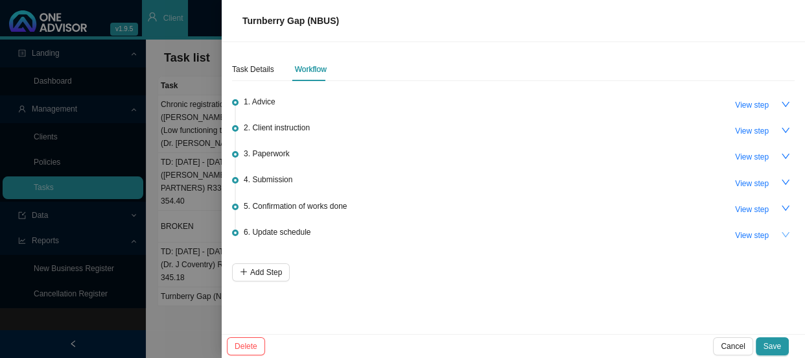
click at [504, 231] on icon "down" at bounding box center [785, 234] width 9 height 9
click at [504, 233] on icon "up" at bounding box center [785, 234] width 9 height 9
click at [259, 71] on div "Task Details" at bounding box center [253, 69] width 42 height 13
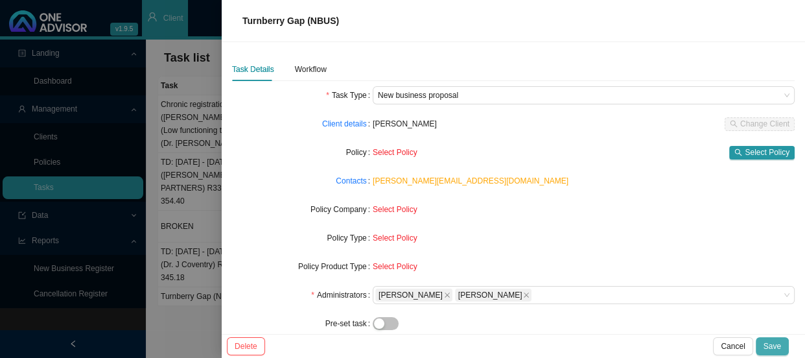
click at [504, 319] on span "Save" at bounding box center [771, 345] width 17 height 13
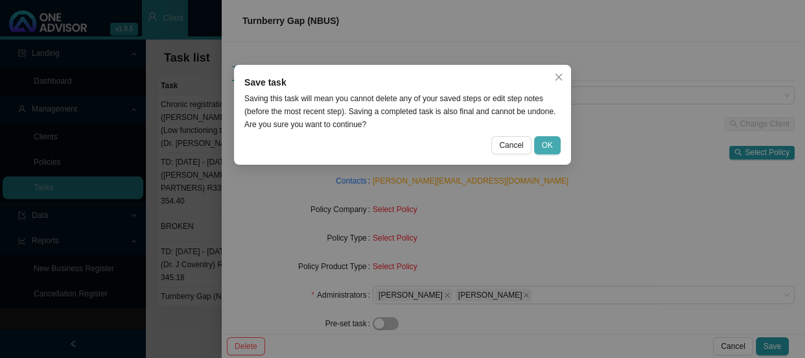
click at [504, 144] on span "OK" at bounding box center [547, 145] width 11 height 13
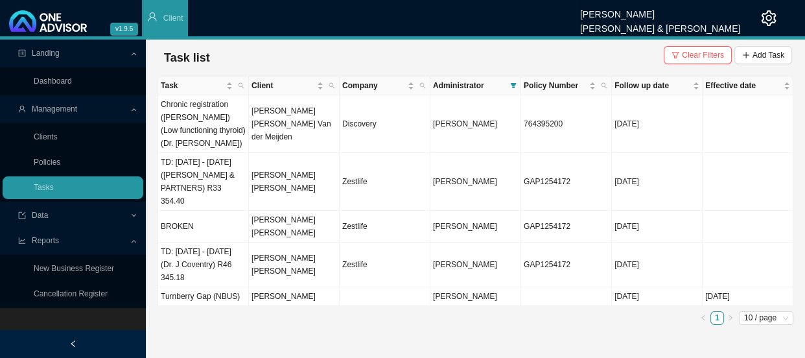
click at [223, 303] on div "Task Client Company Administrator Policy Number Follow up date Effective date C…" at bounding box center [475, 203] width 636 height 254
click at [58, 138] on link "Clients" at bounding box center [46, 136] width 24 height 9
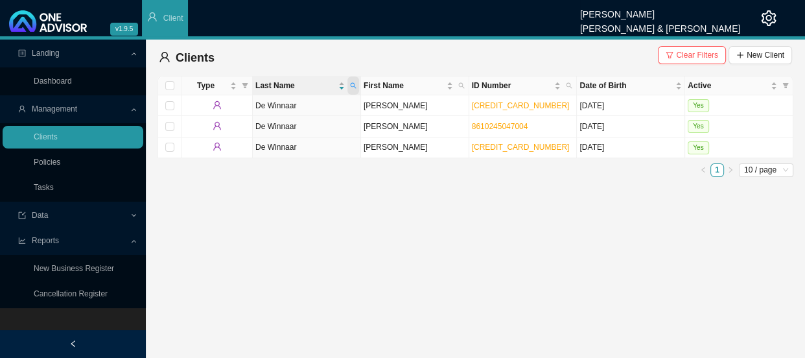
click at [353, 86] on icon "search" at bounding box center [353, 85] width 6 height 6
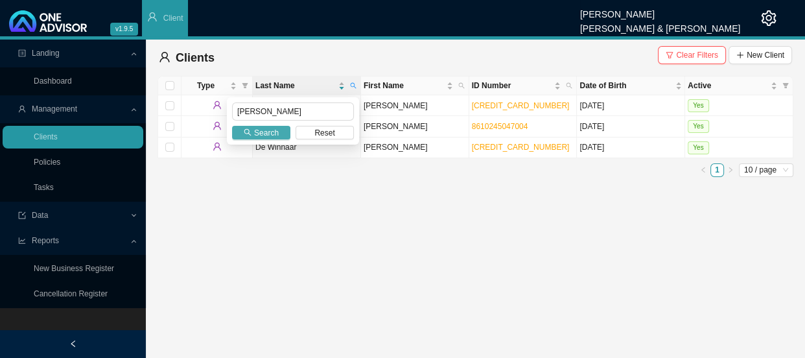
type input "[PERSON_NAME]"
click at [266, 136] on span "Search" at bounding box center [266, 132] width 25 height 13
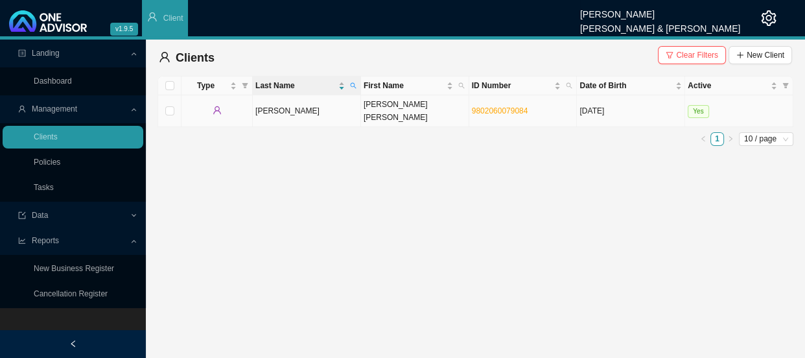
click at [368, 106] on td "[PERSON_NAME] [PERSON_NAME]" at bounding box center [415, 111] width 108 height 32
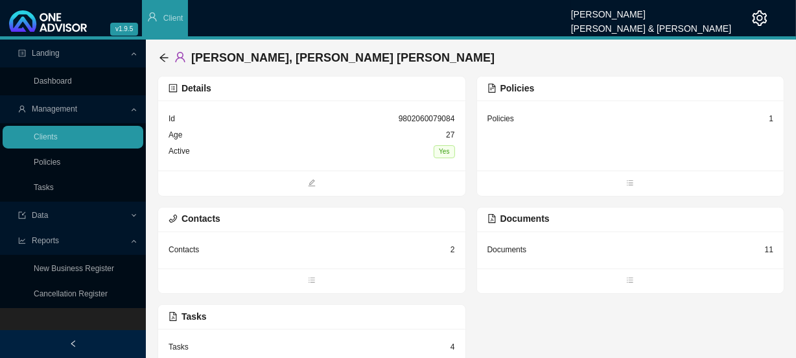
click at [371, 253] on div "Contacts 2" at bounding box center [311, 250] width 286 height 16
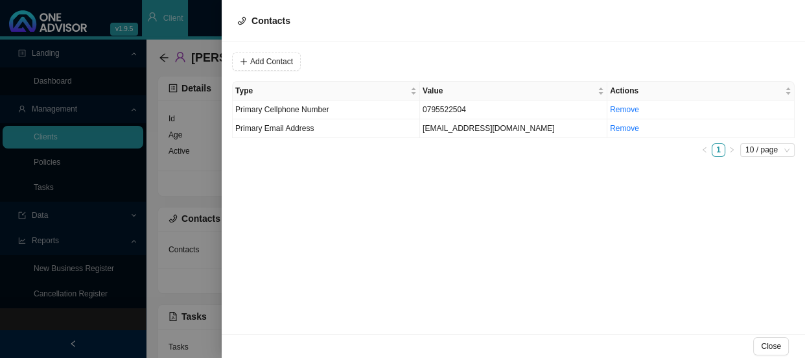
click at [201, 173] on div at bounding box center [402, 179] width 805 height 358
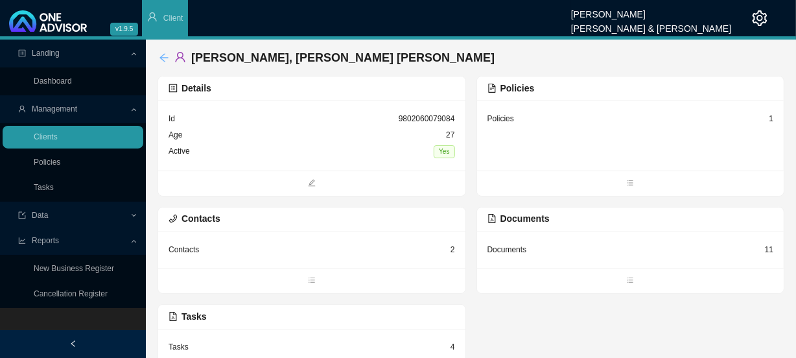
click at [165, 58] on icon "arrow-left" at bounding box center [164, 57] width 10 height 10
